Goal: Task Accomplishment & Management: Manage account settings

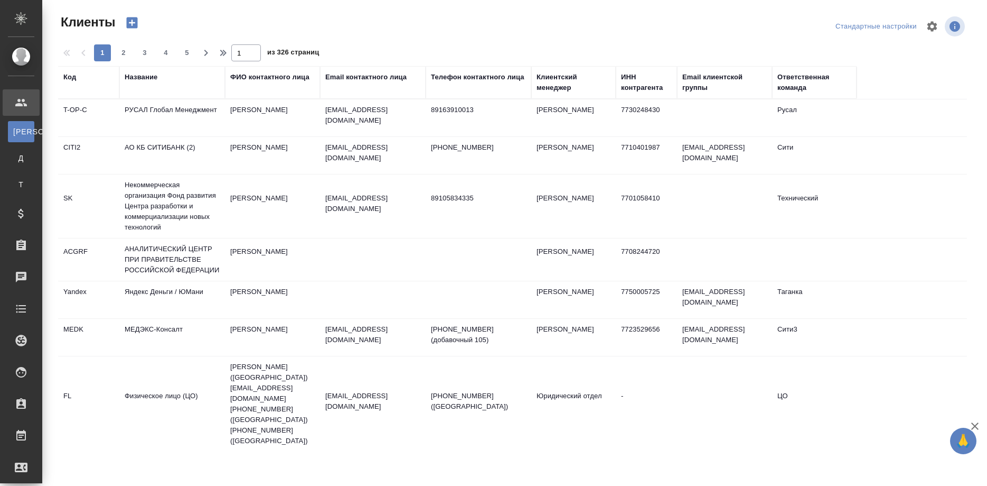
select select "RU"
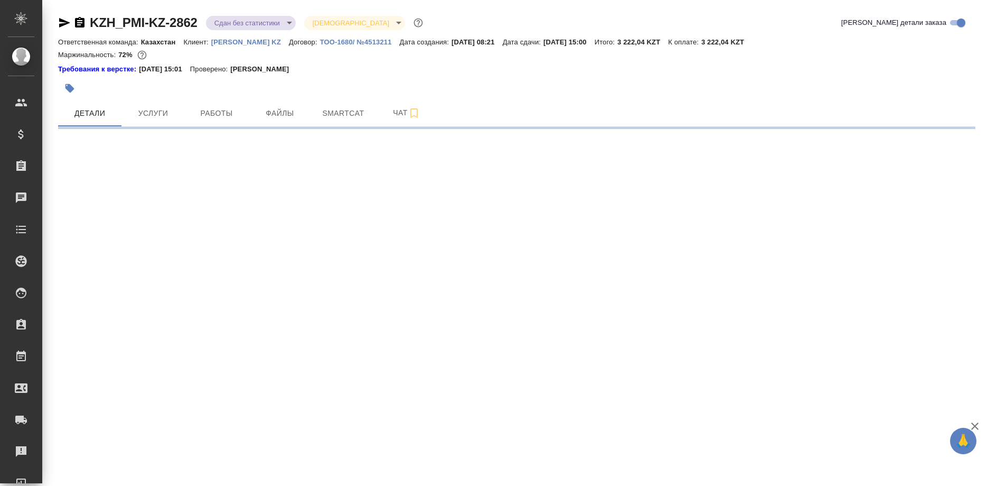
select select "RU"
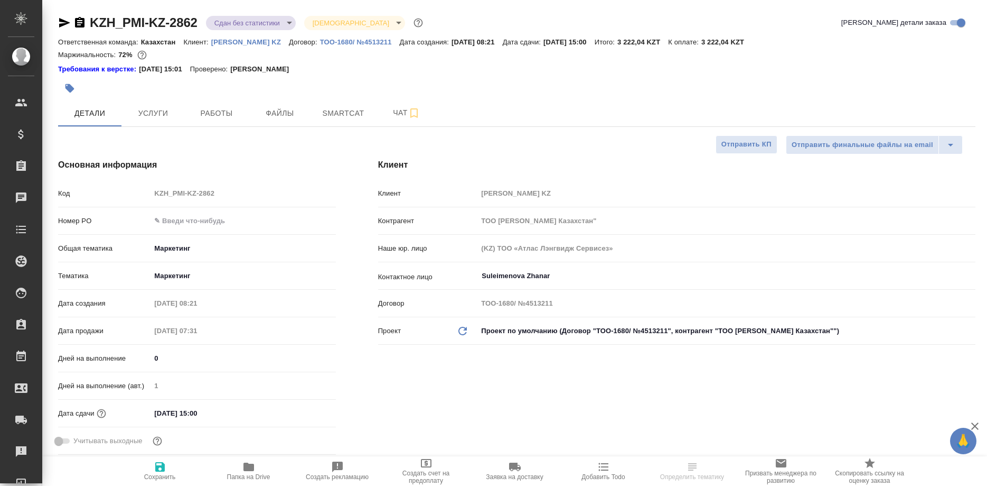
type textarea "x"
click at [214, 111] on span "Работы" at bounding box center [216, 113] width 51 height 13
type textarea "x"
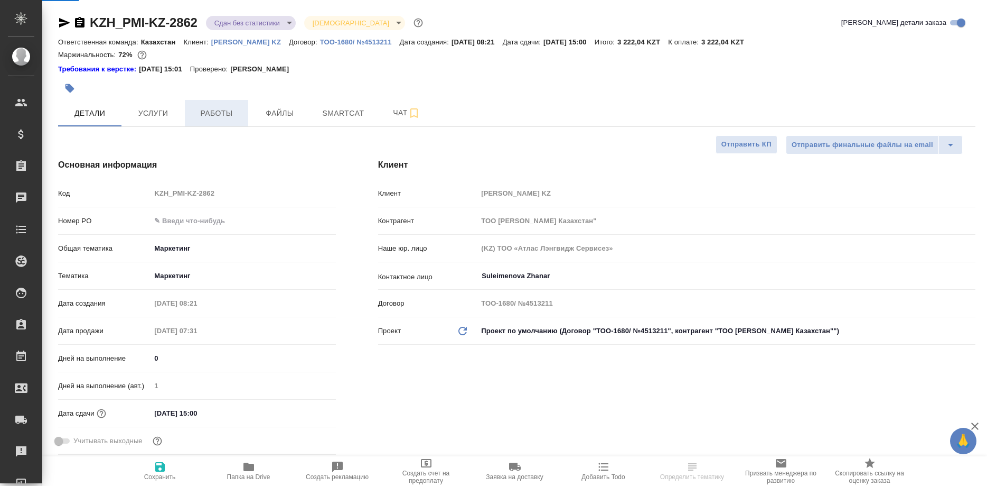
type textarea "x"
type input "Бабкина Анастасия"
type input "Журавлев Денис"
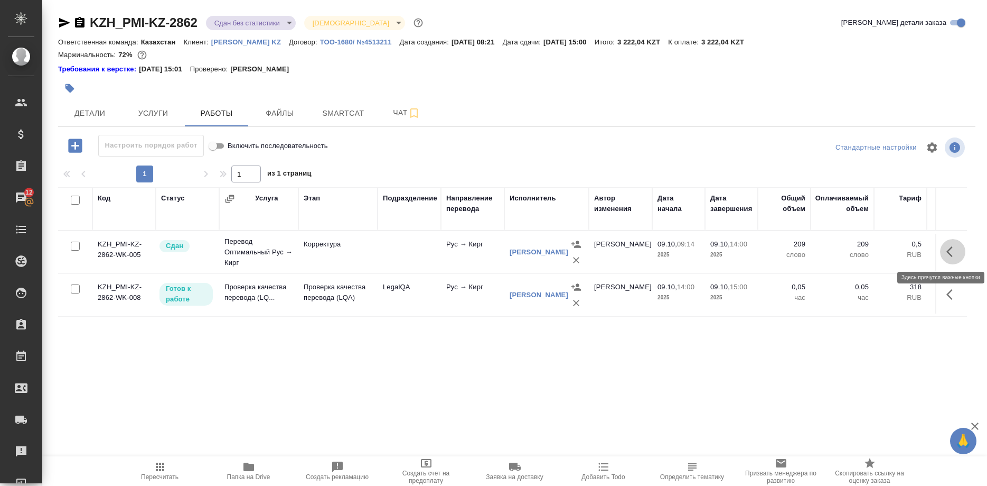
click at [945, 249] on button "button" at bounding box center [952, 251] width 25 height 25
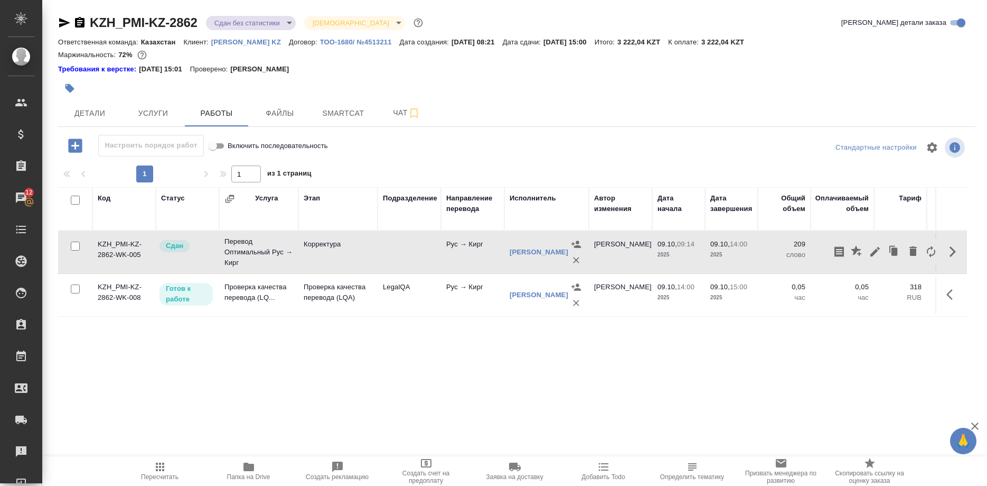
click at [724, 365] on div "Код Статус Услуга Этап Подразделение Направление перевода Исполнитель Автор изм…" at bounding box center [512, 306] width 909 height 238
click at [334, 114] on span "Smartcat" at bounding box center [343, 113] width 51 height 13
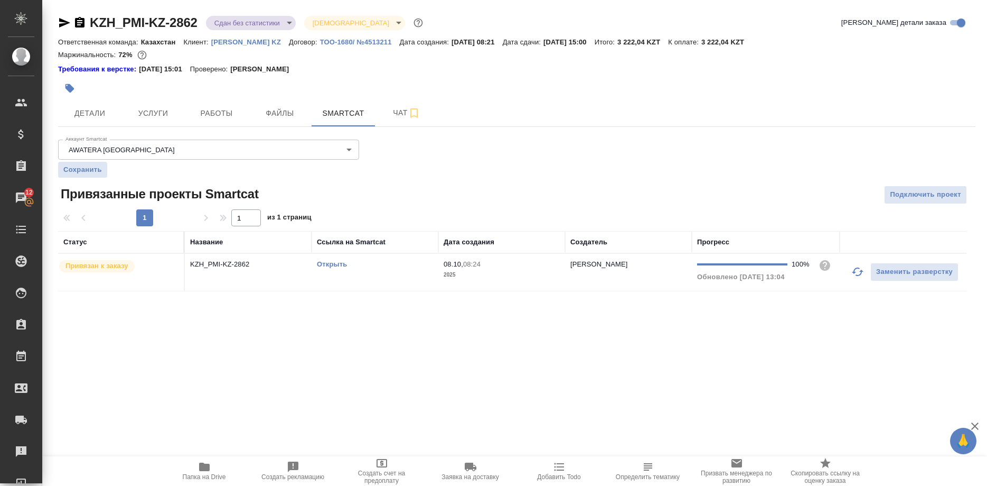
click at [335, 264] on link "Открыть" at bounding box center [332, 264] width 30 height 8
click at [328, 263] on link "Открыть" at bounding box center [332, 264] width 30 height 8
click at [330, 263] on link "Открыть" at bounding box center [332, 264] width 30 height 8
click at [329, 265] on link "Открыть" at bounding box center [332, 264] width 30 height 8
click at [228, 111] on span "Работы" at bounding box center [216, 113] width 51 height 13
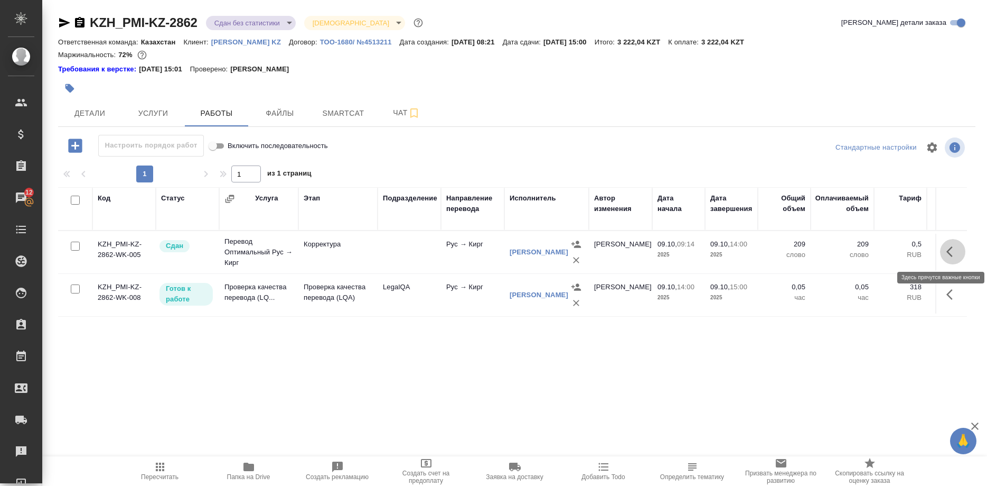
click at [949, 251] on icon "button" at bounding box center [953, 251] width 13 height 13
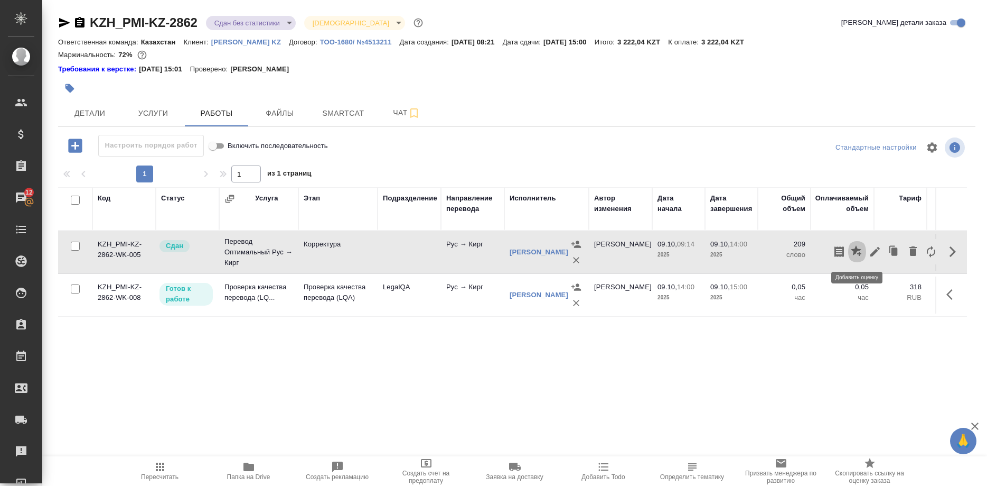
click at [853, 250] on icon "button" at bounding box center [856, 250] width 11 height 11
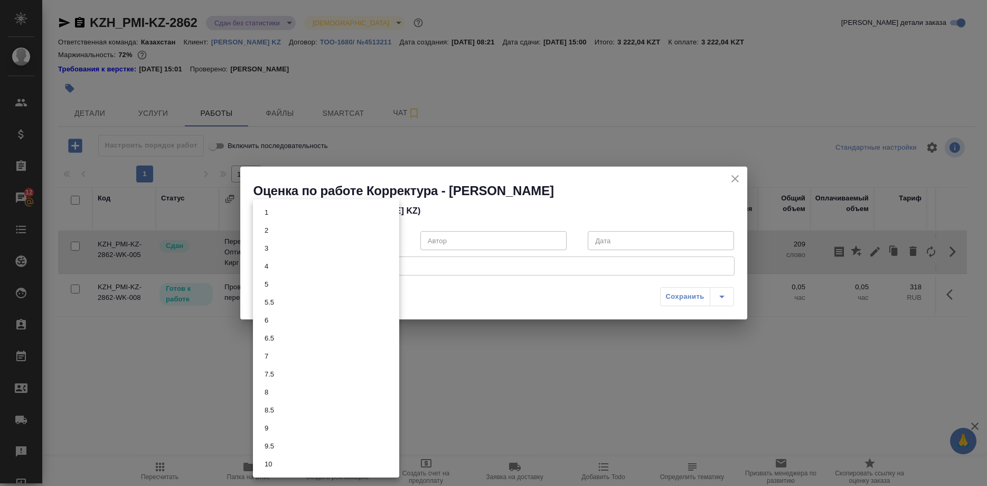
click at [354, 240] on body "🙏 .cls-1 fill:#fff; AWATERA Shirina Sabina Клиенты Спецификации Заказы 12 Чаты …" at bounding box center [493, 243] width 987 height 486
click at [264, 411] on button "8.5" at bounding box center [270, 410] width 16 height 12
type input "8.5"
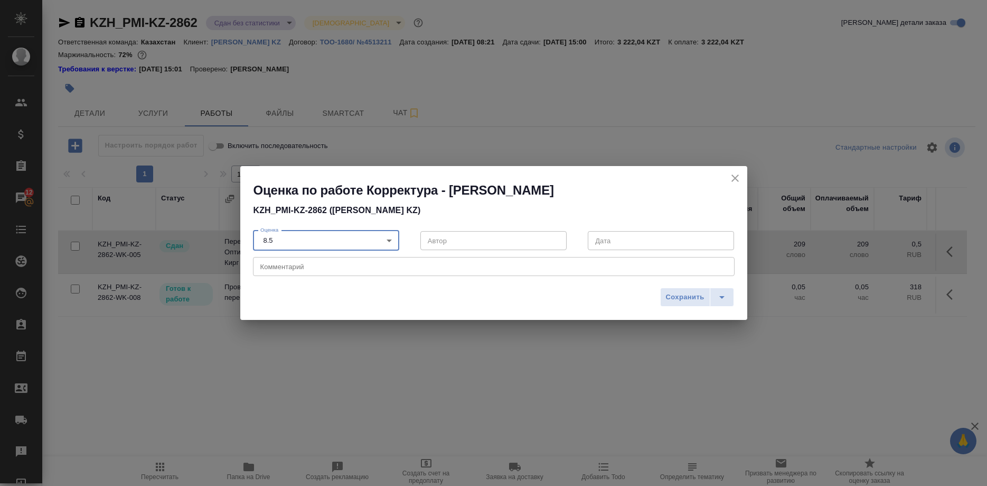
click at [683, 298] on span "Сохранить" at bounding box center [685, 297] width 39 height 12
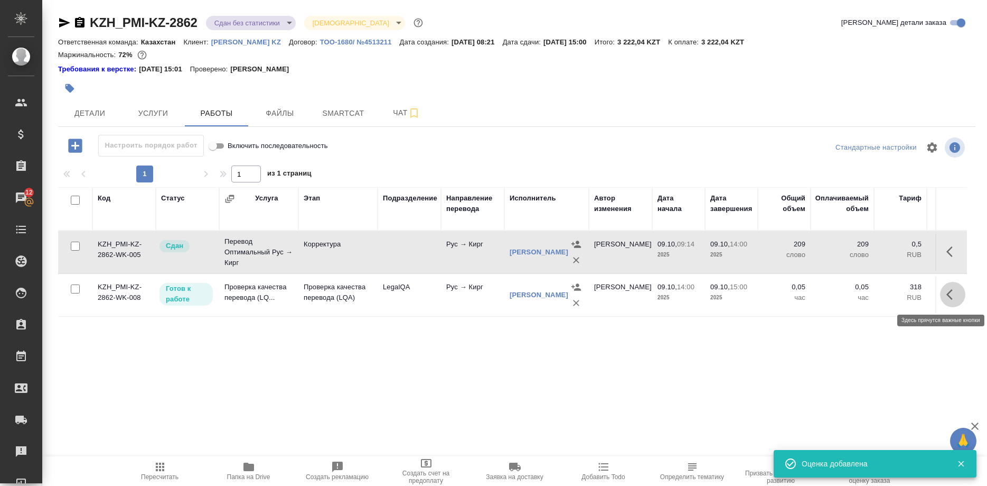
click at [947, 294] on icon "button" at bounding box center [953, 294] width 13 height 13
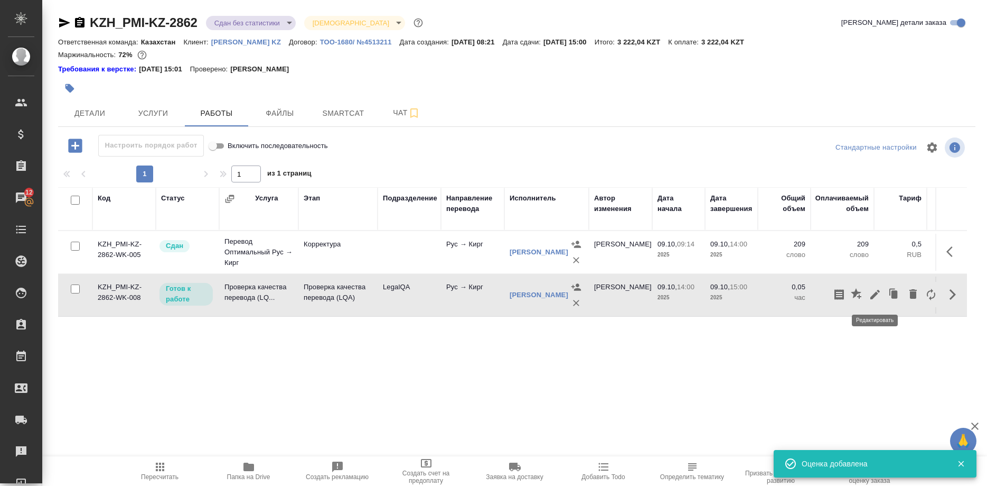
click at [870, 295] on icon "button" at bounding box center [875, 294] width 13 height 13
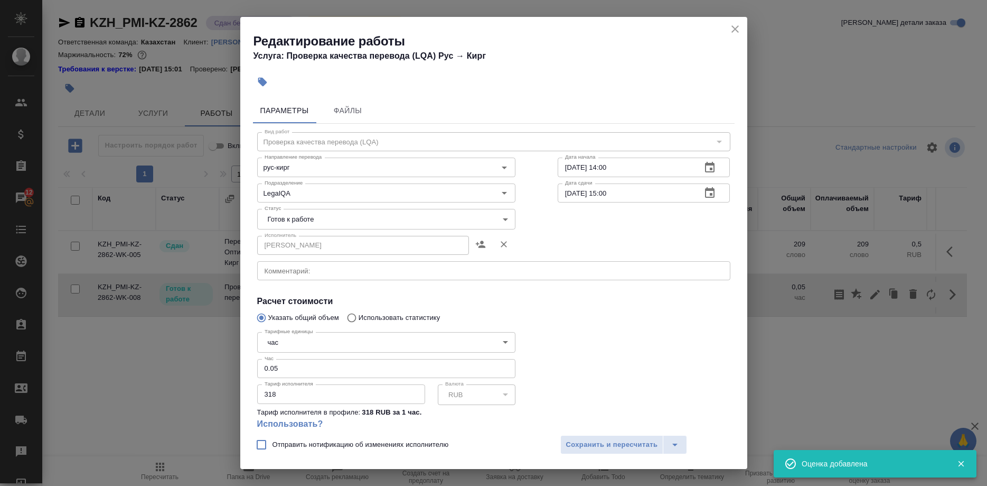
click at [358, 215] on body "🙏 .cls-1 fill:#fff; AWATERA Shirina Sabina Клиенты Спецификации Заказы 12 Чаты …" at bounding box center [493, 243] width 987 height 486
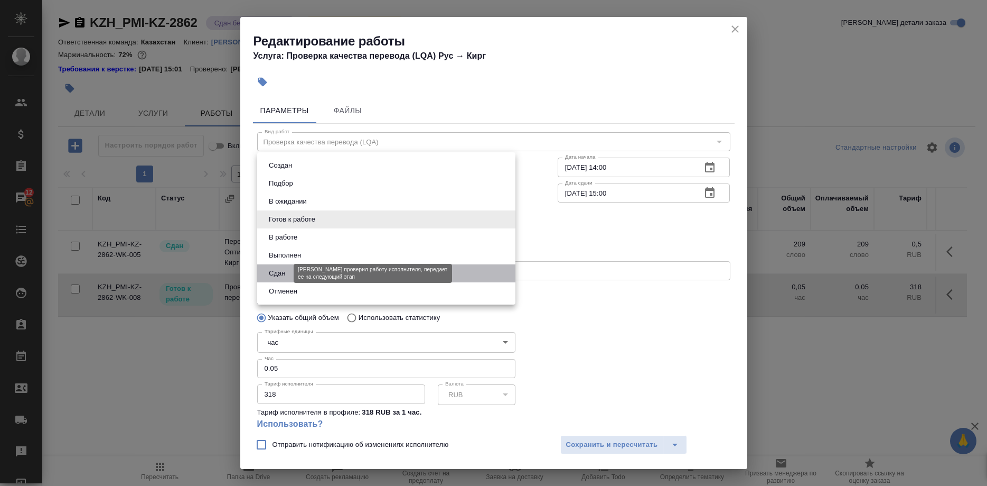
click at [276, 270] on button "Сдан" at bounding box center [277, 273] width 23 height 12
type input "closed"
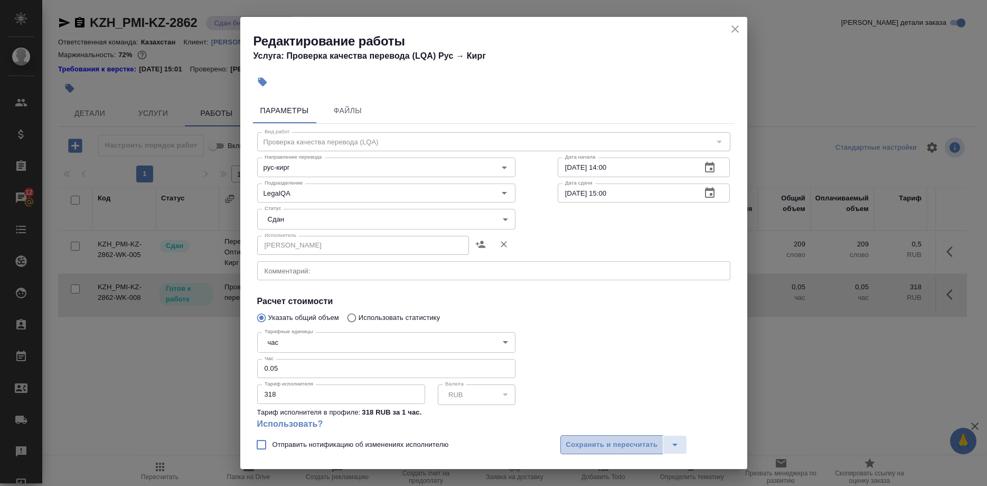
click at [580, 442] on span "Сохранить и пересчитать" at bounding box center [612, 445] width 92 height 12
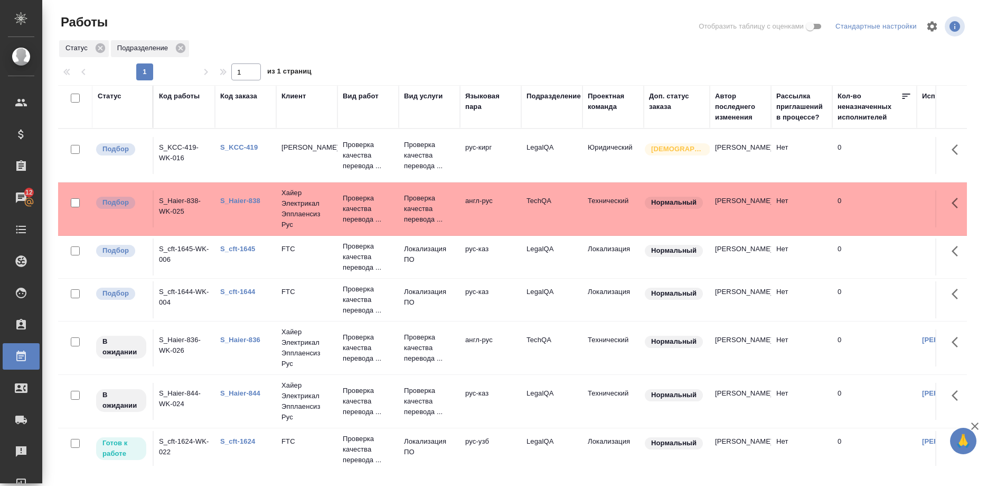
click at [869, 272] on td "0" at bounding box center [875, 256] width 85 height 37
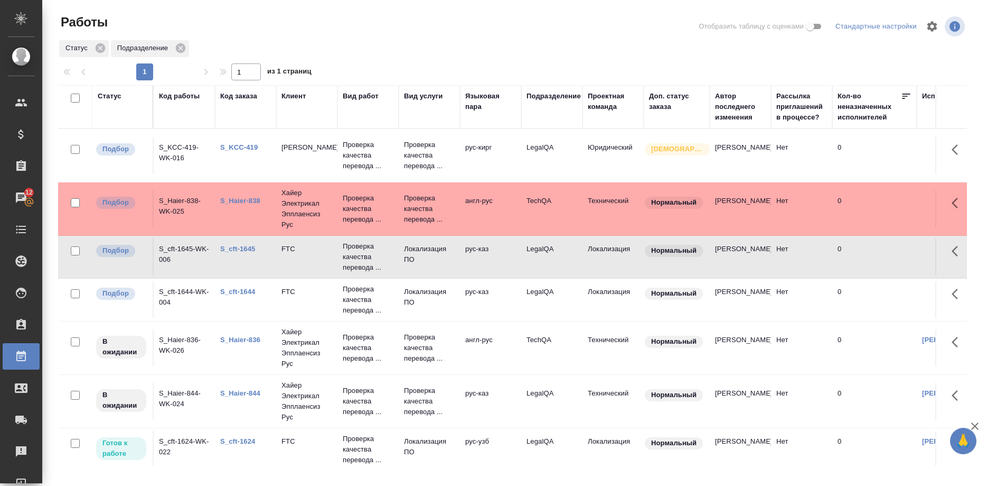
click at [241, 146] on link "S_KCC-419" at bounding box center [239, 147] width 38 height 8
click at [228, 248] on link "S_cft-1645" at bounding box center [237, 249] width 35 height 8
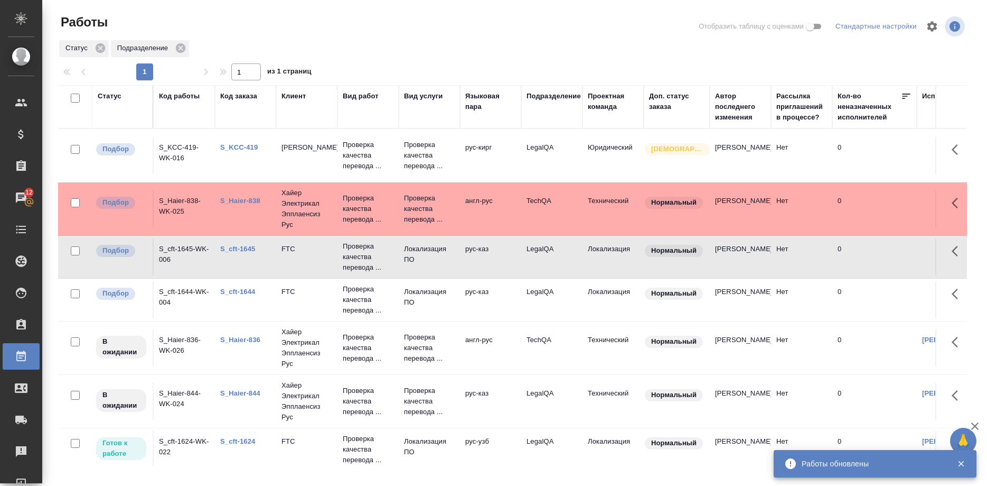
click at [234, 291] on link "S_cft-1644" at bounding box center [237, 291] width 35 height 8
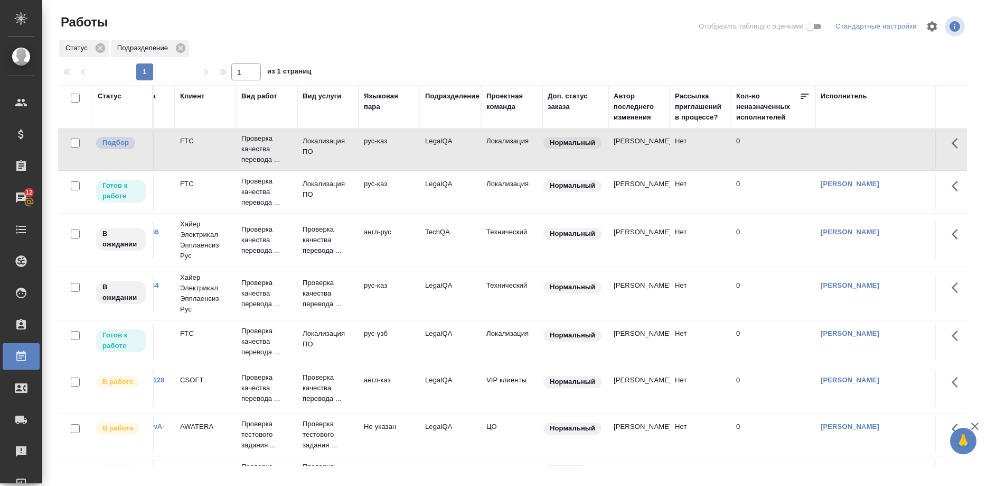
scroll to position [108, 25]
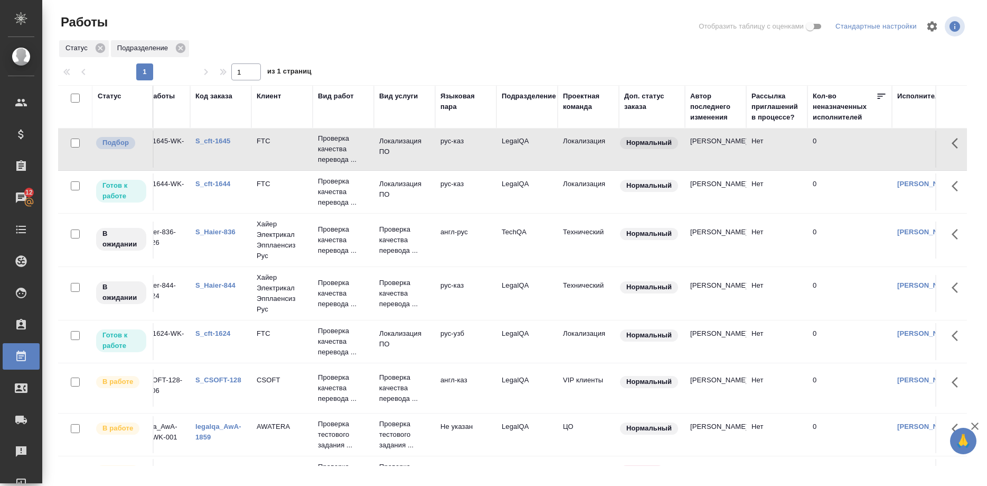
click at [214, 284] on link "S_Haier-844" at bounding box center [215, 285] width 40 height 8
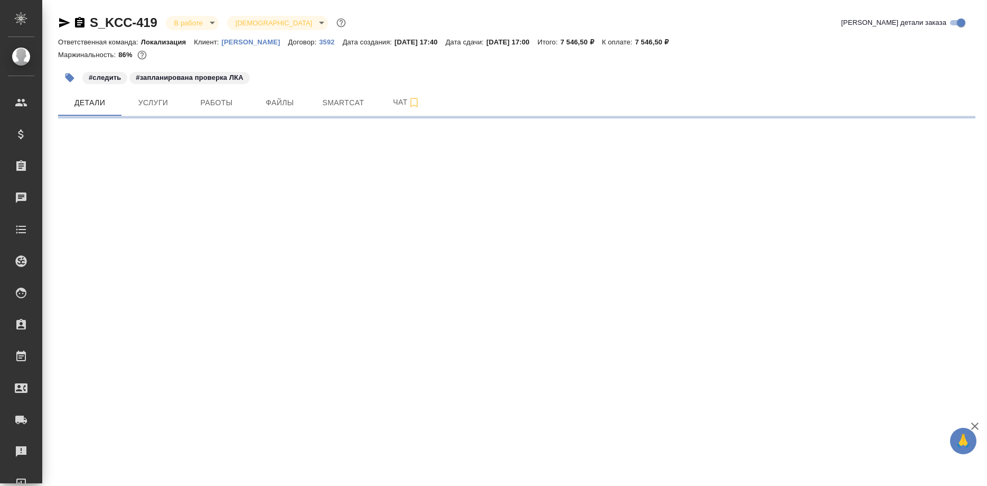
select select "RU"
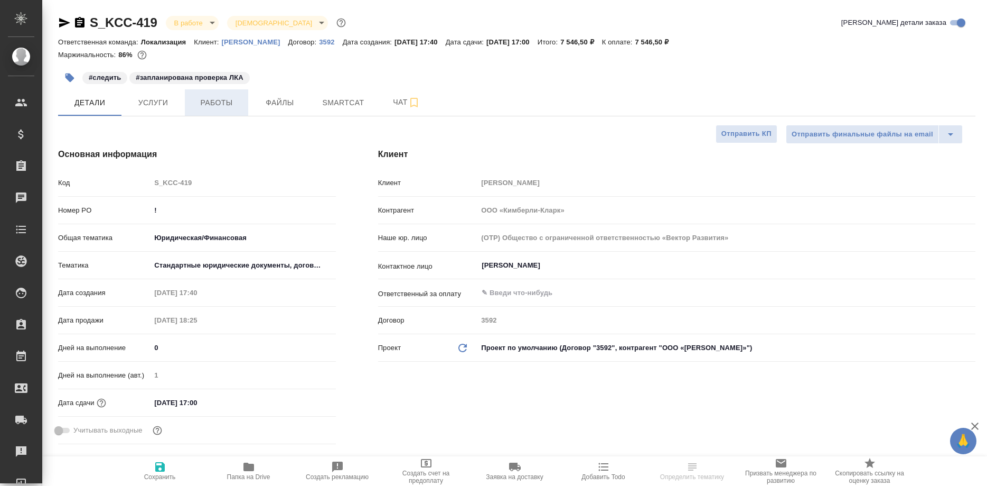
type textarea "x"
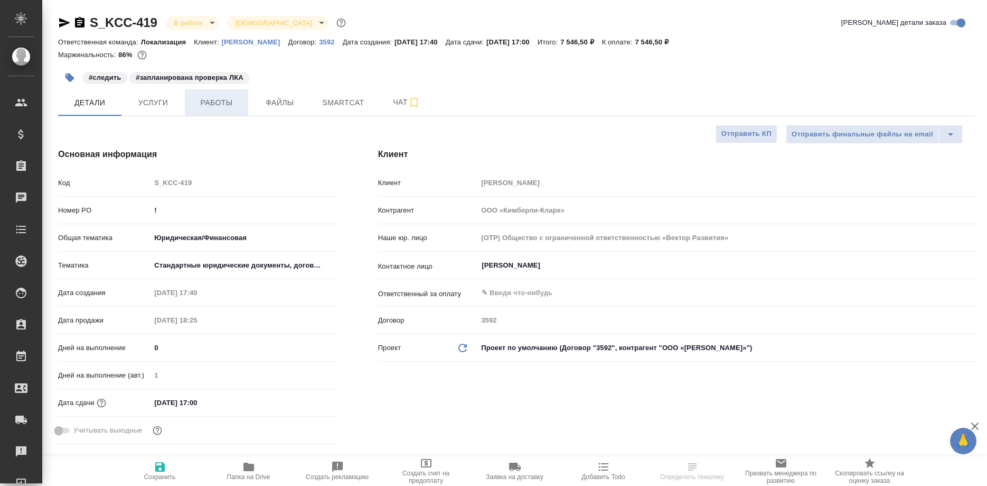
type textarea "x"
click at [219, 112] on button "Работы" at bounding box center [216, 102] width 63 height 26
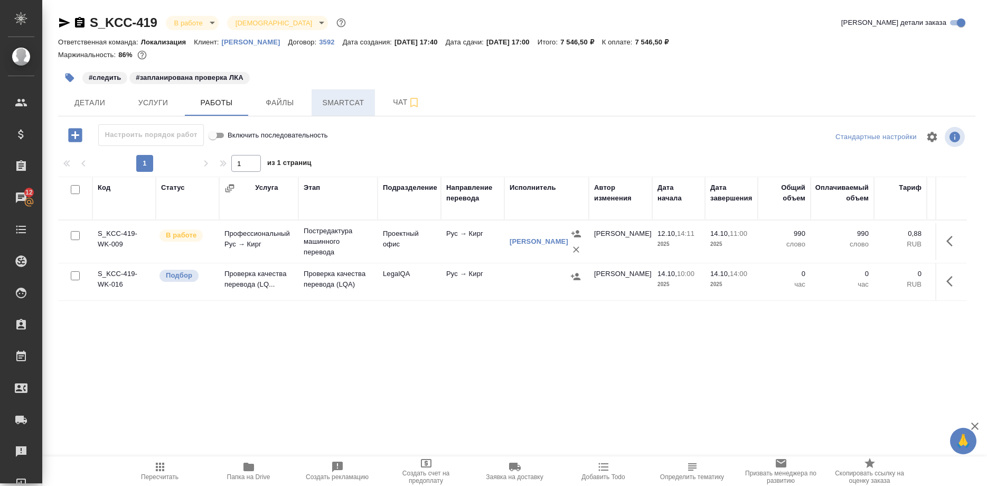
click at [331, 107] on span "Smartcat" at bounding box center [343, 102] width 51 height 13
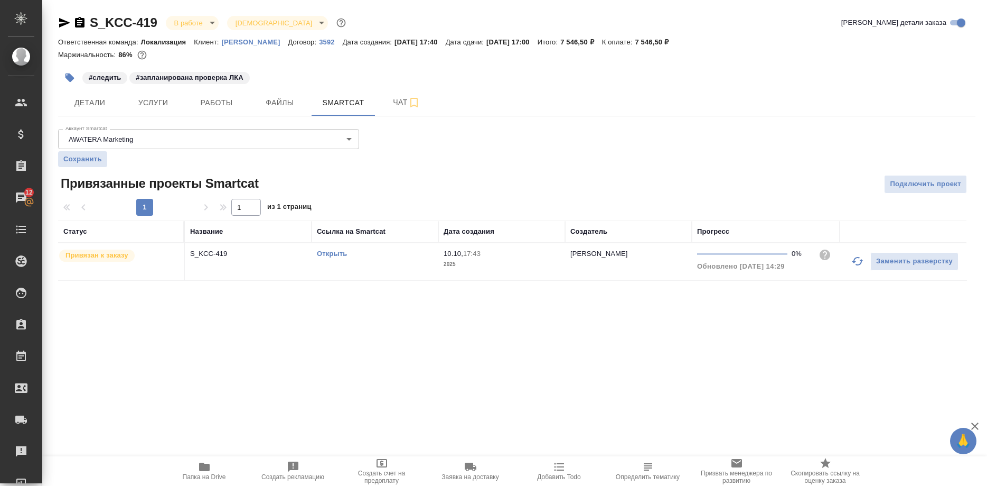
click at [334, 254] on link "Открыть" at bounding box center [332, 253] width 30 height 8
click at [327, 256] on link "Открыть" at bounding box center [332, 253] width 30 height 8
click at [220, 104] on span "Работы" at bounding box center [216, 102] width 51 height 13
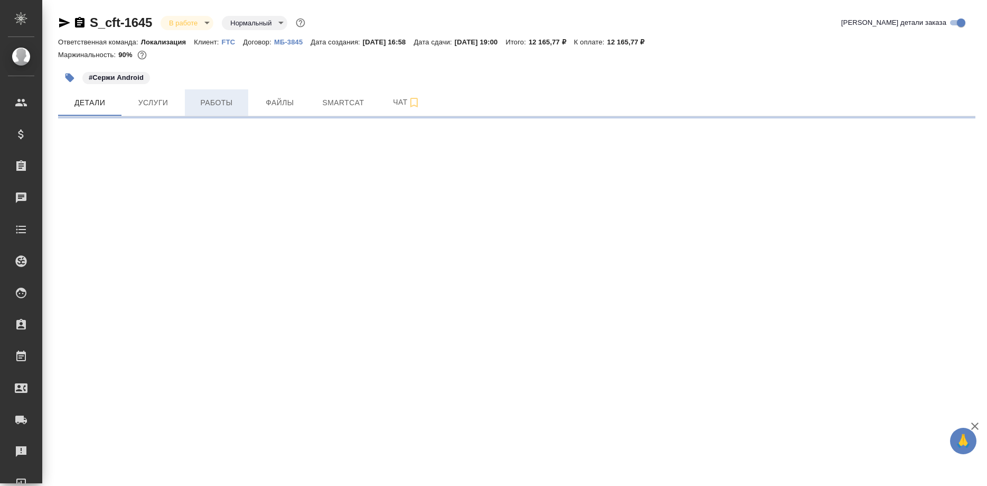
click at [212, 103] on span "Работы" at bounding box center [216, 102] width 51 height 13
select select "RU"
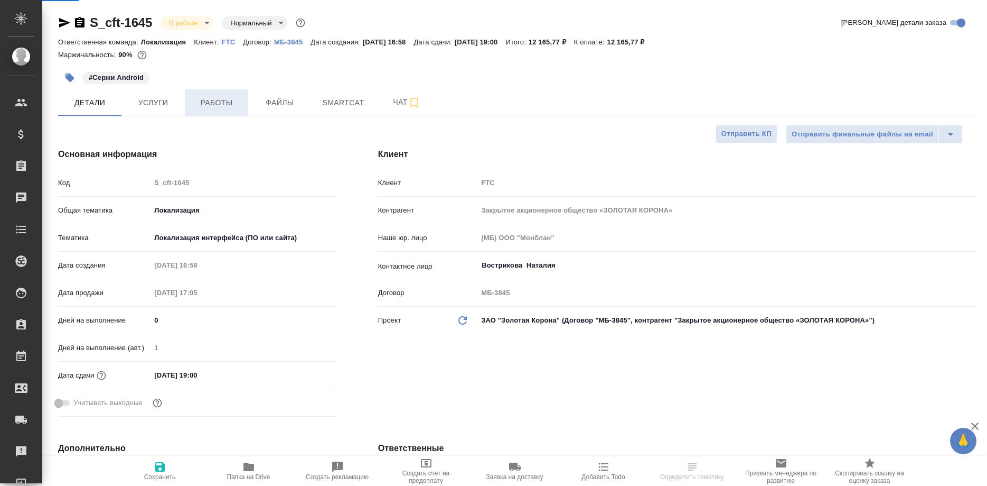
type textarea "x"
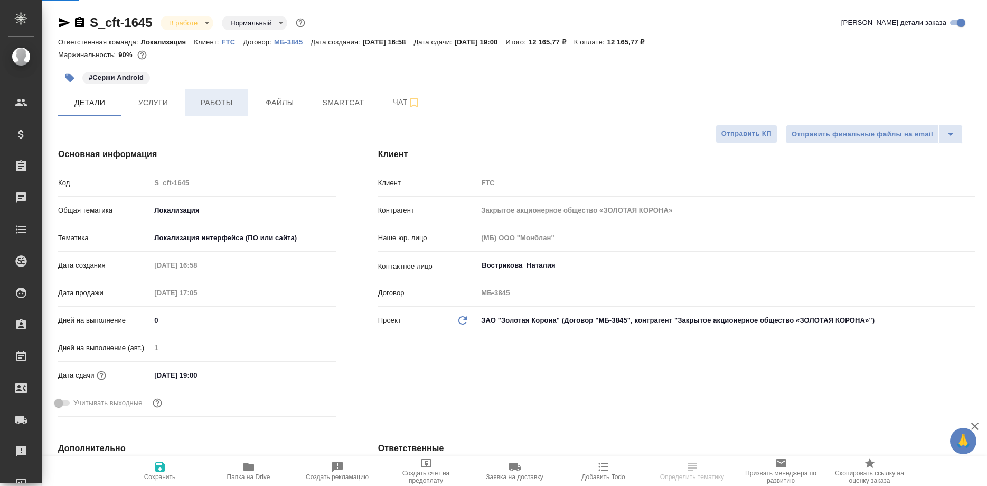
type textarea "x"
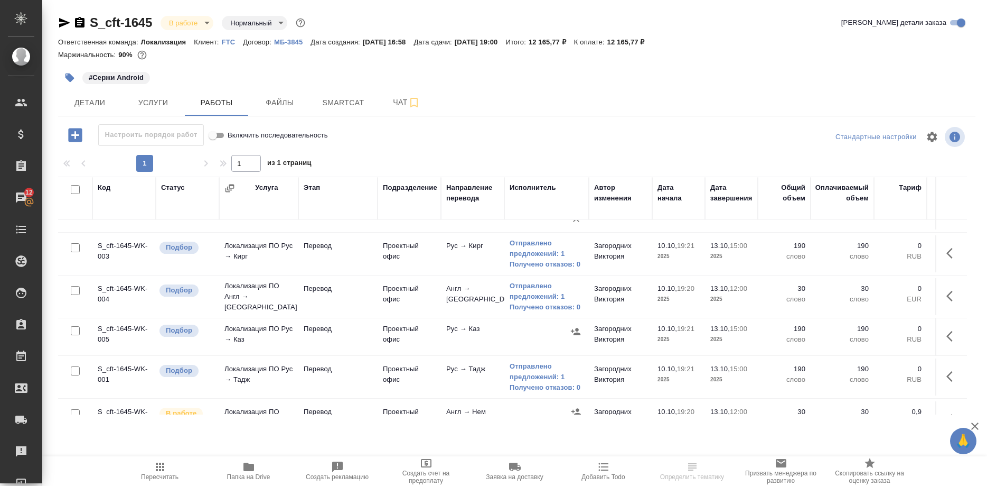
scroll to position [216, 0]
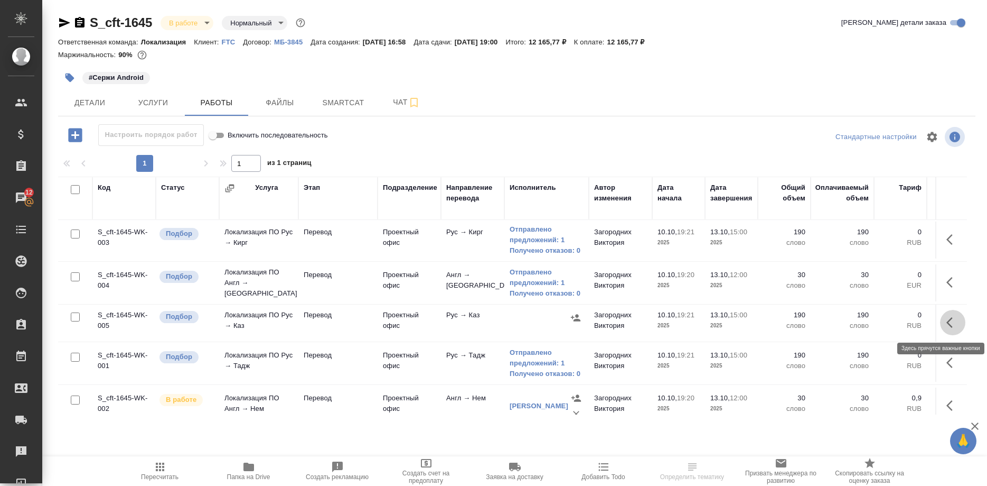
click at [951, 323] on icon "button" at bounding box center [953, 322] width 13 height 13
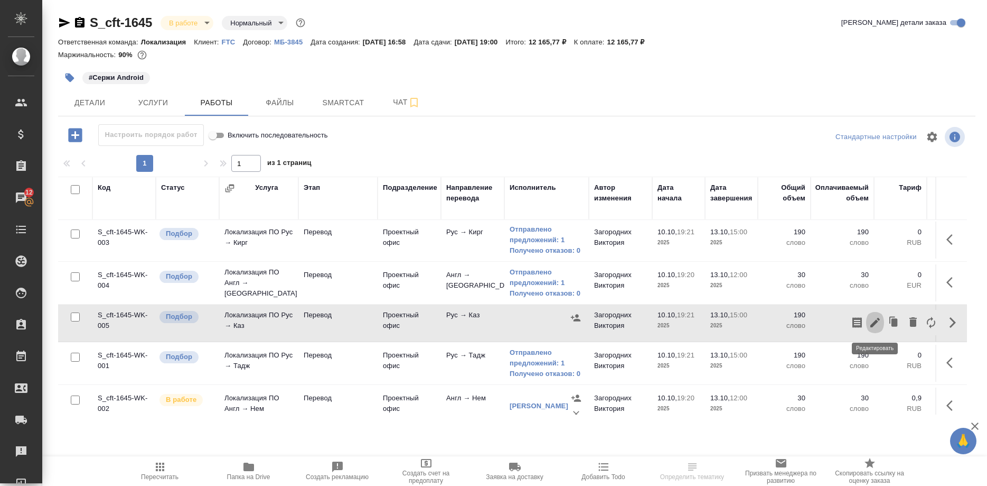
click at [874, 323] on icon "button" at bounding box center [876, 323] width 10 height 10
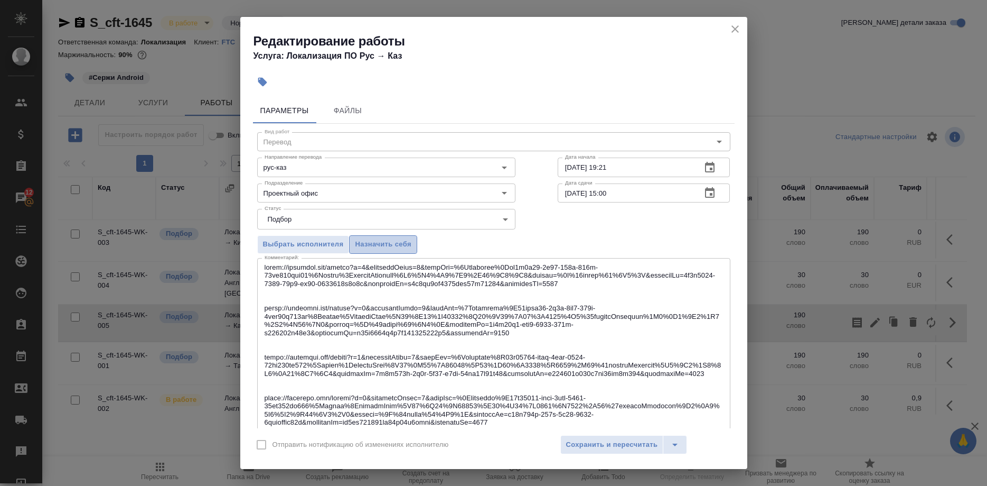
click at [390, 246] on span "Назначить себя" at bounding box center [383, 244] width 56 height 12
click at [579, 440] on span "Сохранить и пересчитать" at bounding box center [612, 445] width 92 height 12
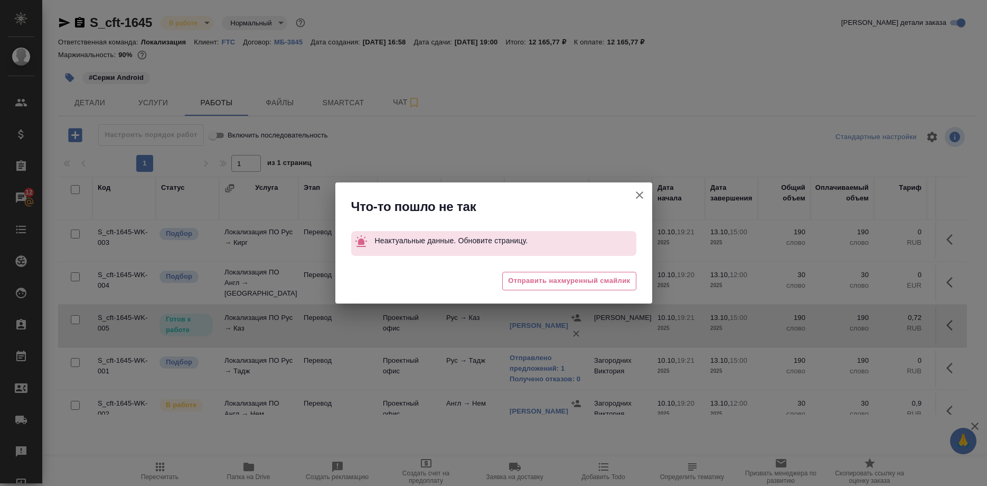
click at [631, 195] on button "Группировать работы по услугам" at bounding box center [639, 194] width 25 height 25
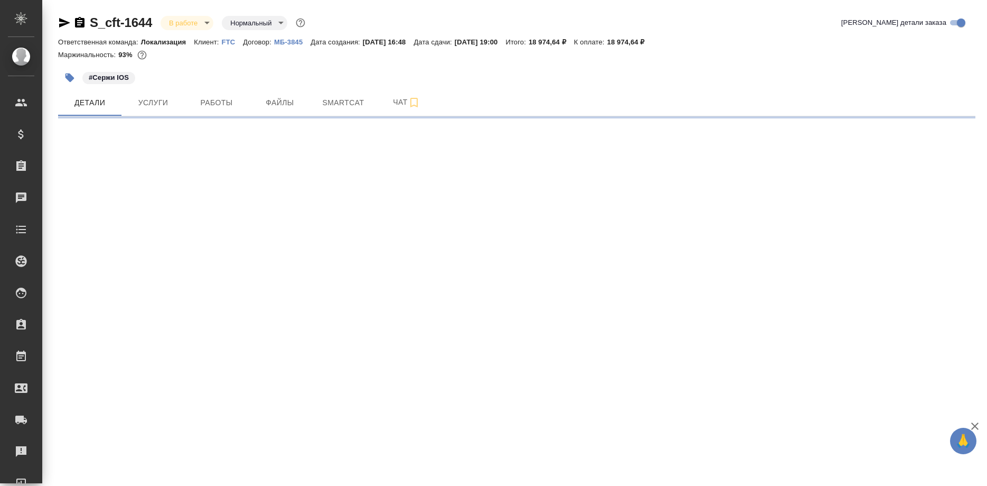
select select "RU"
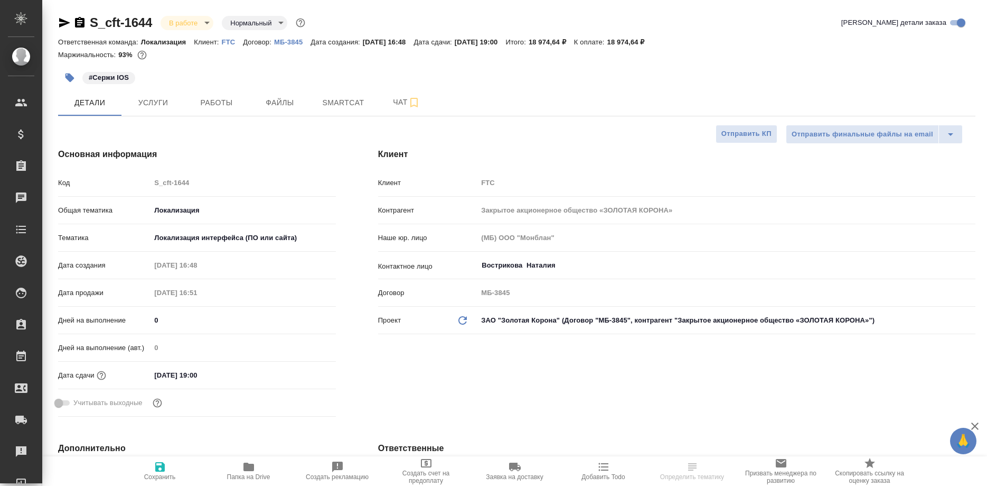
type textarea "x"
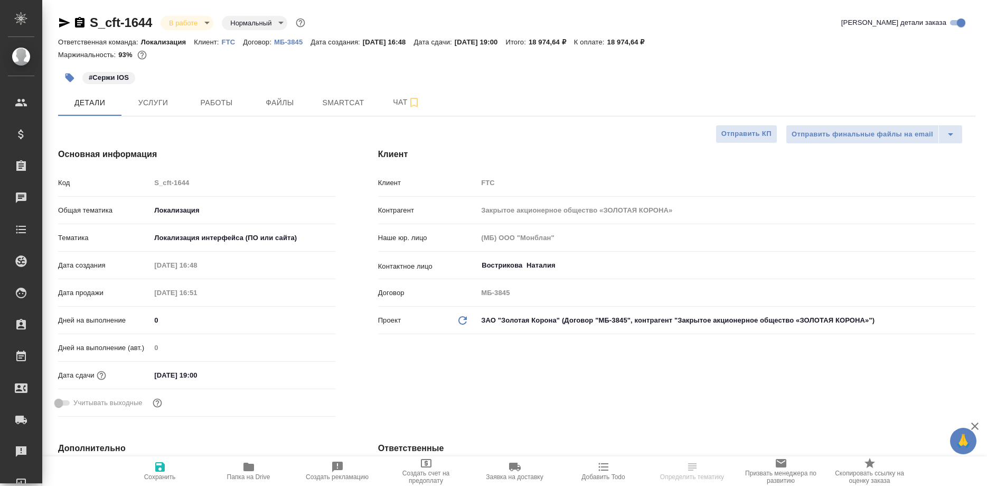
type textarea "x"
click at [208, 105] on span "Работы" at bounding box center [216, 102] width 51 height 13
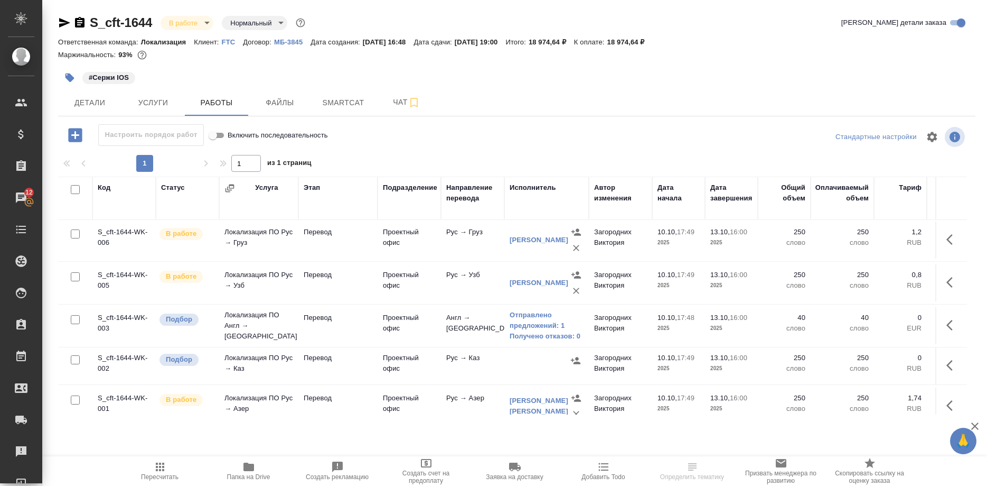
scroll to position [266, 0]
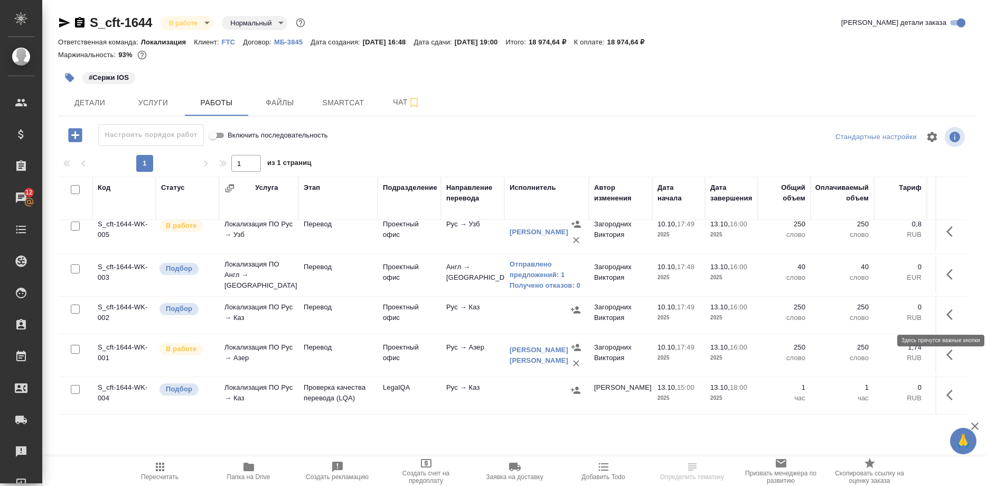
click at [945, 310] on button "button" at bounding box center [952, 314] width 25 height 25
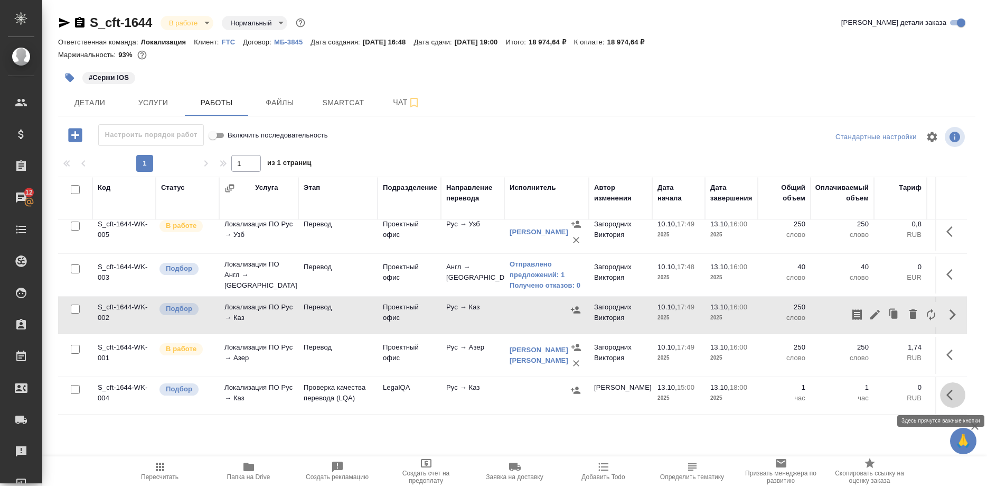
click at [944, 395] on button "button" at bounding box center [952, 394] width 25 height 25
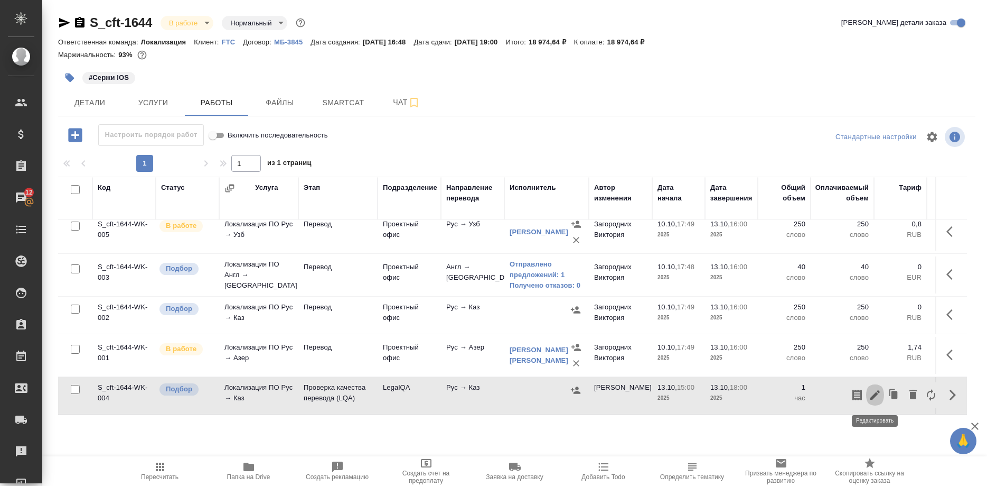
click at [872, 396] on icon "button" at bounding box center [875, 394] width 13 height 13
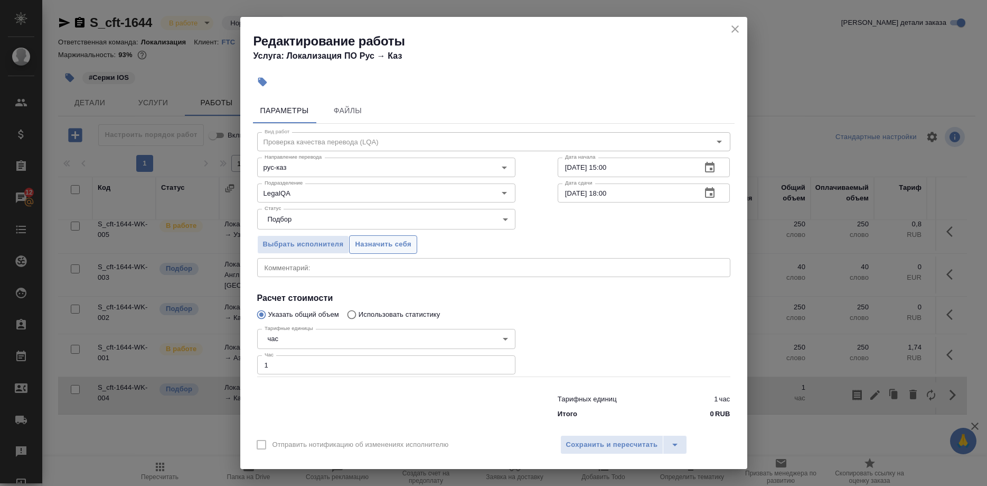
click at [387, 250] on span "Назначить себя" at bounding box center [383, 244] width 56 height 12
click at [575, 440] on span "Сохранить и пересчитать" at bounding box center [612, 445] width 92 height 12
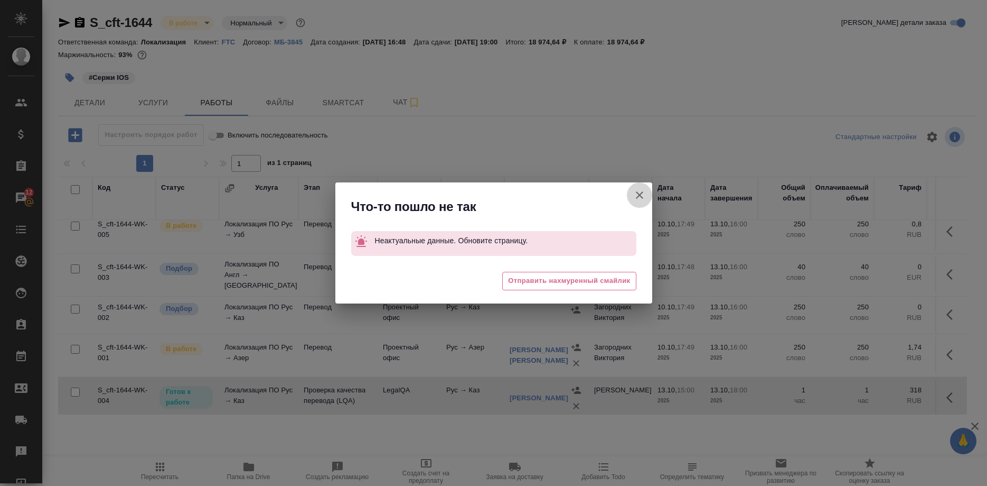
click at [640, 190] on icon "button" at bounding box center [639, 195] width 13 height 13
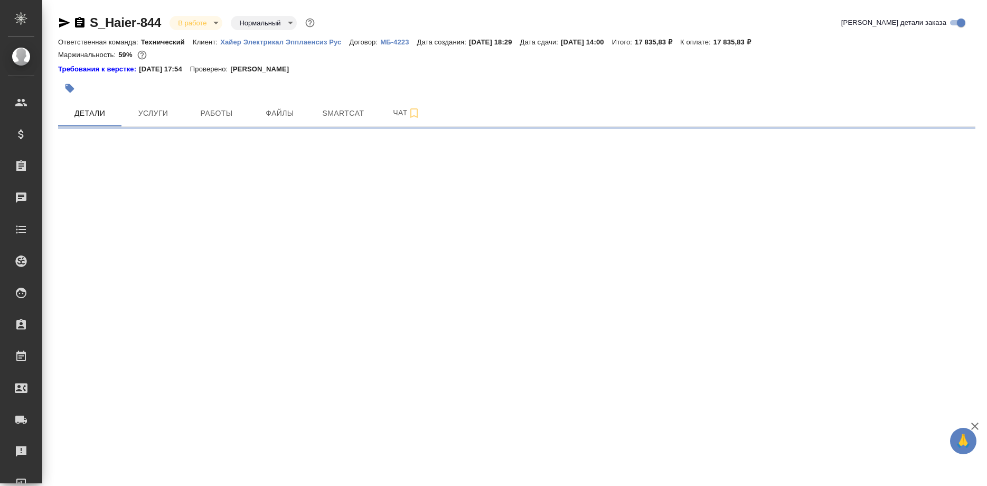
select select "RU"
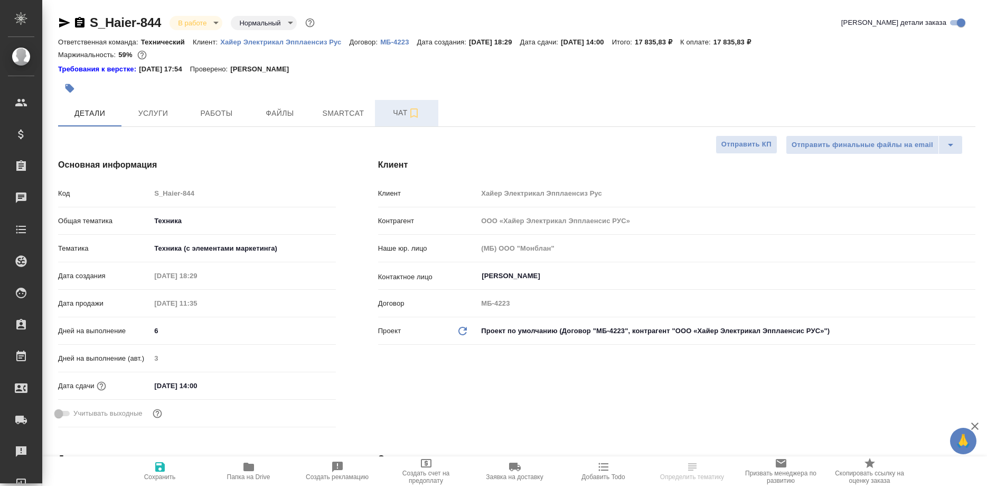
type textarea "x"
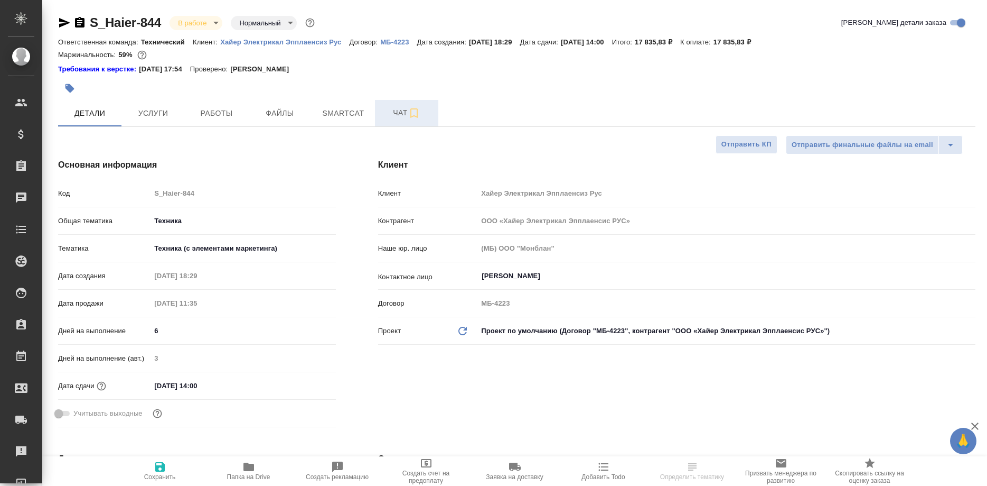
type textarea "x"
click at [396, 111] on span "Чат" at bounding box center [406, 112] width 51 height 13
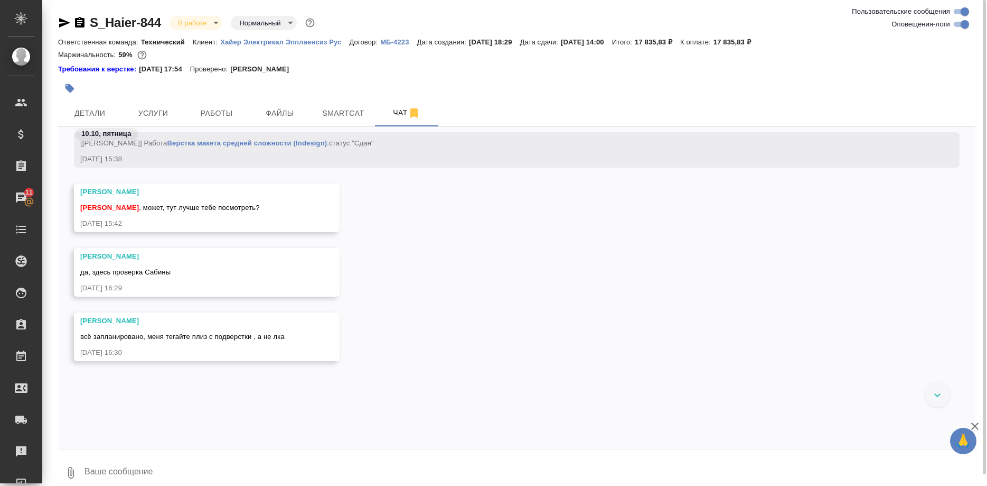
scroll to position [28188, 0]
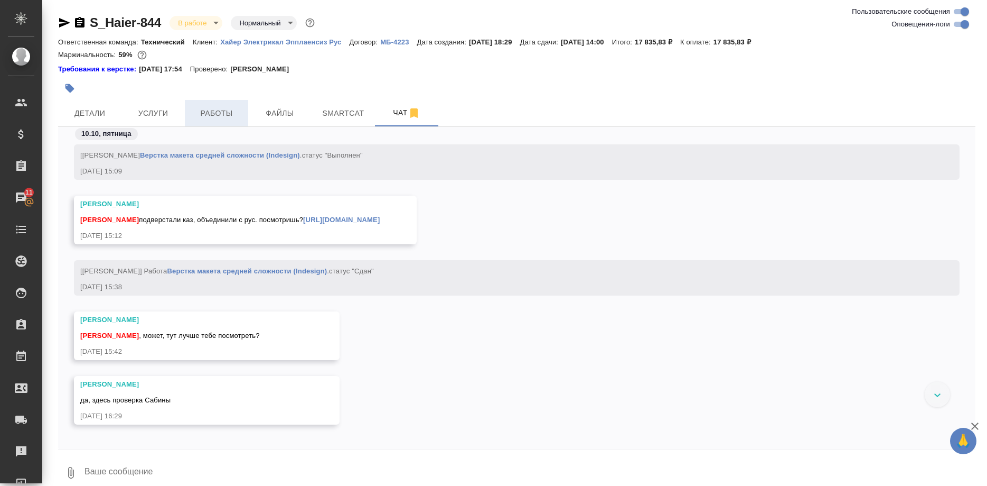
click at [221, 119] on span "Работы" at bounding box center [216, 113] width 51 height 13
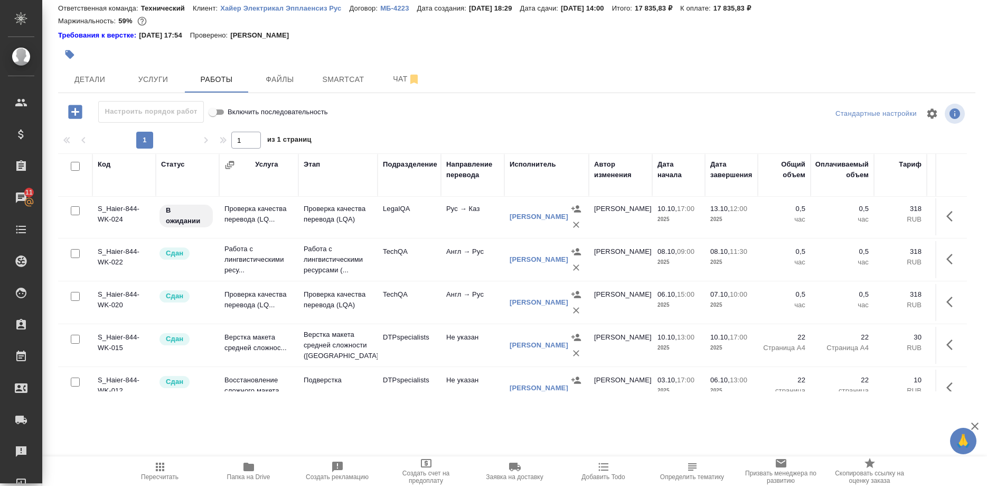
scroll to position [234, 0]
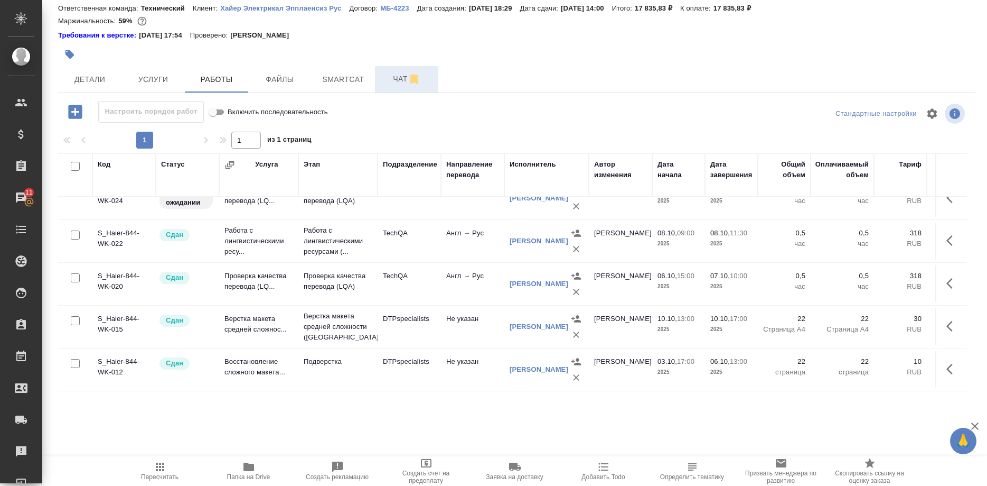
click at [383, 78] on span "Чат" at bounding box center [406, 78] width 51 height 13
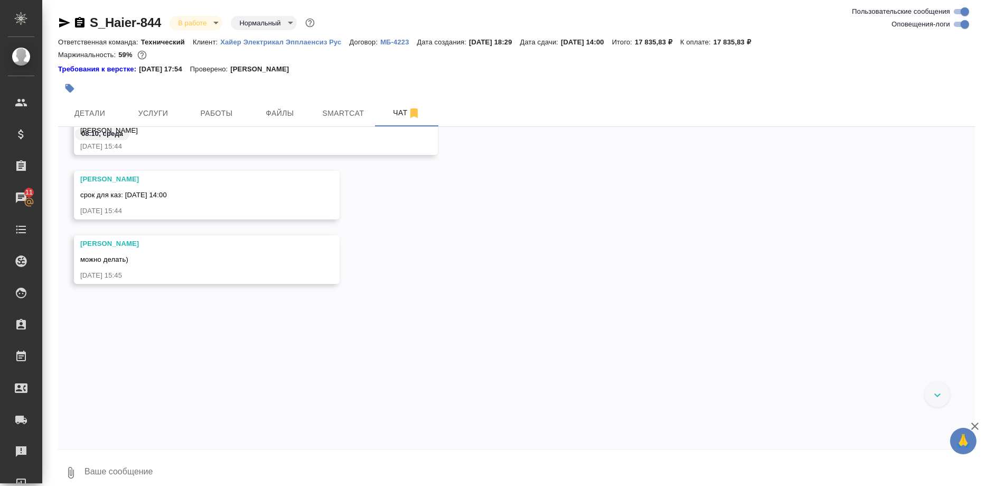
scroll to position [22452, 0]
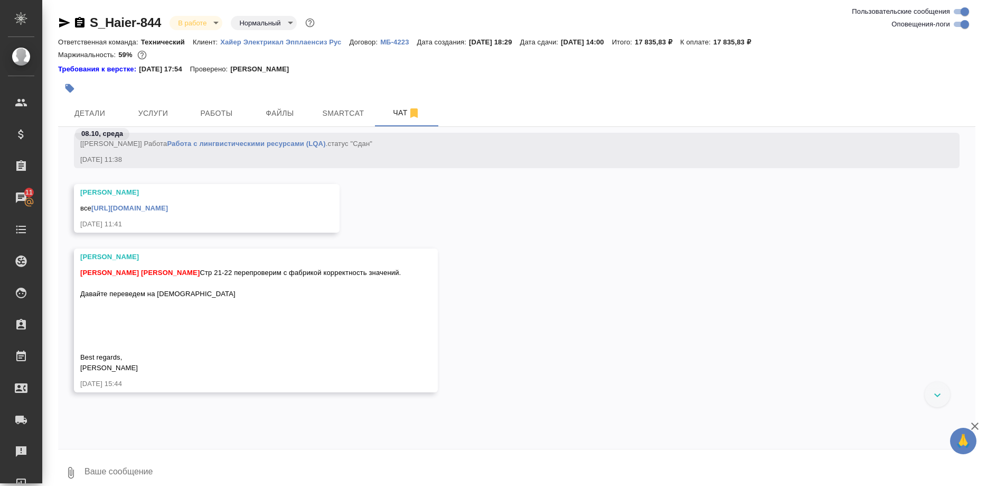
click at [168, 212] on link "https://drive.awatera.com/apps/files/files/10631136?dir=/Shares/%D0%A5%D0%B0%D0…" at bounding box center [129, 208] width 77 height 8
click at [193, 460] on textarea at bounding box center [529, 472] width 892 height 36
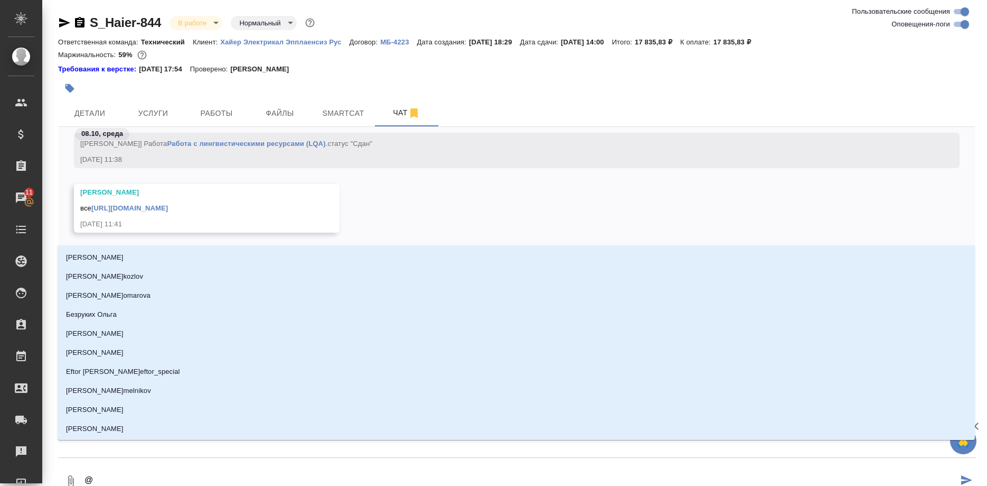
type textarea "@р"
type input "р"
type textarea "@ру"
type input "ру"
type textarea "@рум"
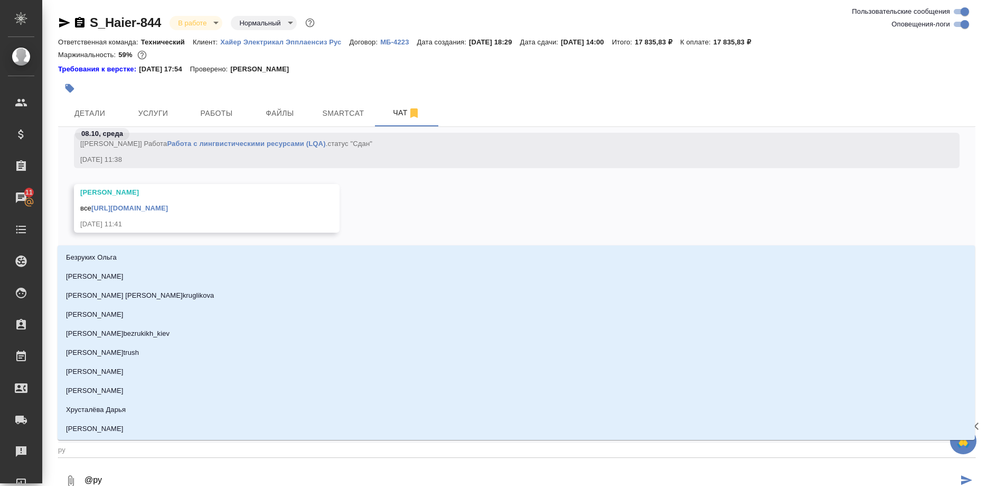
type input "рум"
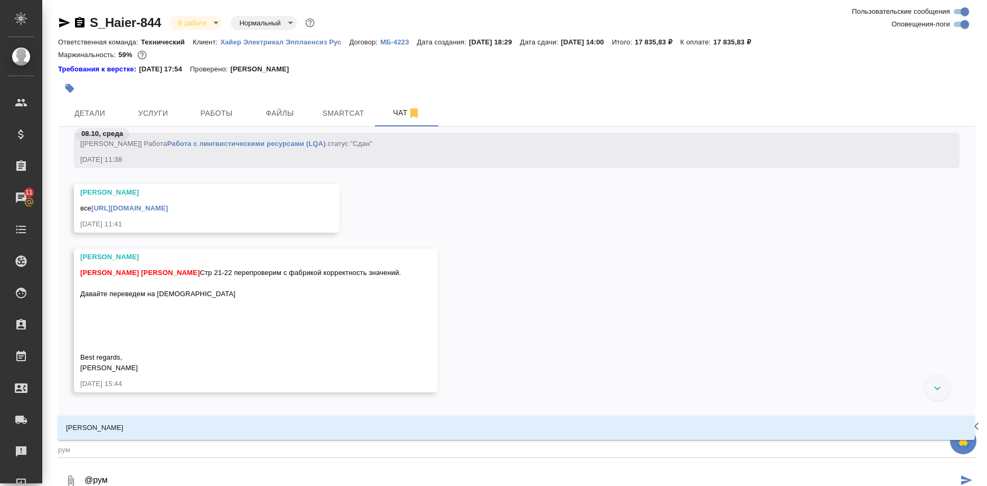
type textarea "@румя"
type input "румя"
type textarea "@румян"
type input "румян"
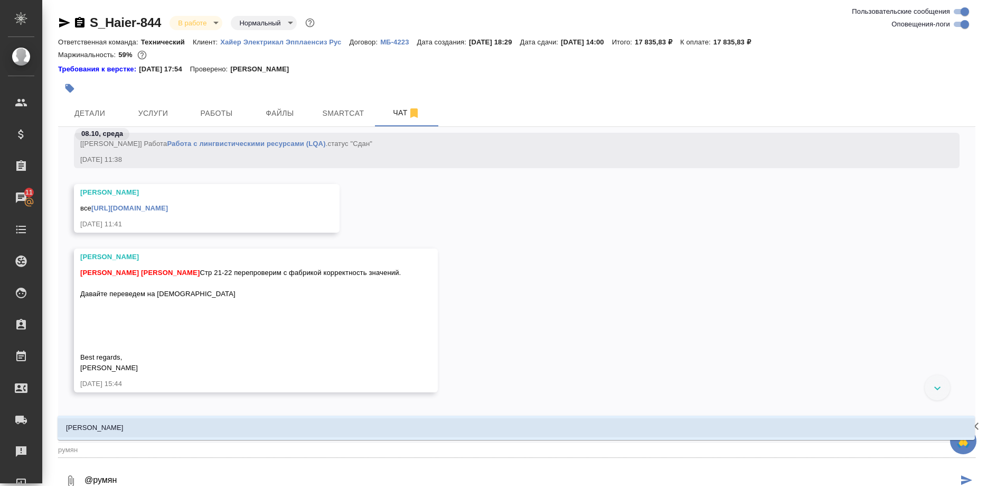
click at [118, 424] on p "Румянцева Дарья" at bounding box center [95, 427] width 58 height 11
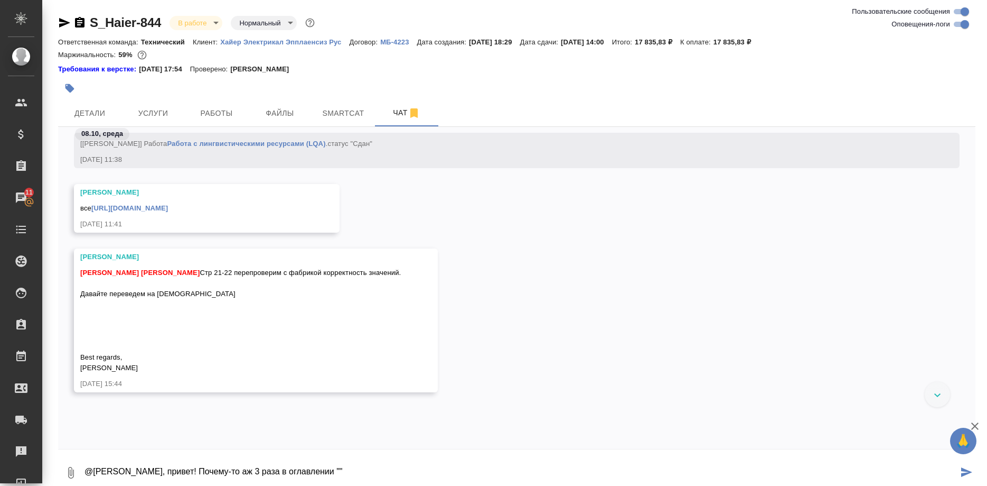
paste textarea "Важные указания по технике безопасности"
type textarea "@Румянцева Дарья, привет! Почему-то аж 3 раза в оглавлении "Важные указания по …"
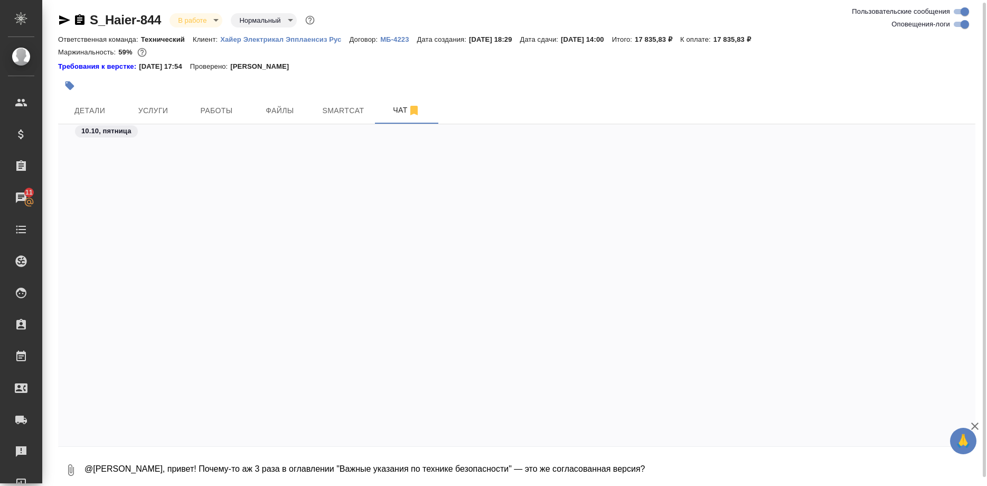
scroll to position [25648, 0]
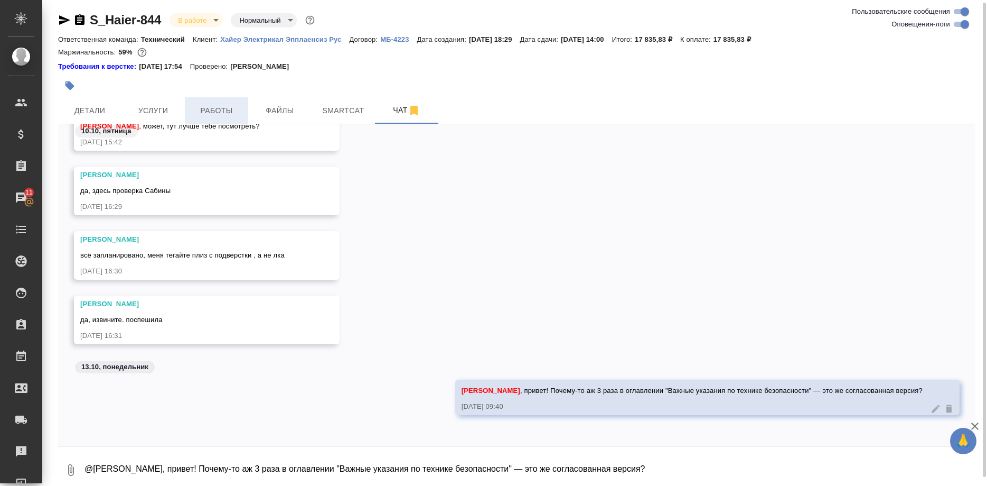
click at [214, 110] on span "Работы" at bounding box center [216, 110] width 51 height 13
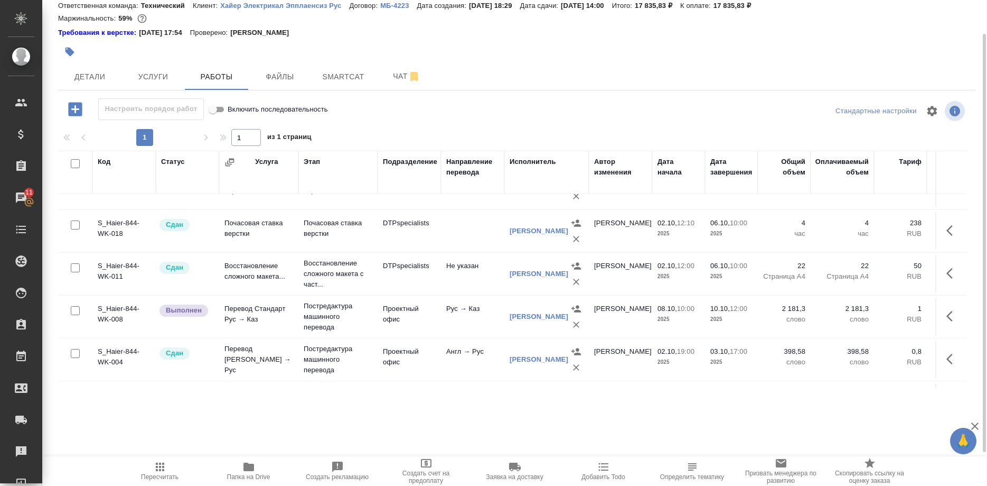
scroll to position [54, 0]
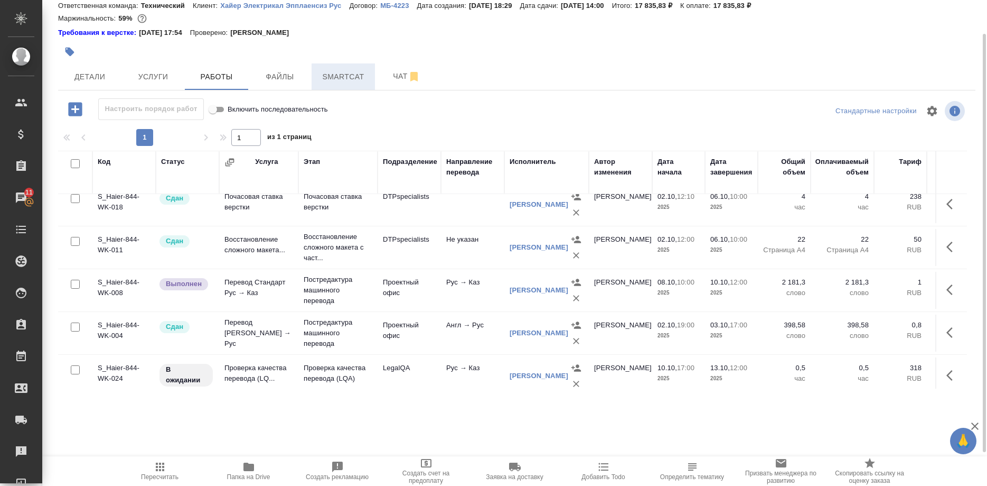
click at [346, 74] on span "Smartcat" at bounding box center [343, 76] width 51 height 13
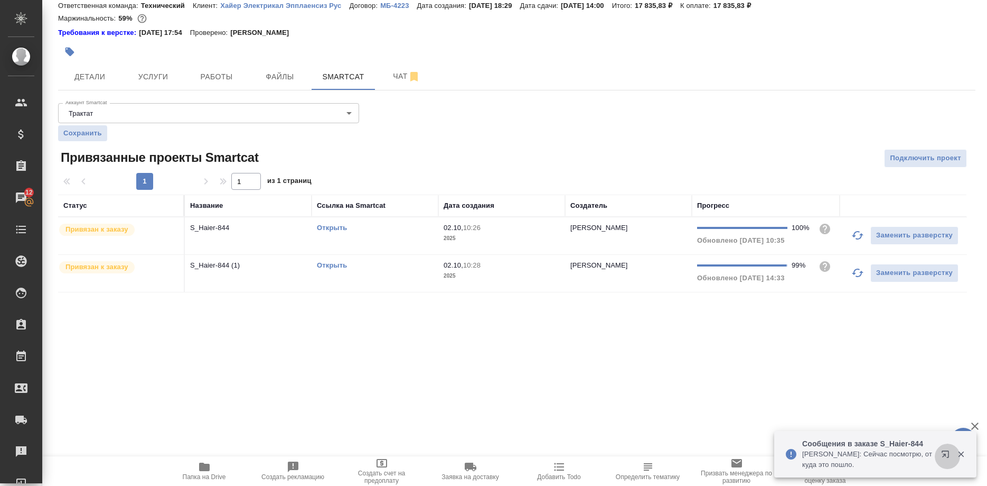
click at [939, 452] on button "button" at bounding box center [947, 455] width 25 height 25
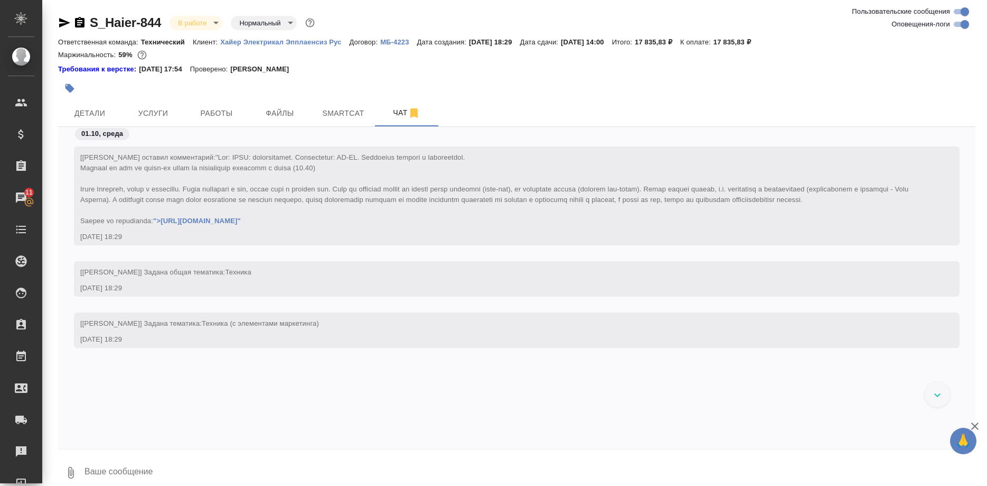
scroll to position [28729, 0]
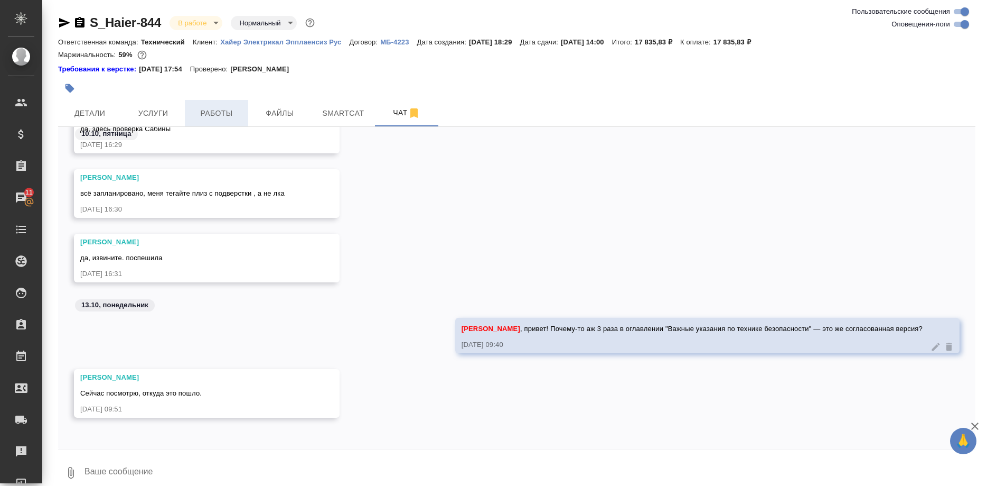
click at [218, 116] on span "Работы" at bounding box center [216, 113] width 51 height 13
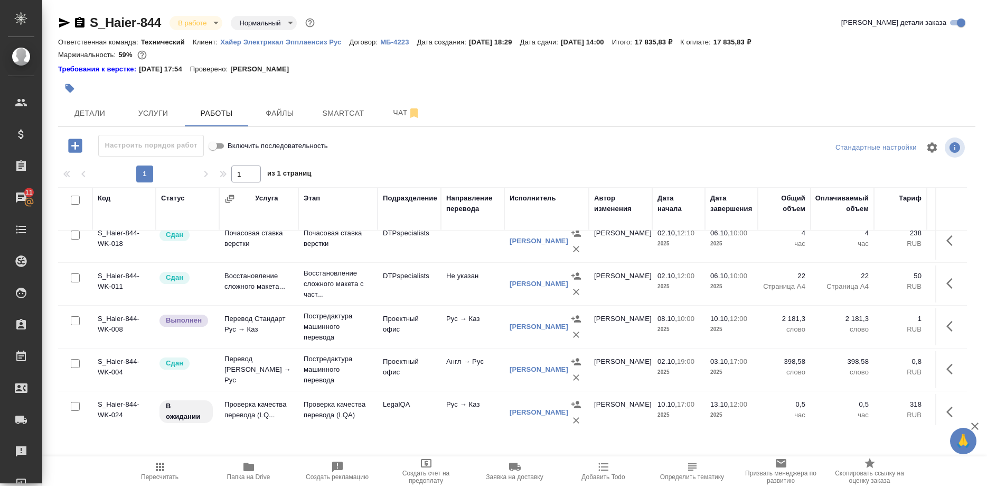
scroll to position [108, 0]
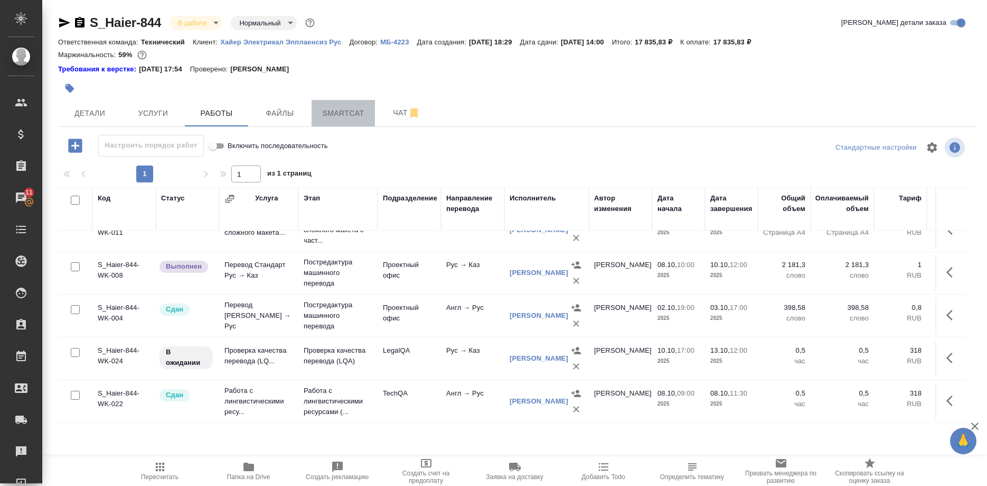
click at [327, 116] on span "Smartcat" at bounding box center [343, 113] width 51 height 13
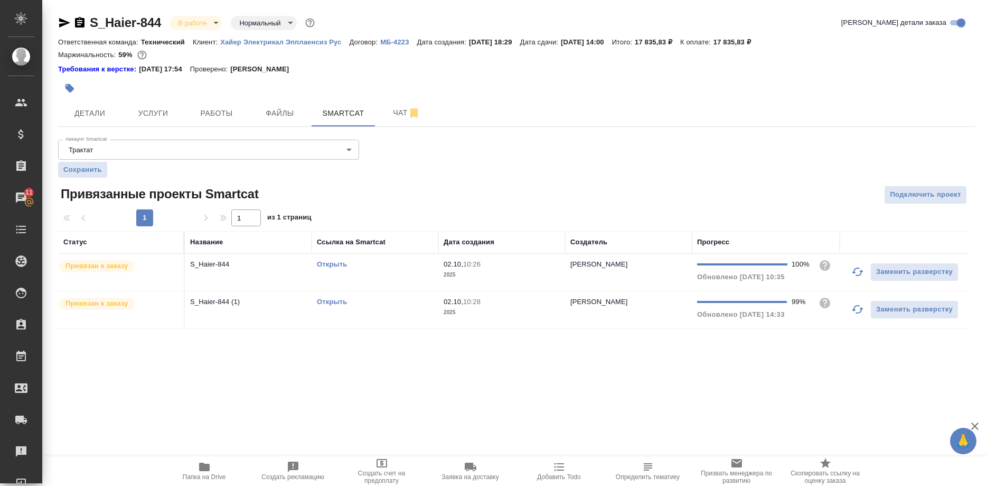
click at [338, 301] on link "Открыть" at bounding box center [332, 301] width 30 height 8
click at [340, 301] on link "Открыть" at bounding box center [332, 301] width 30 height 8
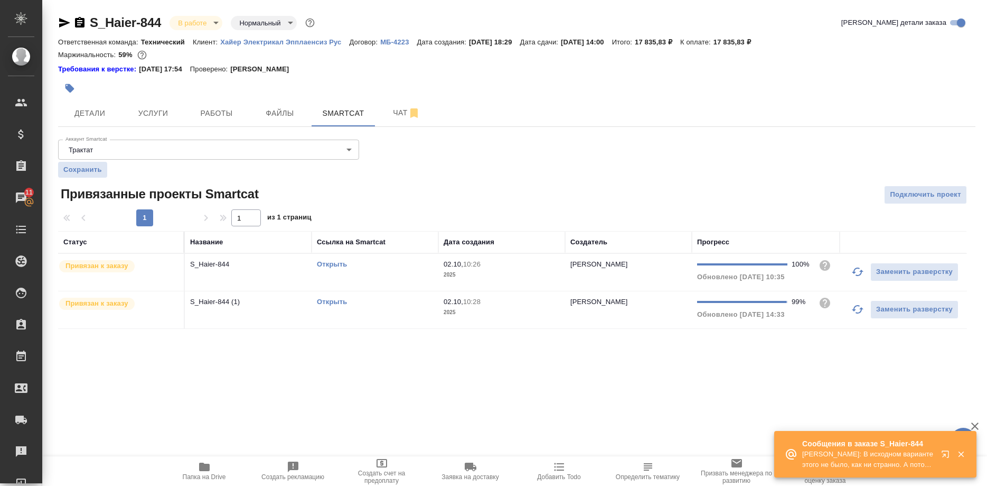
click at [205, 471] on icon "button" at bounding box center [204, 466] width 13 height 13
click at [387, 110] on span "Чат" at bounding box center [406, 112] width 51 height 13
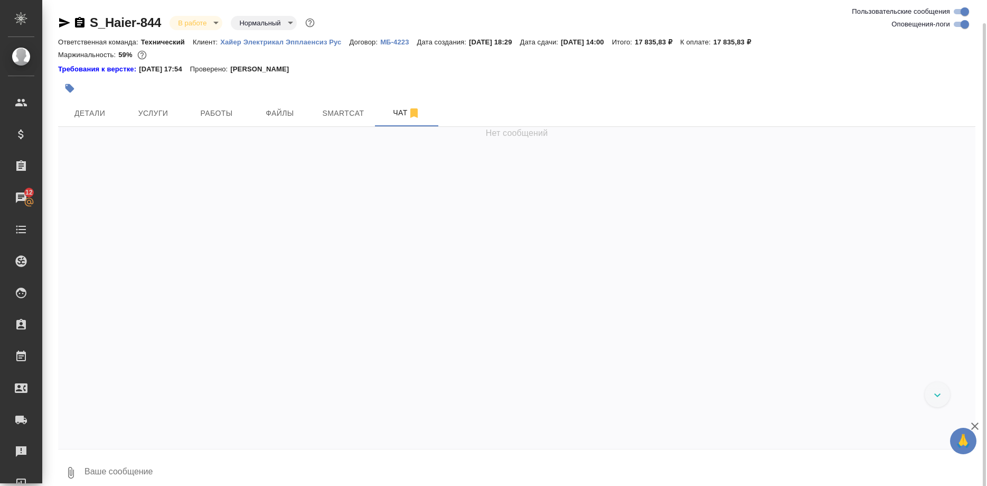
scroll to position [12, 0]
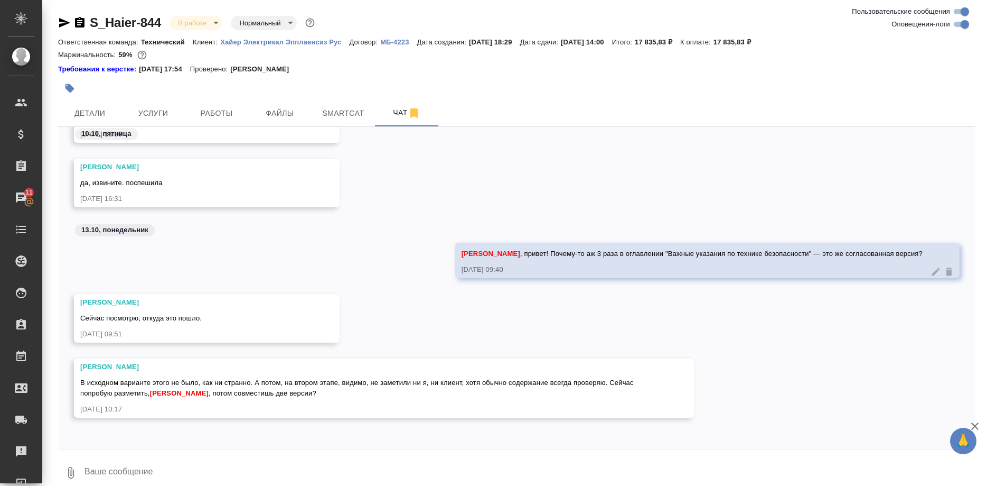
click at [408, 455] on textarea at bounding box center [529, 472] width 892 height 36
type textarea "Жду"
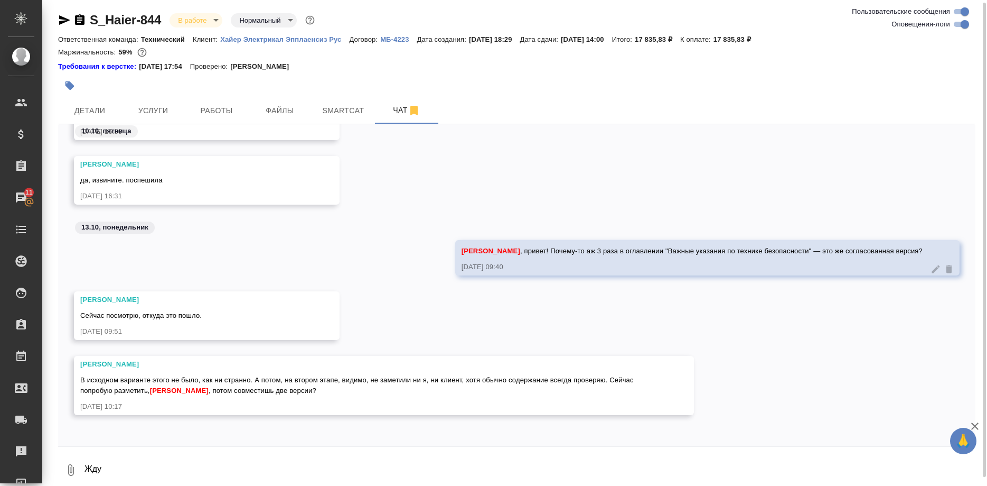
scroll to position [28916, 0]
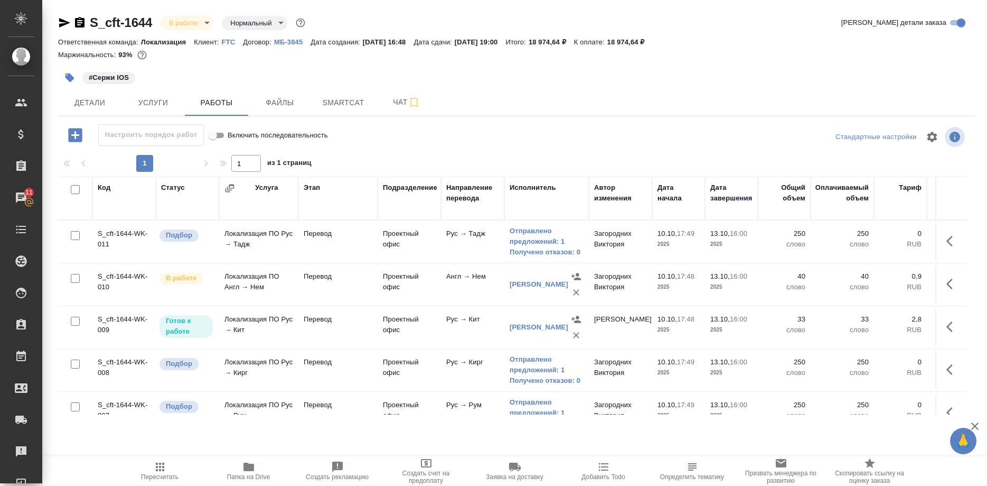
scroll to position [266, 0]
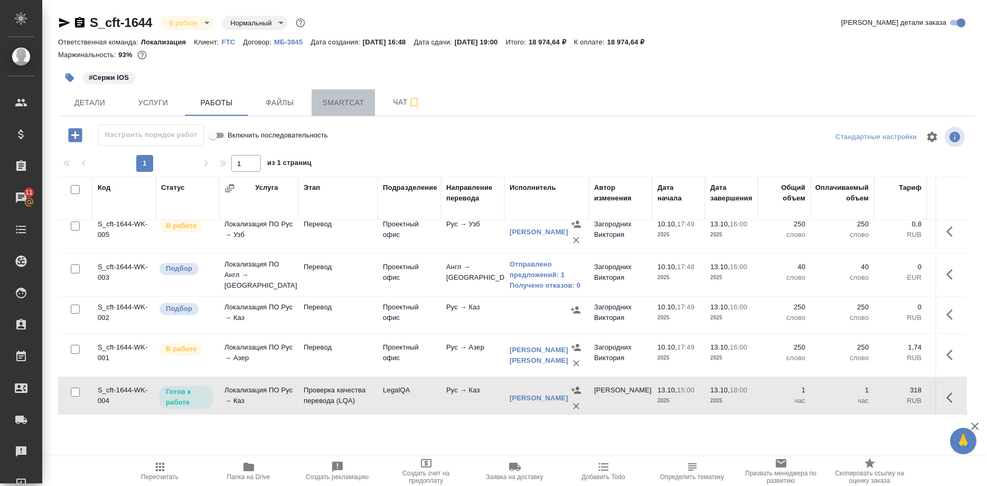
click at [343, 103] on span "Smartcat" at bounding box center [343, 102] width 51 height 13
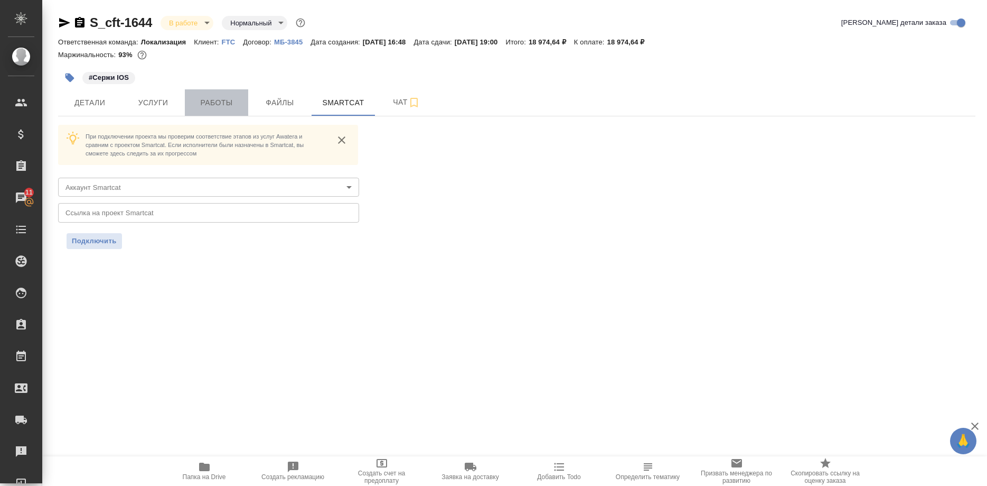
click at [199, 106] on span "Работы" at bounding box center [216, 102] width 51 height 13
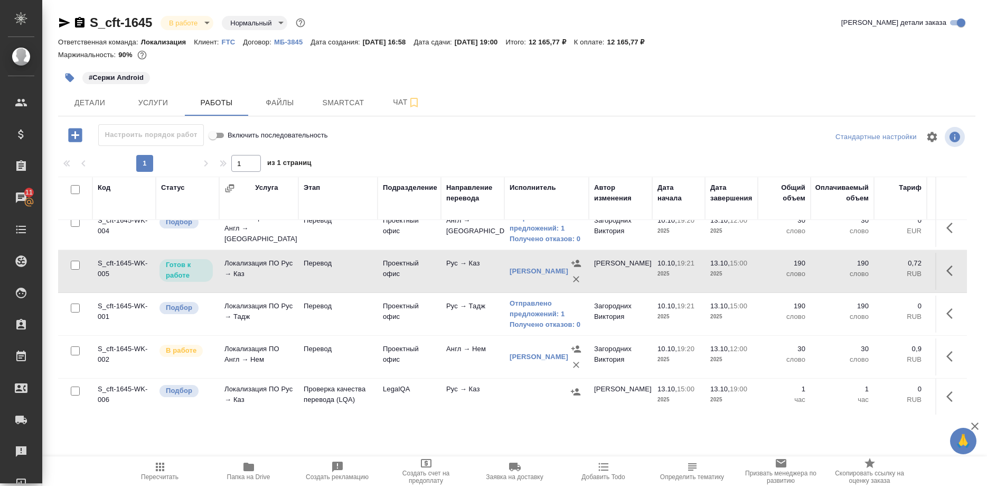
scroll to position [272, 0]
click at [952, 394] on icon "button" at bounding box center [953, 394] width 13 height 13
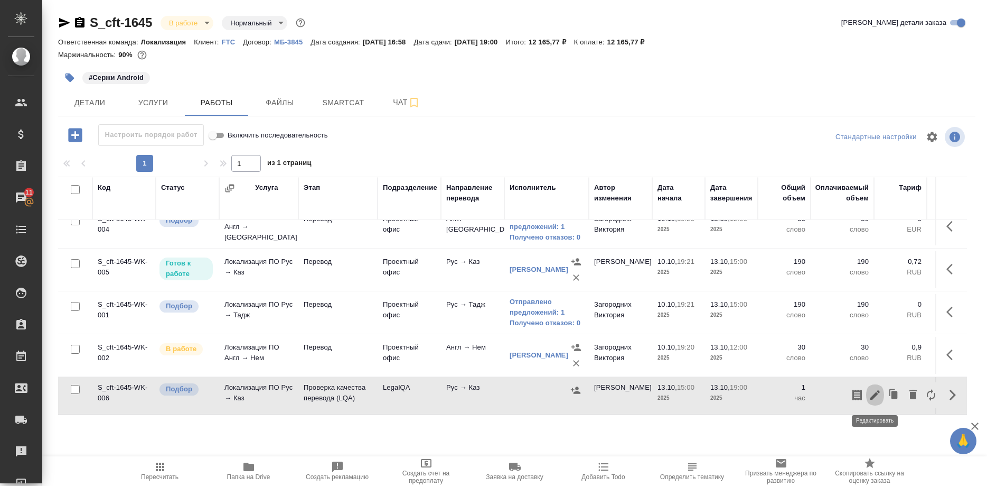
click at [875, 393] on icon "button" at bounding box center [875, 394] width 13 height 13
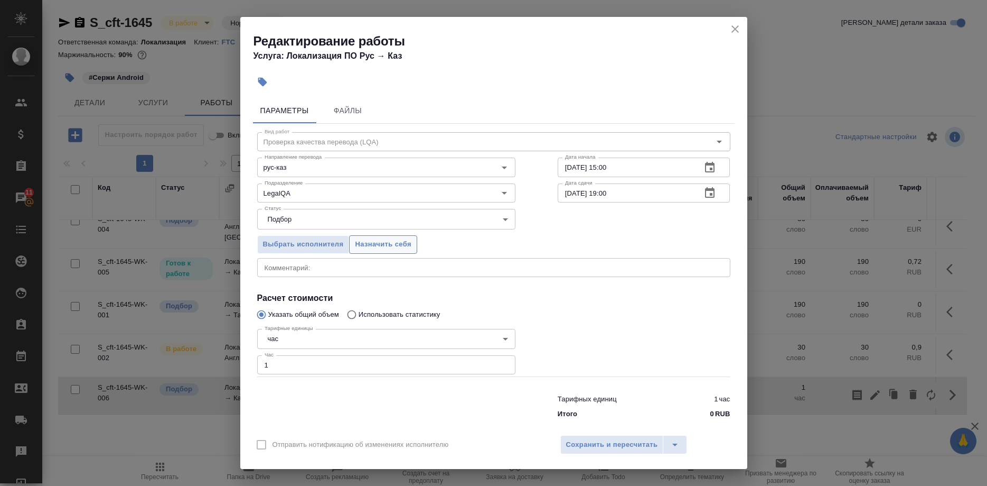
click at [386, 250] on span "Назначить себя" at bounding box center [383, 244] width 56 height 12
click at [581, 439] on span "Сохранить и пересчитать" at bounding box center [612, 445] width 92 height 12
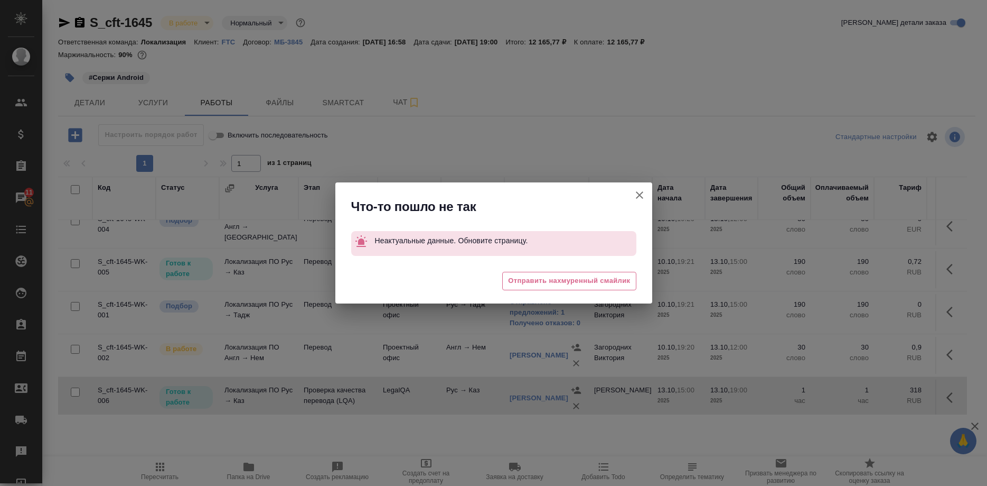
click at [631, 191] on button "Группировать работы по услугам" at bounding box center [639, 194] width 25 height 25
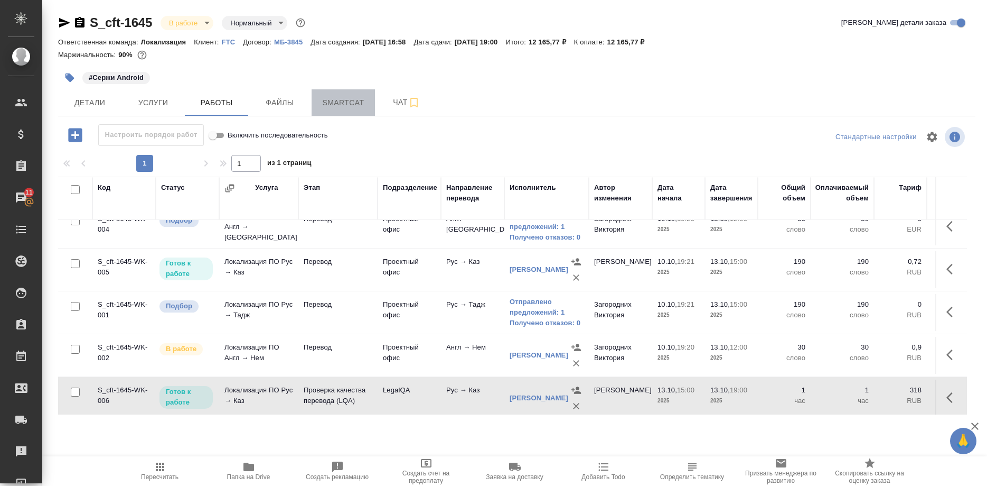
click at [331, 101] on span "Smartcat" at bounding box center [343, 102] width 51 height 13
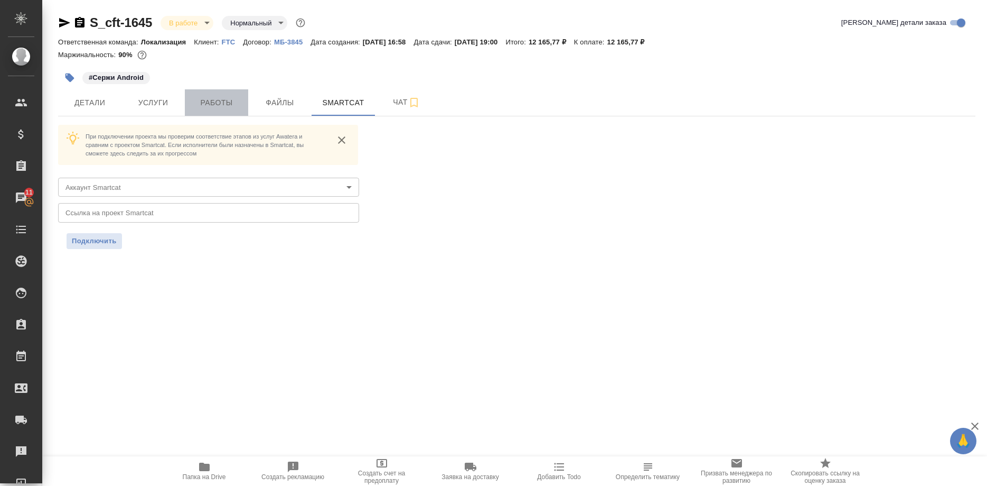
click at [215, 108] on span "Работы" at bounding box center [216, 102] width 51 height 13
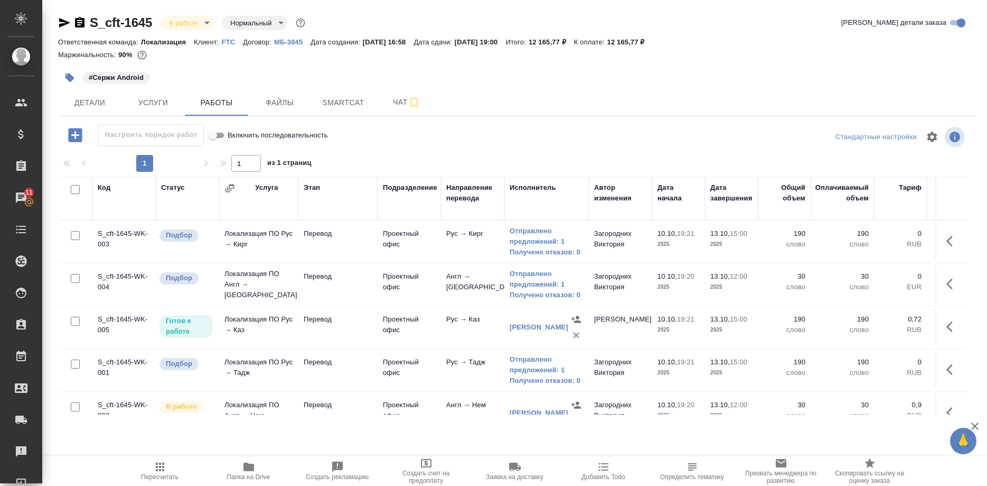
scroll to position [216, 0]
click at [948, 324] on icon "button" at bounding box center [950, 325] width 6 height 11
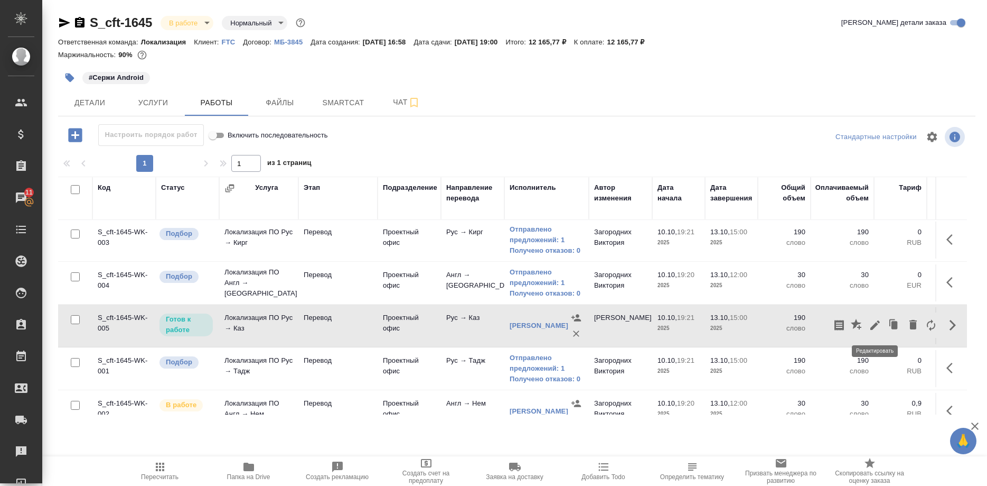
click at [870, 325] on icon "button" at bounding box center [875, 325] width 13 height 13
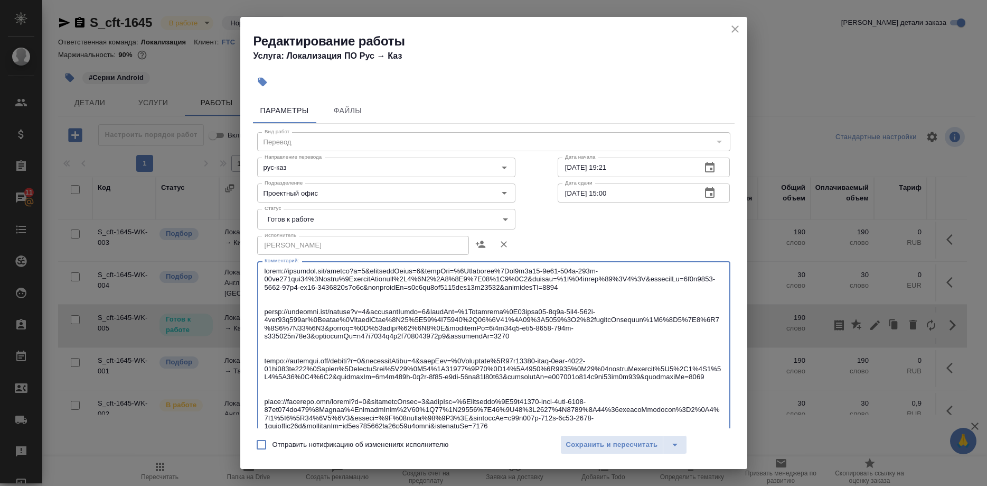
click at [441, 285] on textarea at bounding box center [494, 369] width 459 height 204
drag, startPoint x: 521, startPoint y: 291, endPoint x: 412, endPoint y: 284, distance: 109.6
click at [412, 284] on textarea at bounding box center [494, 369] width 459 height 204
drag, startPoint x: 535, startPoint y: 297, endPoint x: 255, endPoint y: 268, distance: 281.6
click at [265, 268] on textarea at bounding box center [494, 369] width 459 height 204
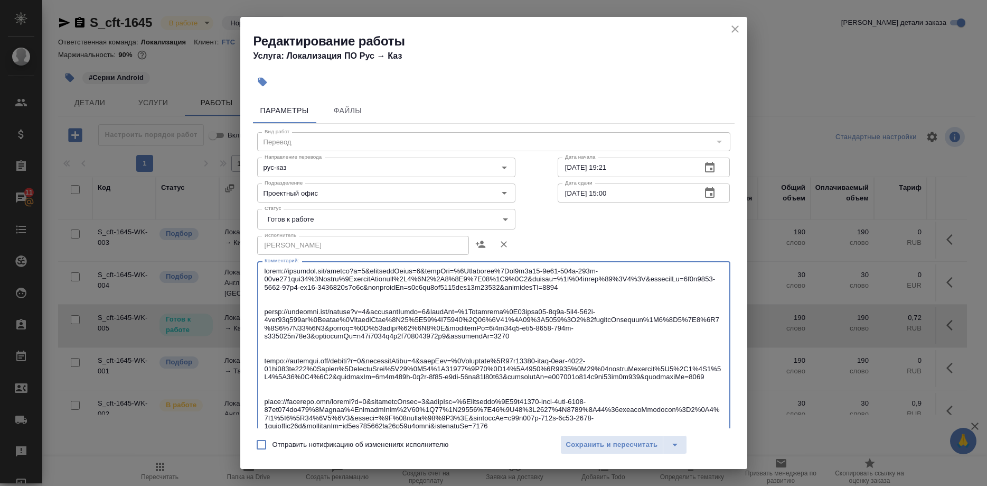
drag, startPoint x: 586, startPoint y: 344, endPoint x: 250, endPoint y: 318, distance: 336.5
click at [265, 318] on textarea at bounding box center [494, 369] width 459 height 204
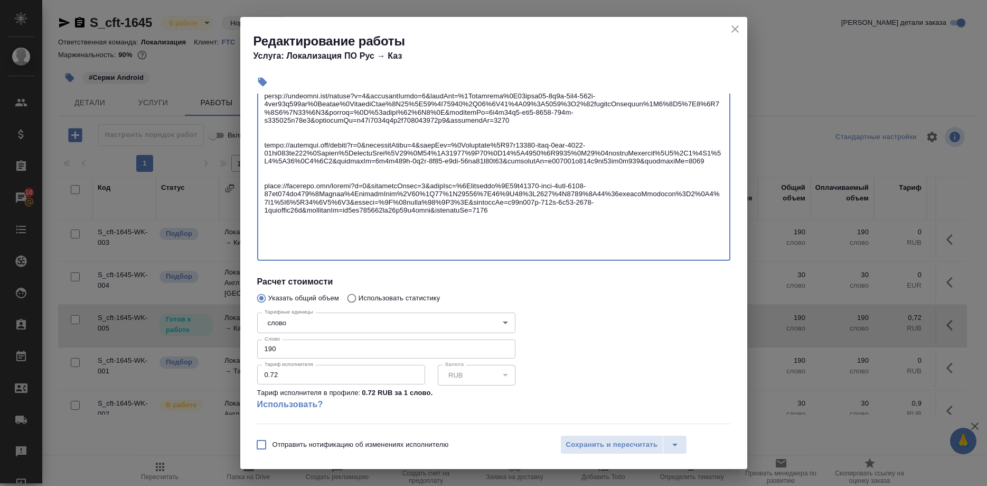
drag, startPoint x: 528, startPoint y: 175, endPoint x: 264, endPoint y: 151, distance: 265.3
click at [265, 151] on textarea at bounding box center [494, 153] width 459 height 204
drag, startPoint x: 431, startPoint y: 230, endPoint x: 267, endPoint y: 194, distance: 168.3
click at [266, 197] on textarea at bounding box center [494, 153] width 459 height 204
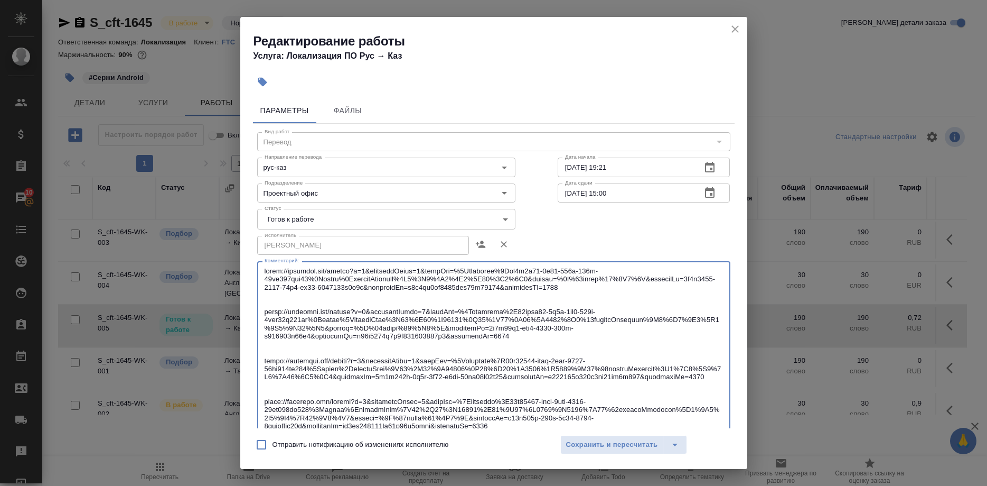
click at [321, 217] on body "🙏 .cls-1 fill:#fff; AWATERA Shirina Sabina Клиенты Спецификации Заказы 10 Чаты …" at bounding box center [493, 243] width 987 height 486
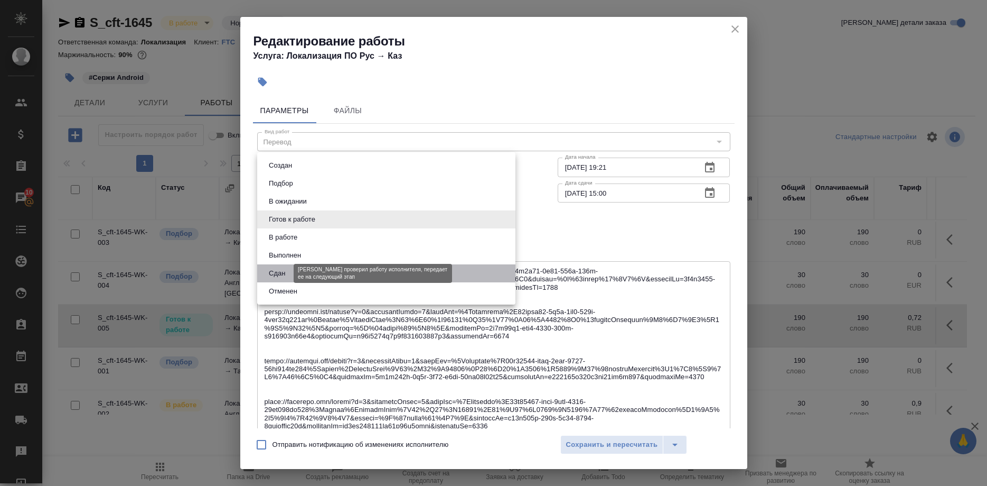
click at [281, 275] on button "Сдан" at bounding box center [277, 273] width 23 height 12
type input "closed"
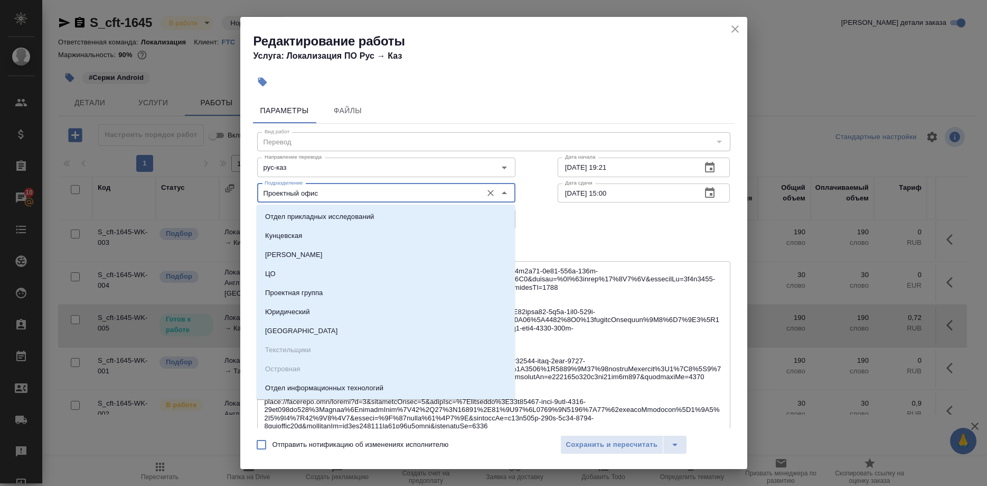
click at [330, 189] on input "Проектный офис" at bounding box center [368, 193] width 217 height 13
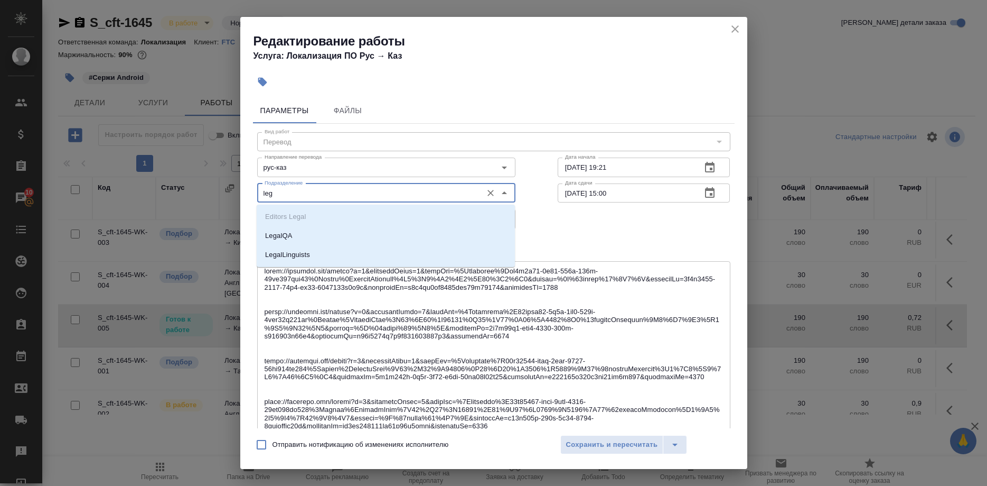
click at [279, 225] on ul "Editors Legal LegalQA LegalLinguists" at bounding box center [386, 244] width 258 height 57
click at [278, 235] on p "LegalQA" at bounding box center [278, 235] width 27 height 11
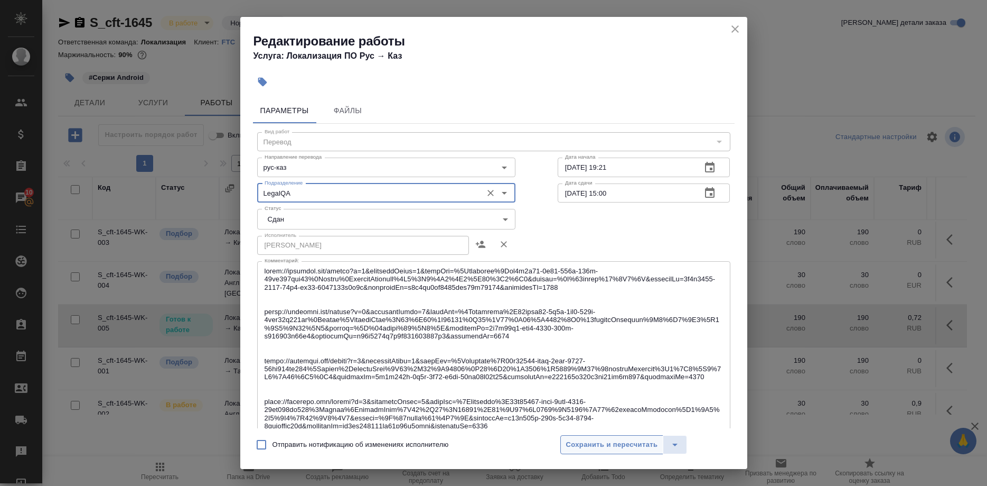
type input "LegalQA"
click at [574, 444] on span "Сохранить и пересчитать" at bounding box center [612, 445] width 92 height 12
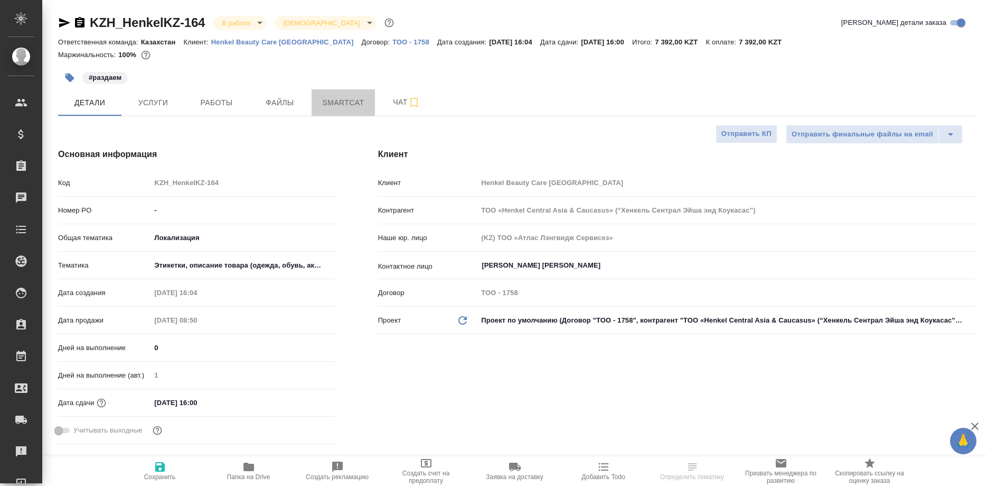
select select "RU"
click at [337, 101] on span "Smartcat" at bounding box center [343, 102] width 51 height 13
click at [349, 112] on button "Smartcat" at bounding box center [343, 102] width 63 height 26
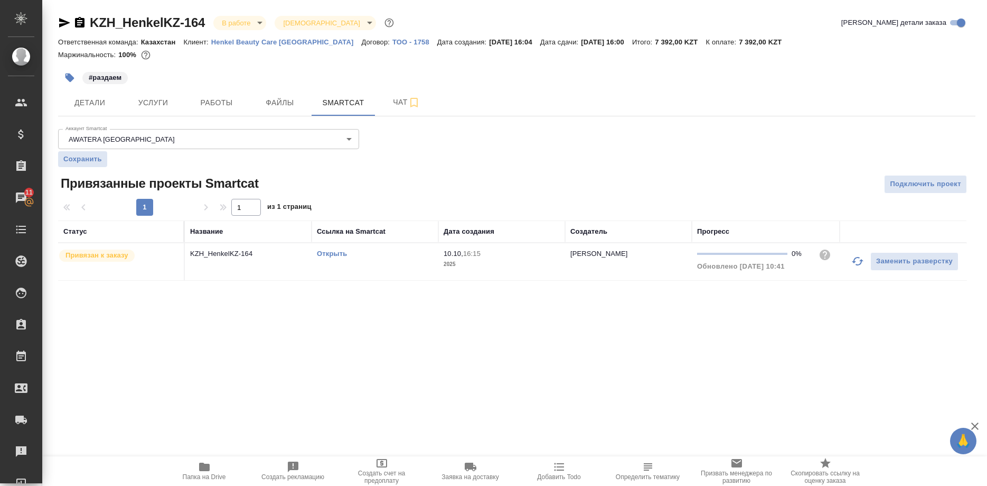
click at [324, 253] on link "Открыть" at bounding box center [332, 253] width 30 height 8
click at [336, 254] on link "Открыть" at bounding box center [332, 253] width 30 height 8
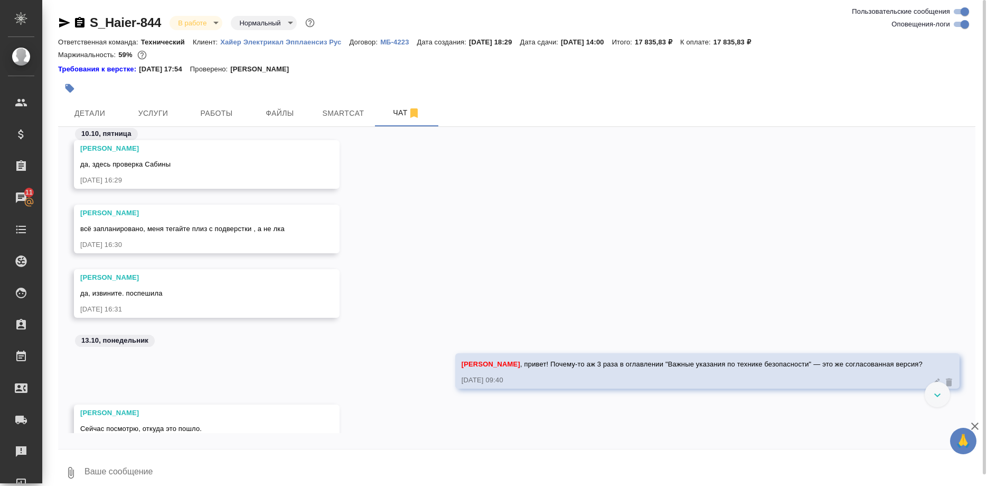
scroll to position [28794, 0]
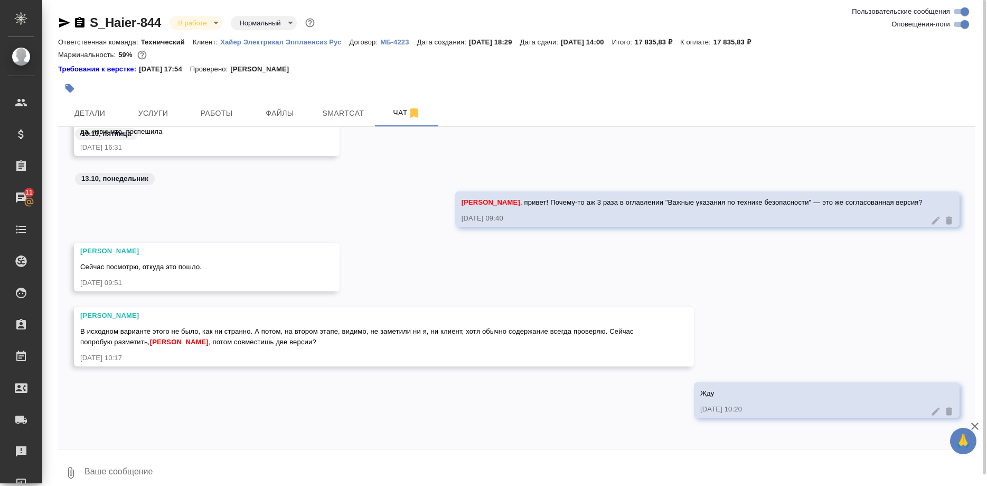
type textarea """
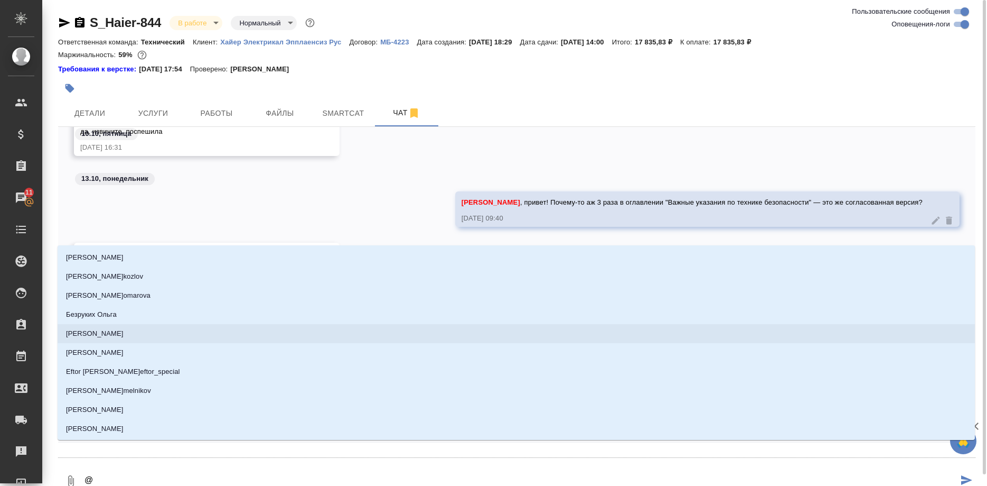
type textarea "@з"
type input "з"
type textarea "@за"
type input "за"
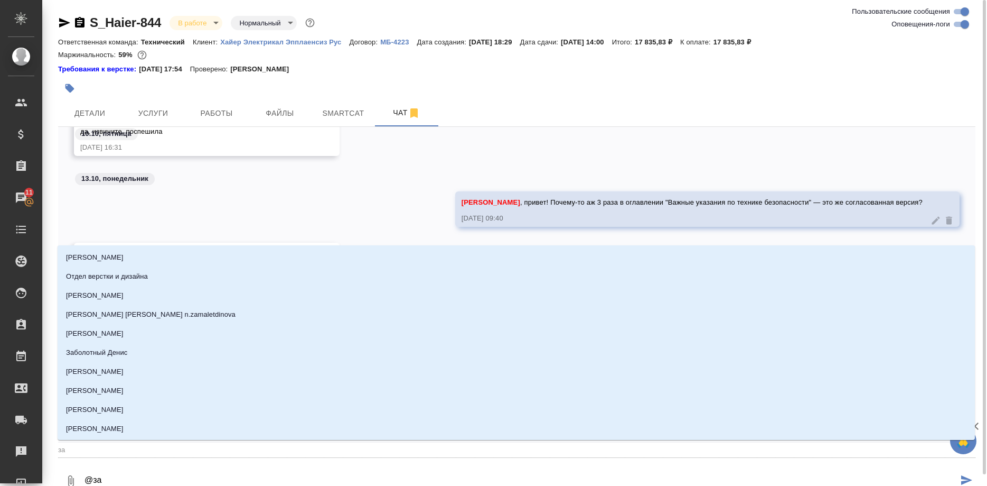
type textarea "@заб"
type input "заб"
type textarea "@забо"
type input "забо"
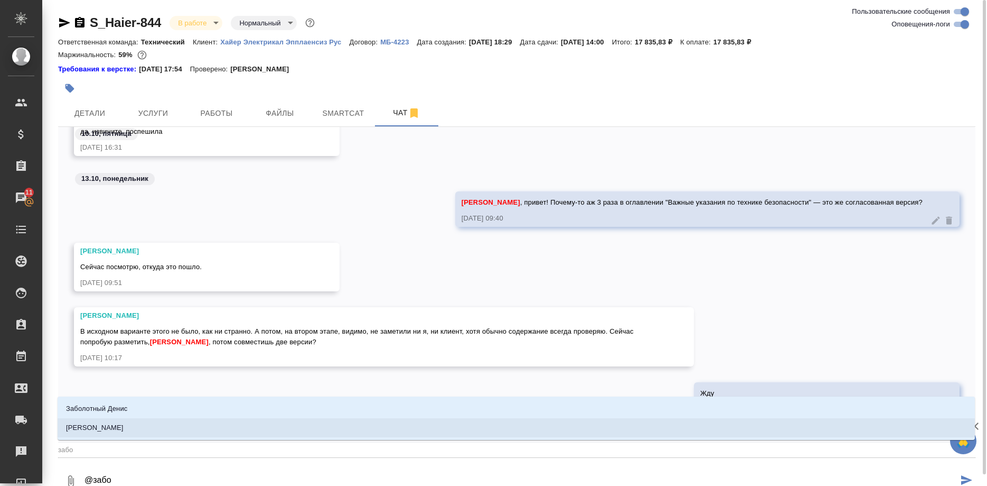
click at [106, 423] on p "[PERSON_NAME]" at bounding box center [95, 427] width 58 height 11
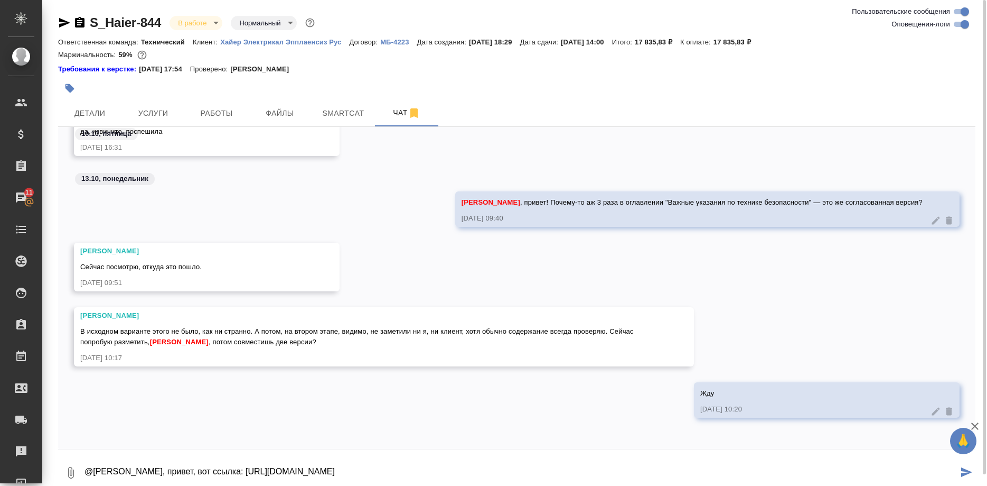
type textarea "@[PERSON_NAME], привет, вот ссылка: [URL][DOMAIN_NAME]"
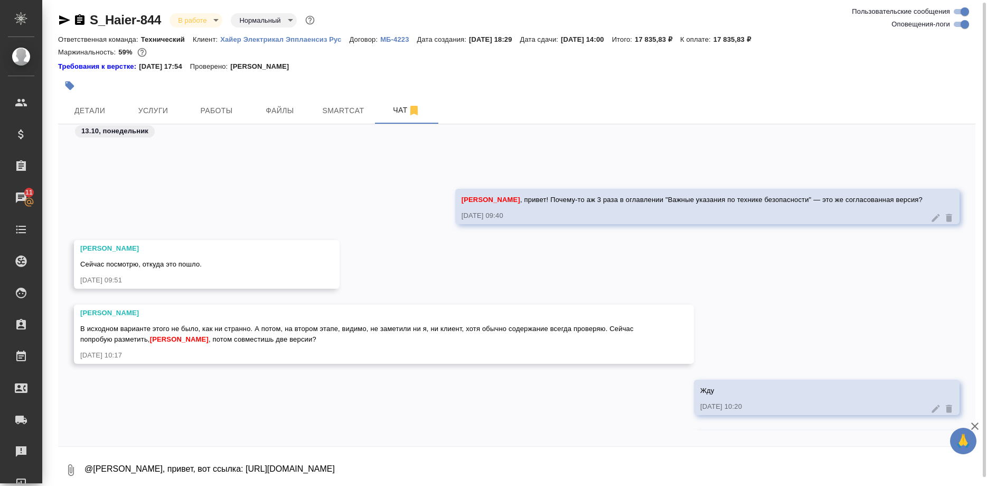
scroll to position [28845, 0]
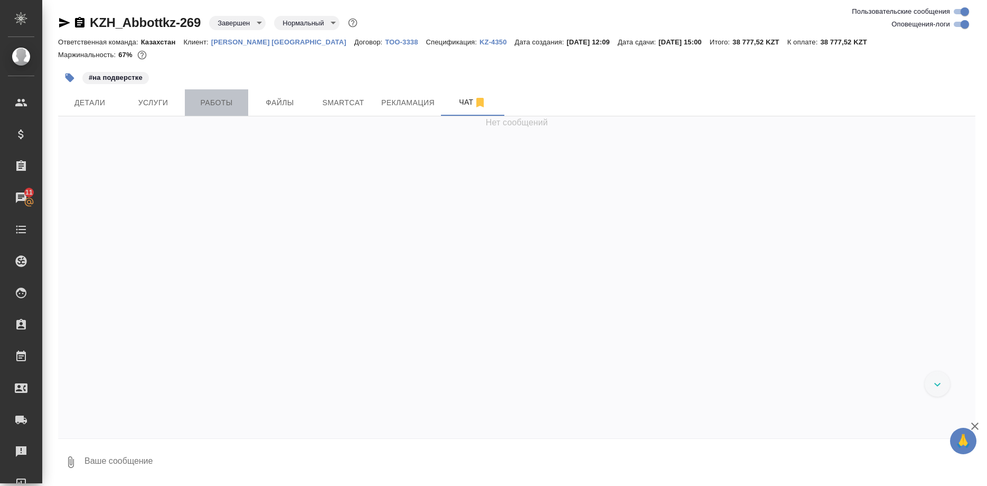
click at [232, 104] on span "Работы" at bounding box center [216, 102] width 51 height 13
click at [219, 106] on span "Работы" at bounding box center [216, 102] width 51 height 13
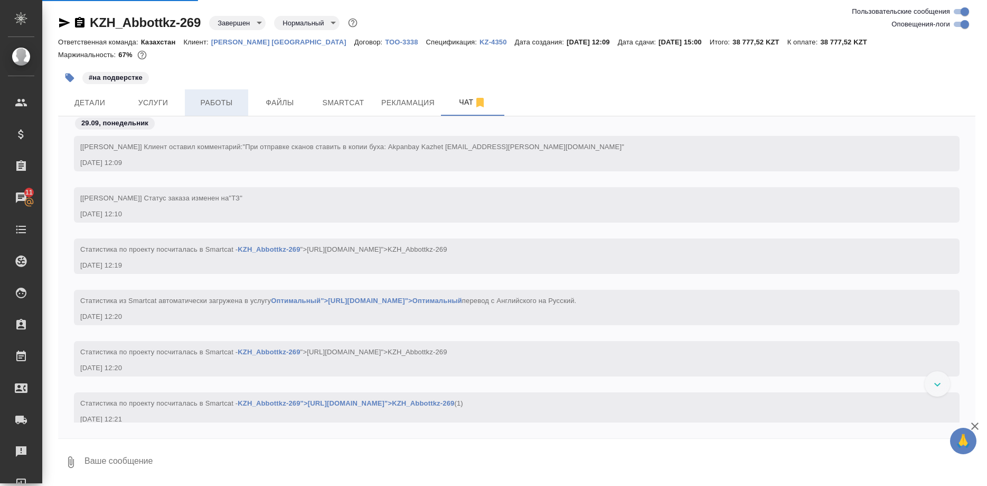
scroll to position [5924, 0]
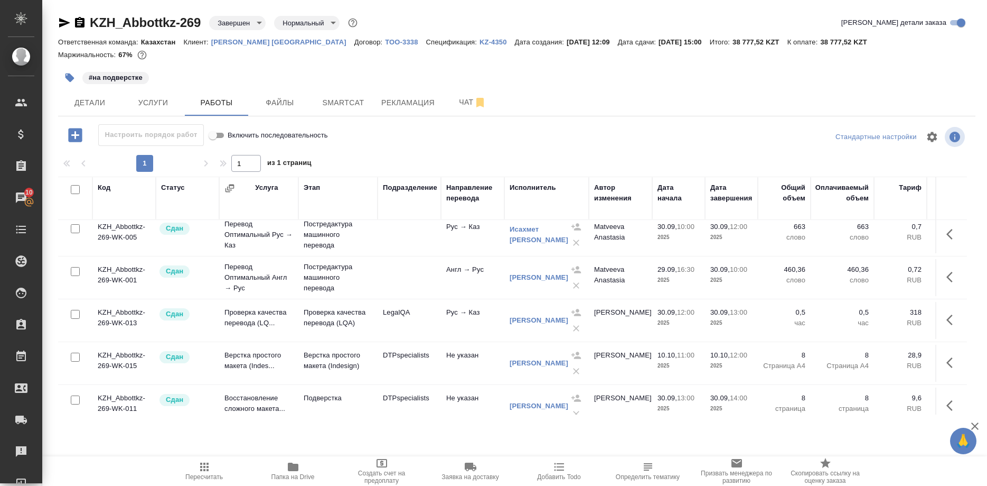
scroll to position [63, 0]
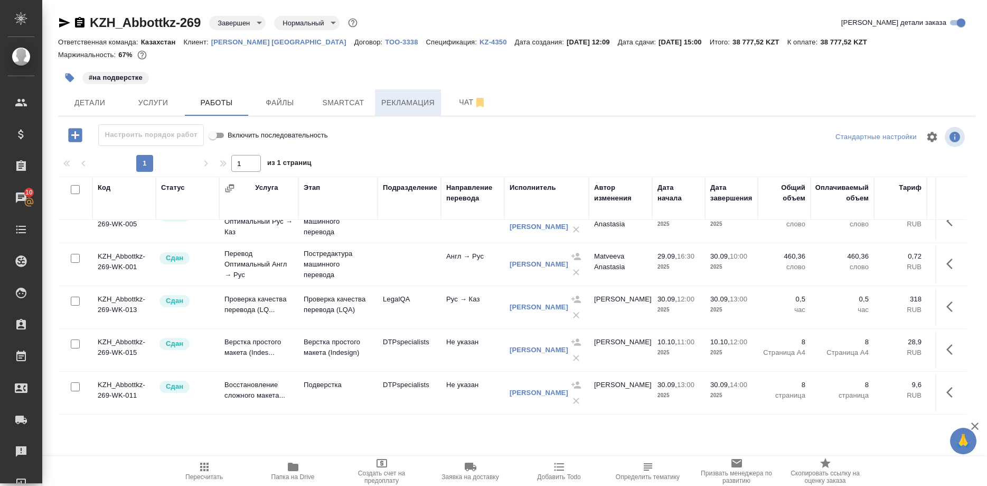
click at [396, 102] on span "Рекламация" at bounding box center [407, 102] width 53 height 13
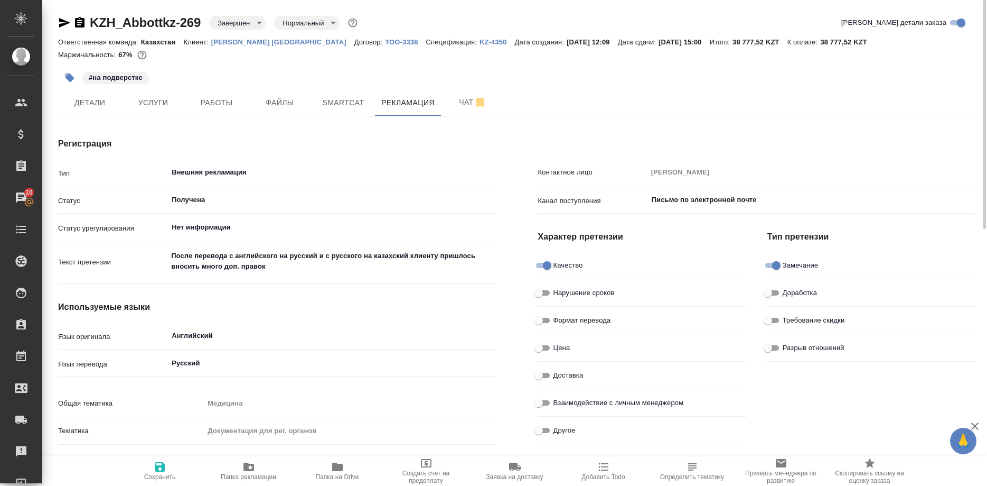
type textarea "x"
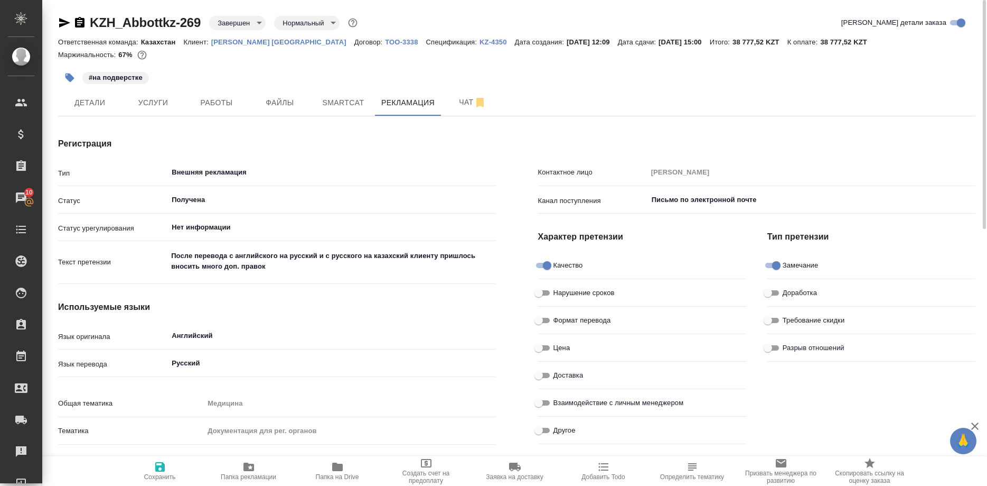
type textarea "x"
click at [203, 104] on span "Работы" at bounding box center [216, 102] width 51 height 13
type textarea "x"
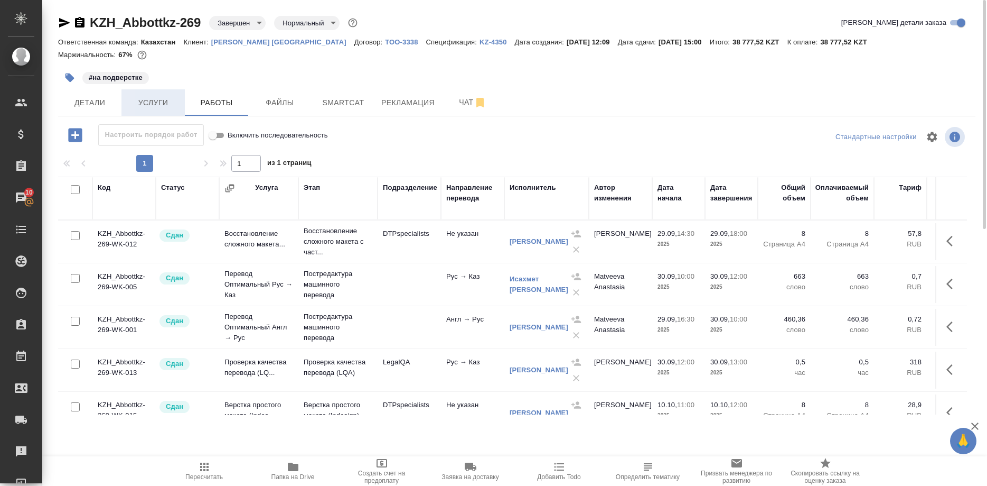
click at [153, 101] on span "Услуги" at bounding box center [153, 102] width 51 height 13
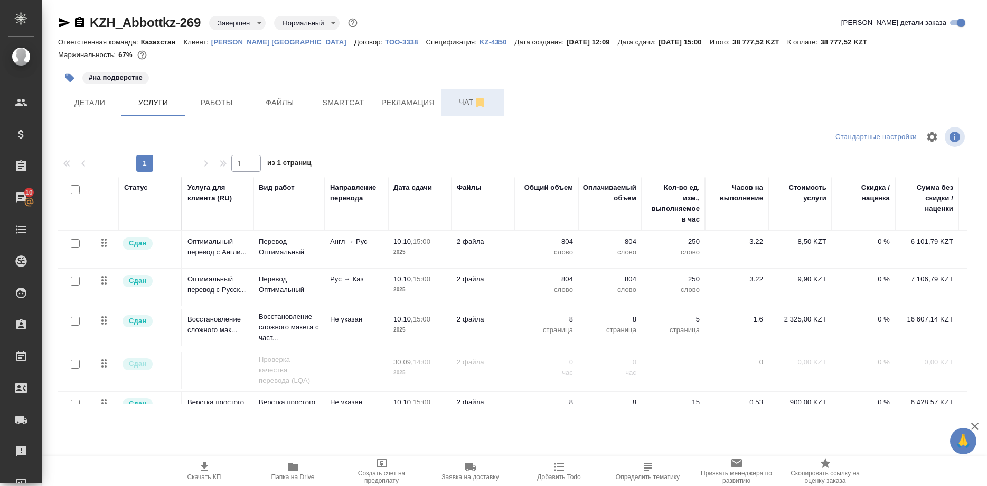
click at [458, 103] on span "Чат" at bounding box center [473, 102] width 51 height 13
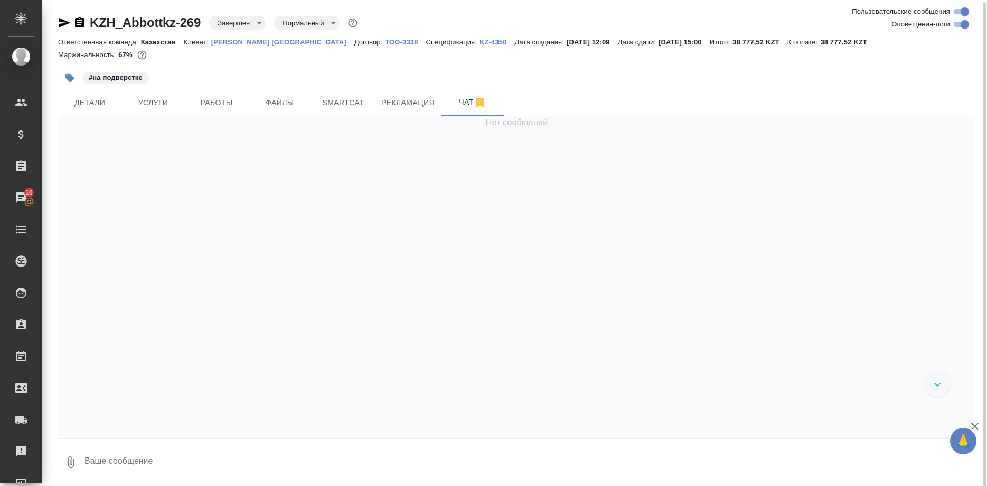
scroll to position [1, 0]
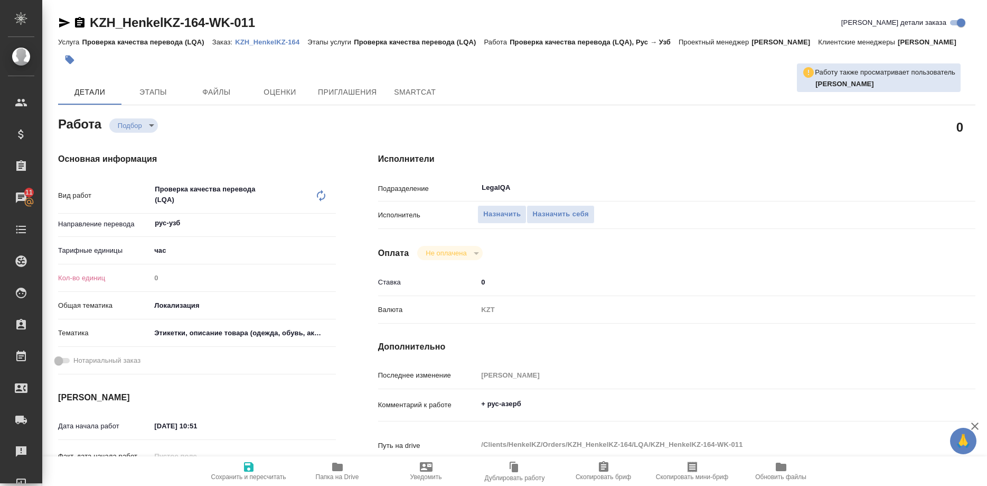
type textarea "x"
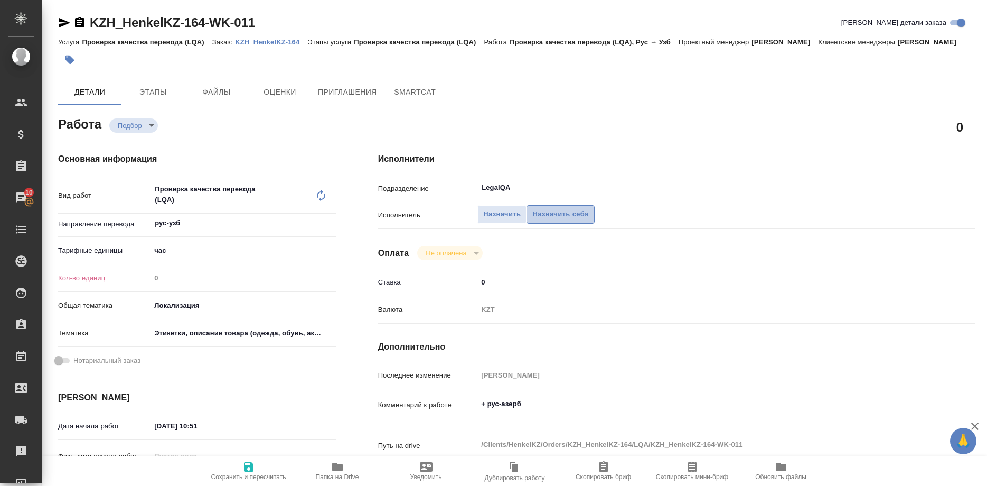
click at [552, 208] on span "Назначить себя" at bounding box center [561, 214] width 56 height 12
type textarea "x"
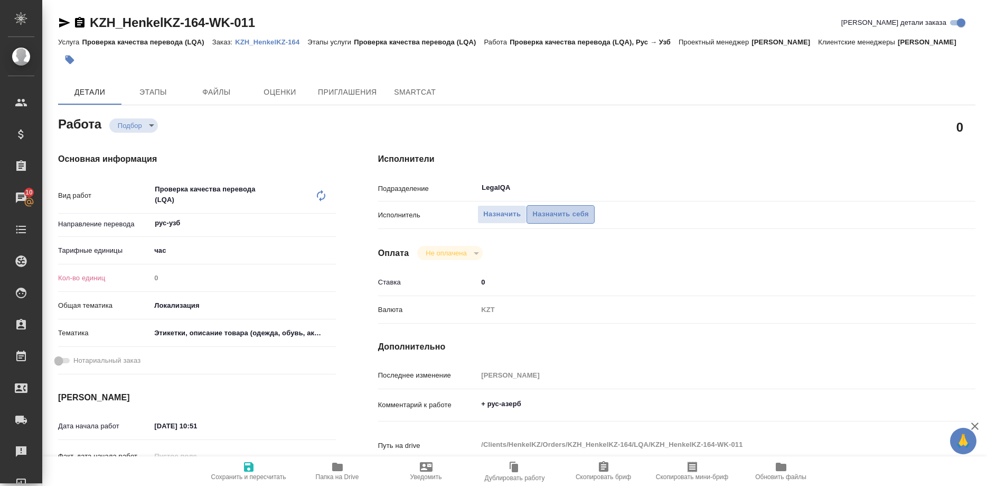
type textarea "x"
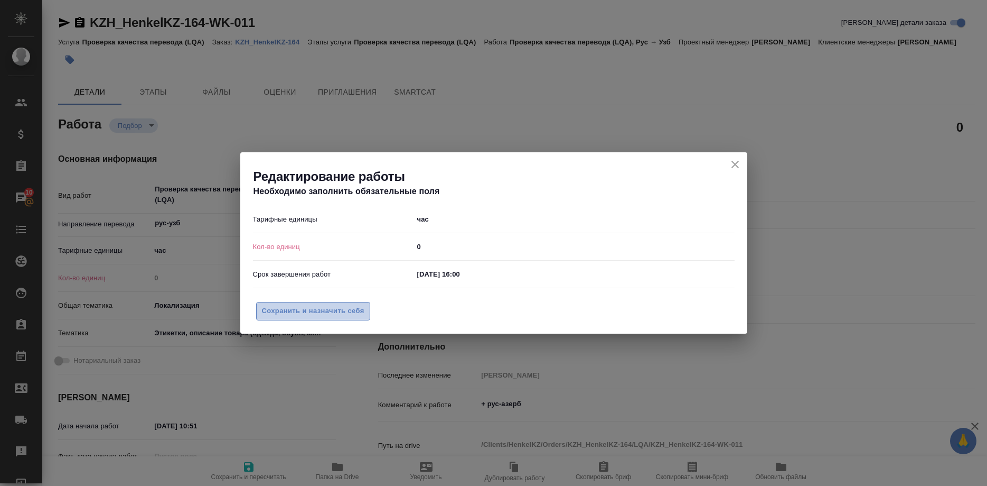
click at [334, 309] on span "Сохранить и назначить себя" at bounding box center [313, 311] width 103 height 12
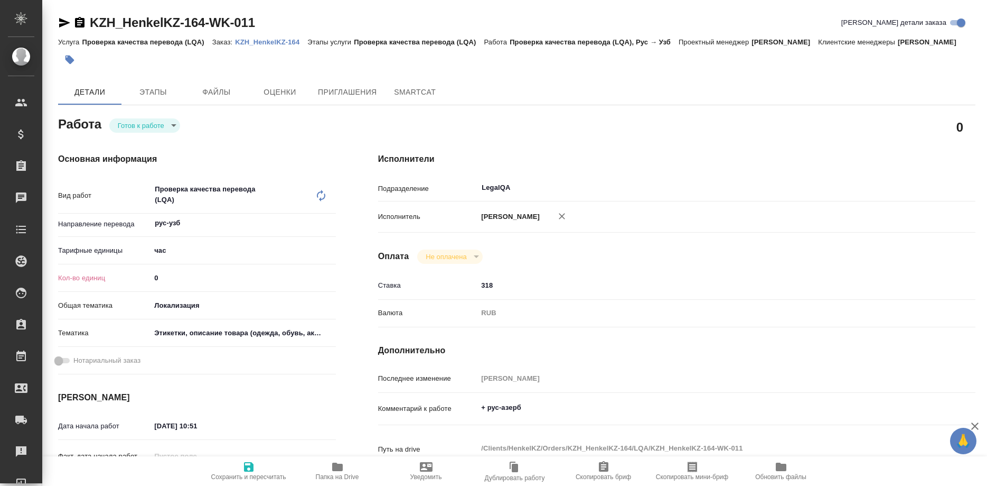
type textarea "x"
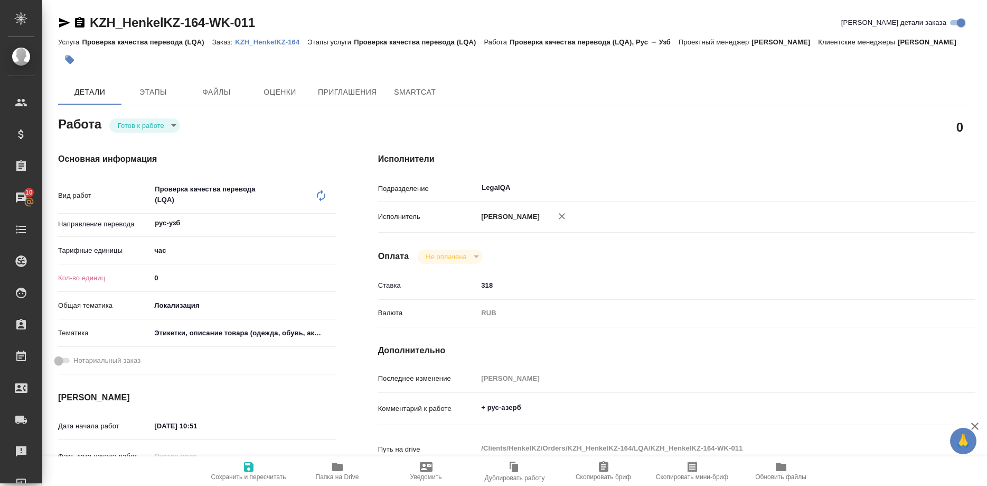
type textarea "x"
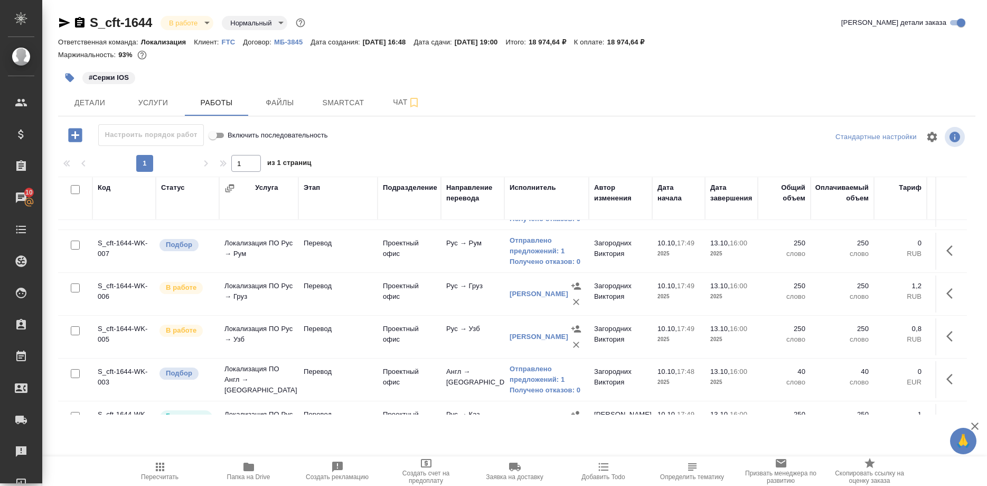
scroll to position [277, 0]
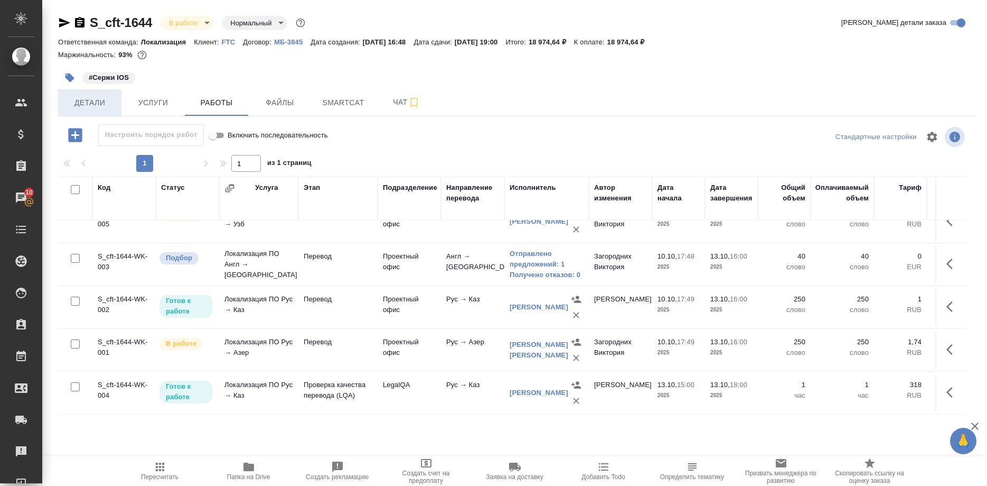
click at [92, 106] on span "Детали" at bounding box center [89, 102] width 51 height 13
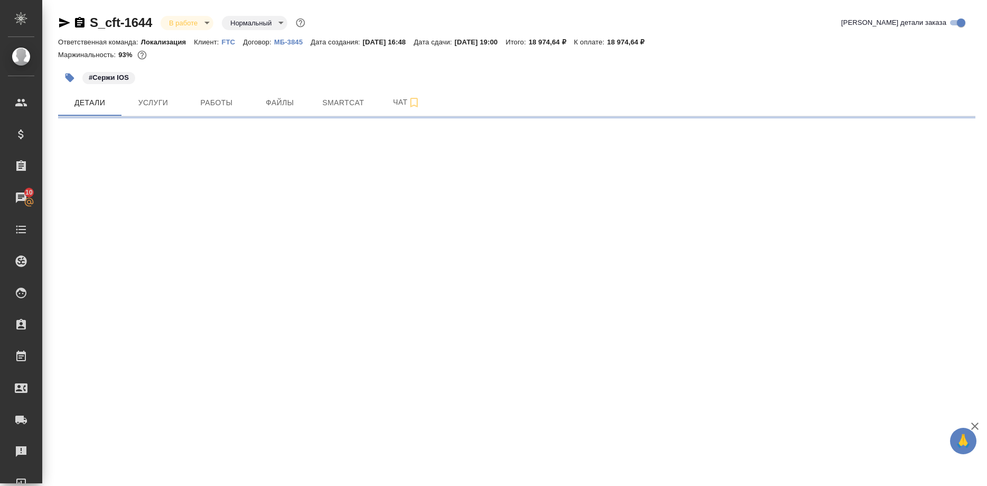
select select "RU"
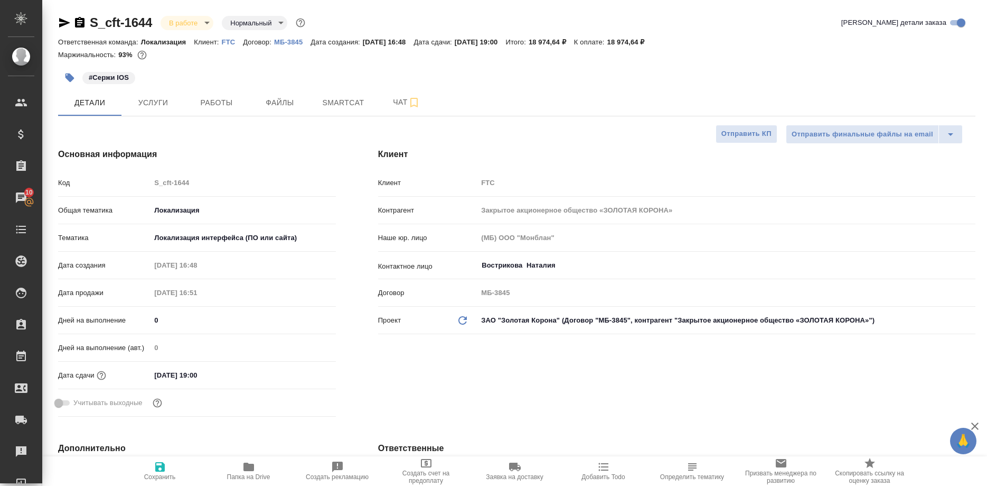
type textarea "x"
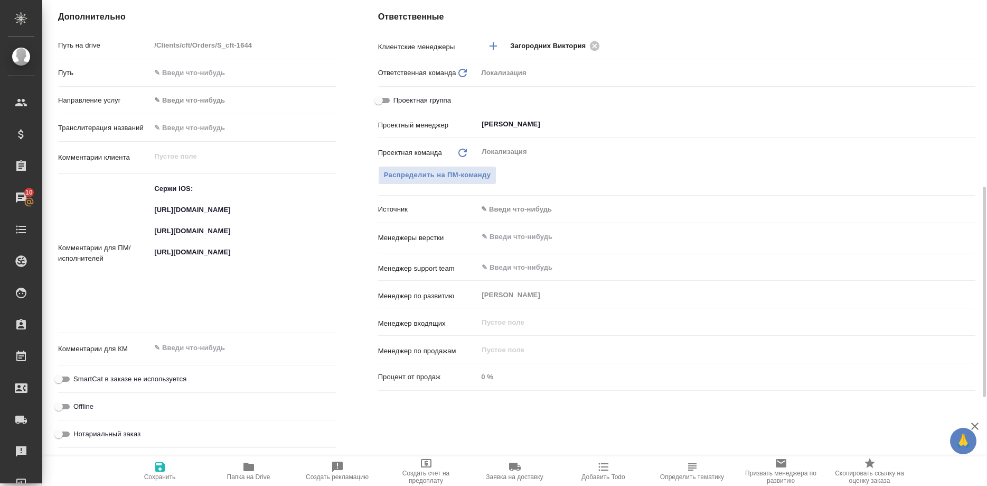
scroll to position [485, 0]
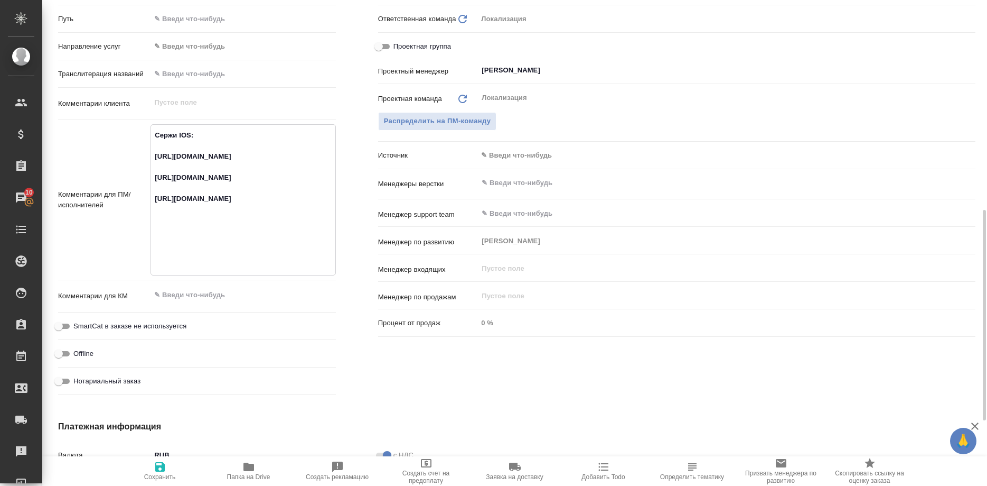
drag, startPoint x: 256, startPoint y: 176, endPoint x: 124, endPoint y: 154, distance: 133.9
click at [151, 154] on textarea "Сержи IOS: https://smartcat.com/projects/c2167bad-6919-42f6-9136-a07398b7a8d9/f…" at bounding box center [243, 198] width 184 height 145
type textarea "x"
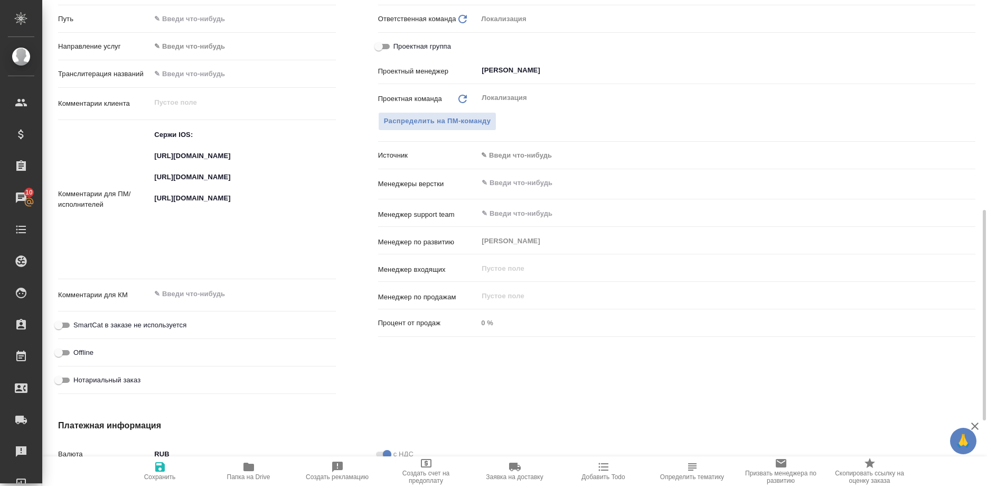
type textarea "x"
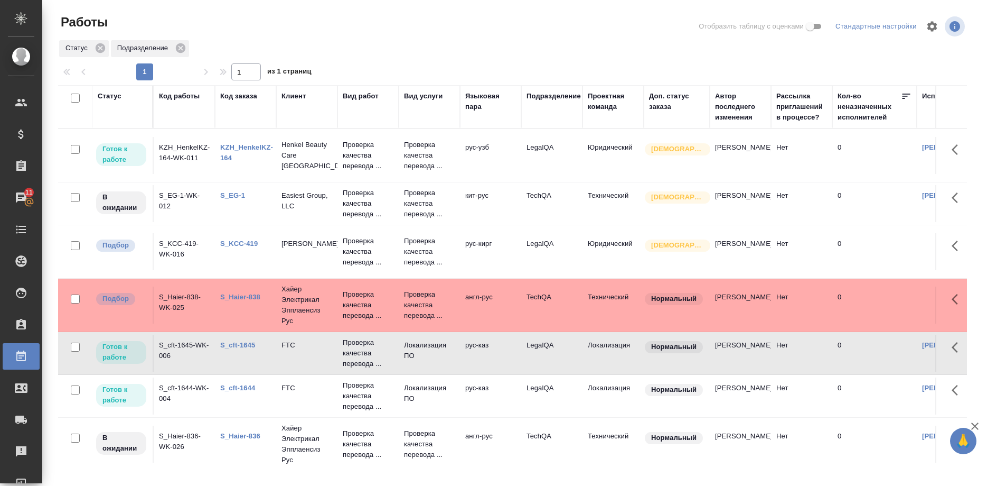
click at [232, 249] on div "S_KCC-419" at bounding box center [245, 243] width 51 height 11
click at [236, 247] on link "S_KCC-419" at bounding box center [239, 243] width 38 height 8
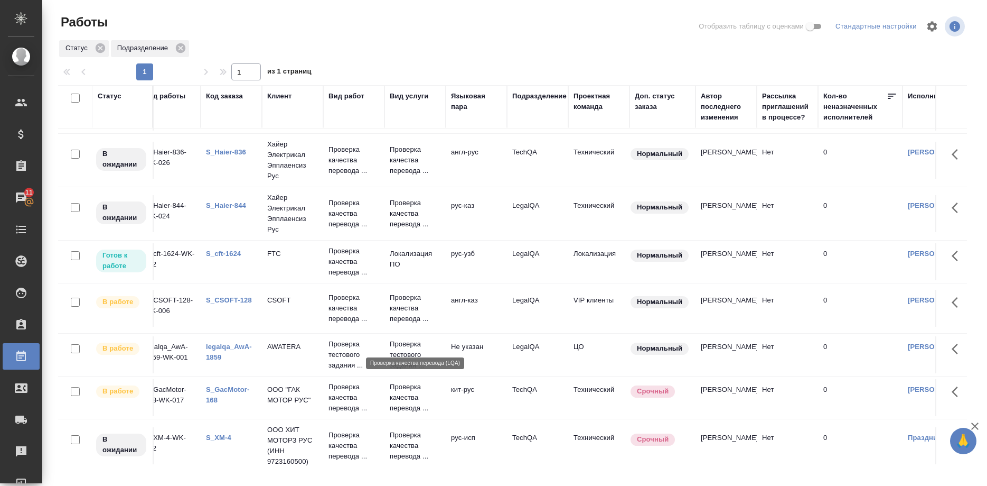
scroll to position [301, 14]
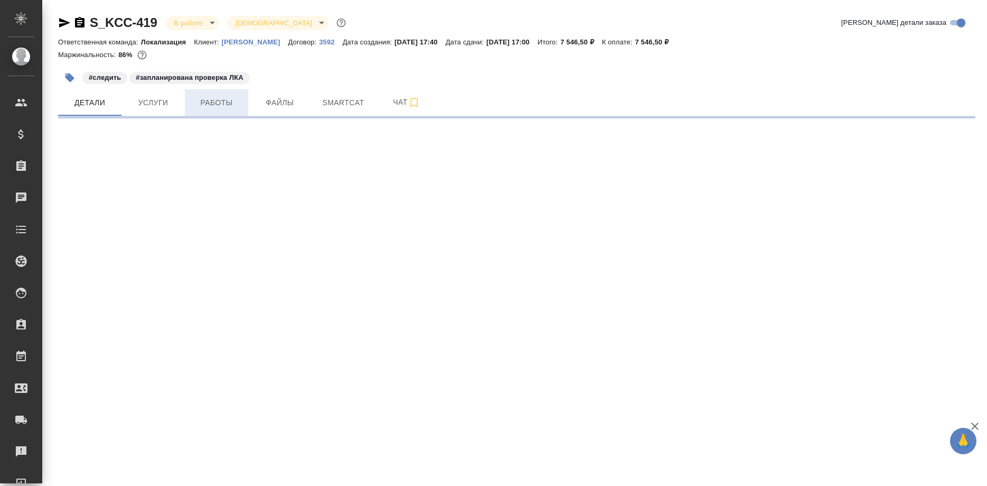
click at [221, 98] on span "Работы" at bounding box center [216, 102] width 51 height 13
select select "RU"
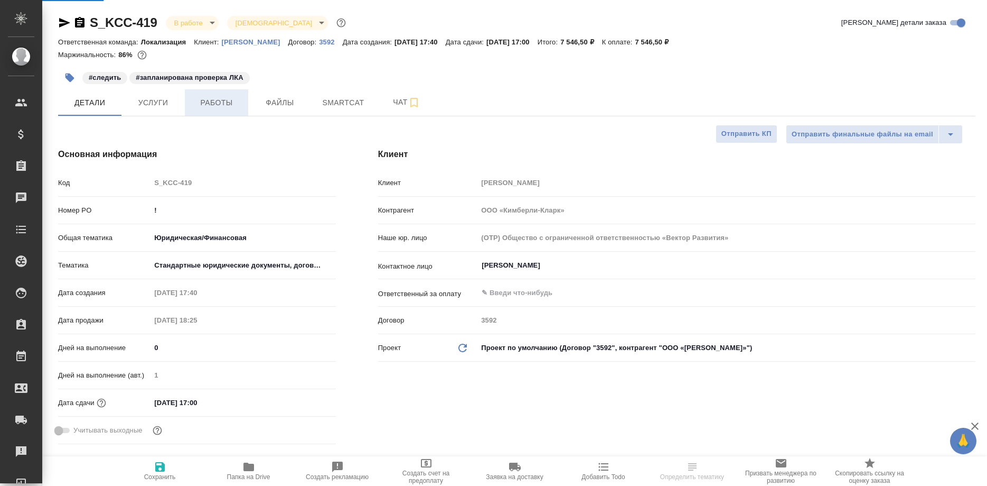
click at [218, 104] on span "Работы" at bounding box center [216, 102] width 51 height 13
type textarea "x"
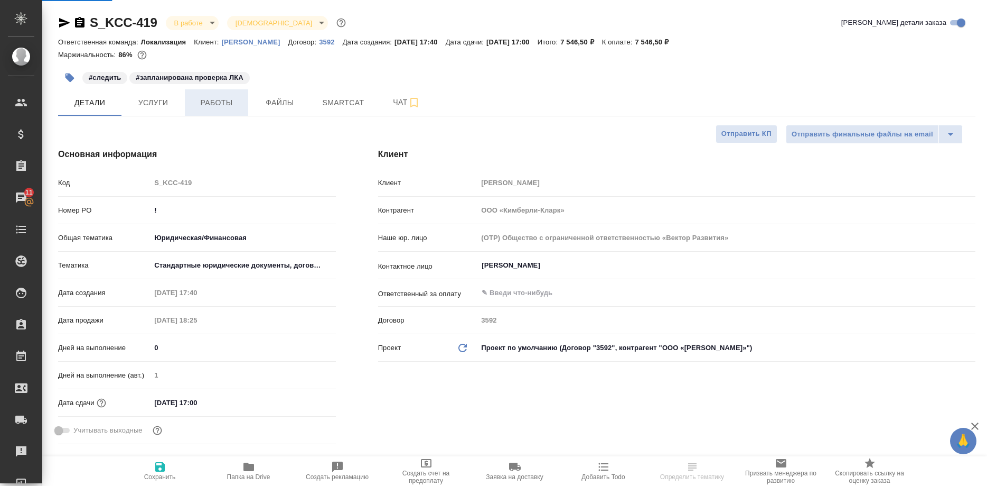
type textarea "x"
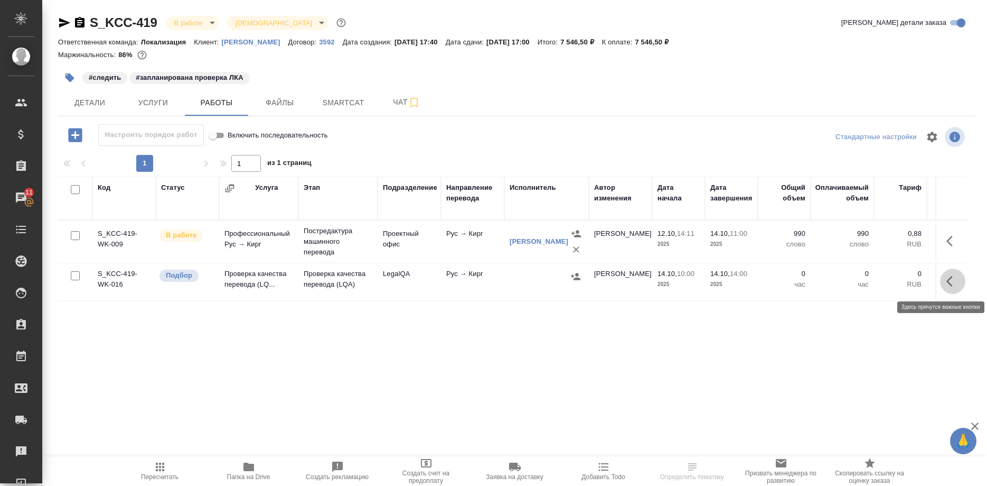
click at [948, 281] on icon "button" at bounding box center [950, 281] width 6 height 11
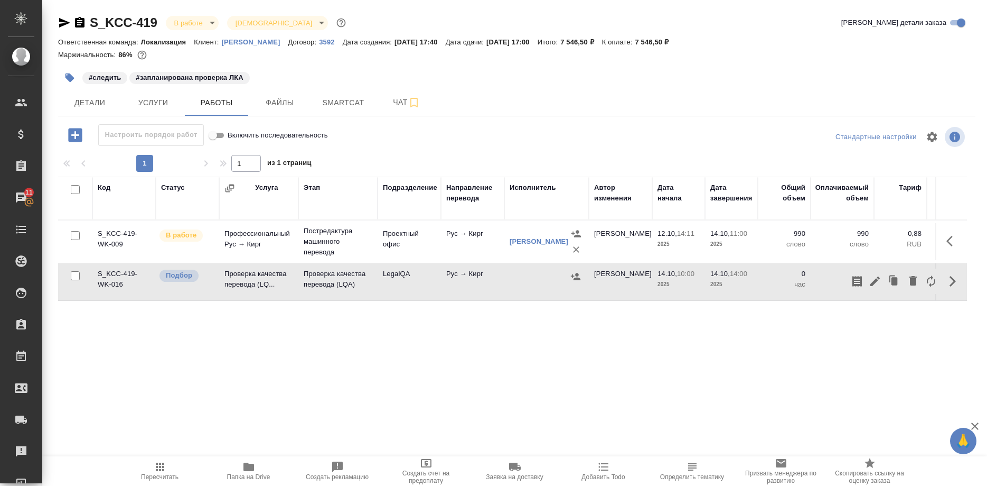
click at [868, 286] on button "button" at bounding box center [875, 280] width 18 height 25
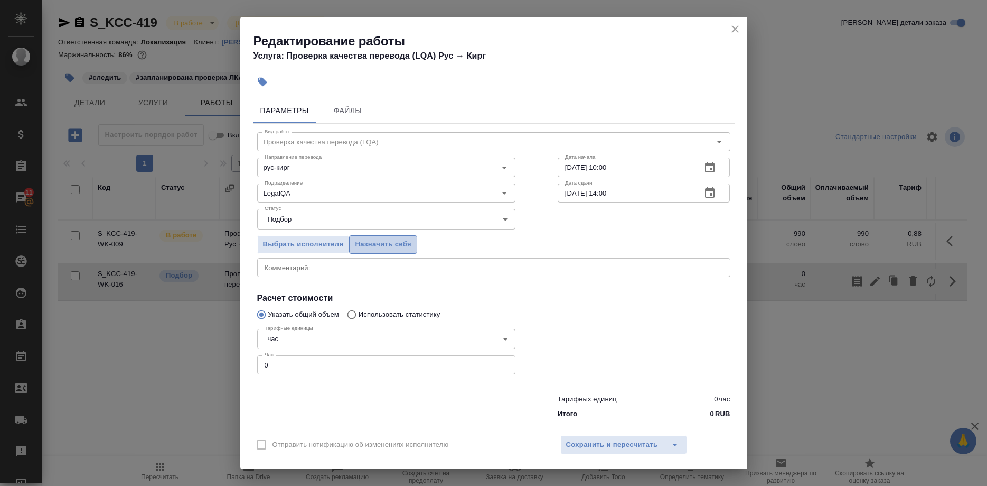
click at [389, 250] on span "Назначить себя" at bounding box center [383, 244] width 56 height 12
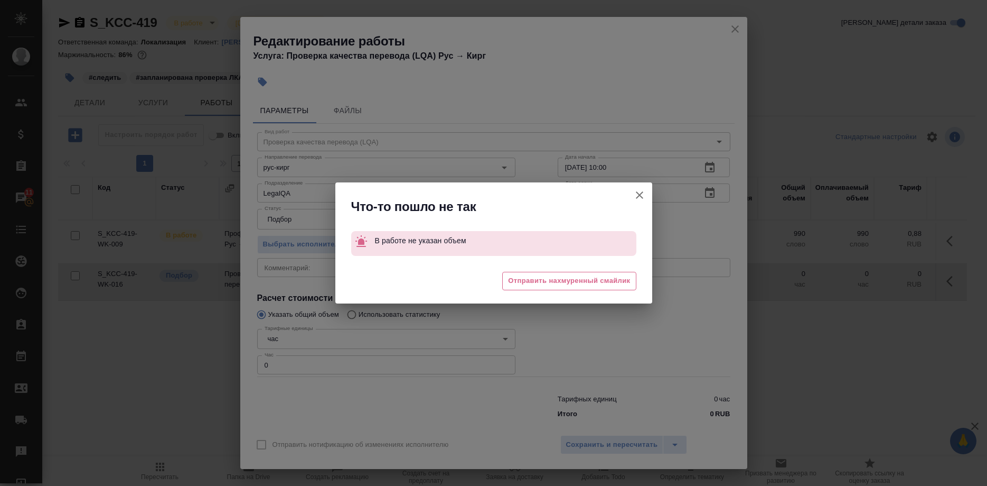
click at [632, 196] on button "Отправить нотификацию об изменениях исполнителю" at bounding box center [639, 194] width 25 height 25
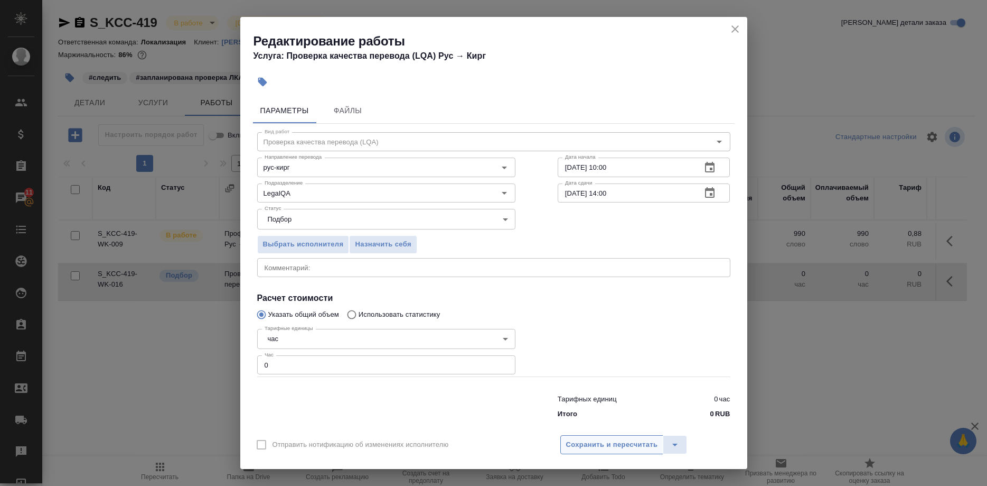
drag, startPoint x: 631, startPoint y: 451, endPoint x: 629, endPoint y: 434, distance: 17.0
click at [631, 448] on div "Отправить нотификацию об изменениях исполнителю Сохранить и пересчитать" at bounding box center [493, 448] width 507 height 41
click at [629, 439] on span "Сохранить и пересчитать" at bounding box center [612, 445] width 92 height 12
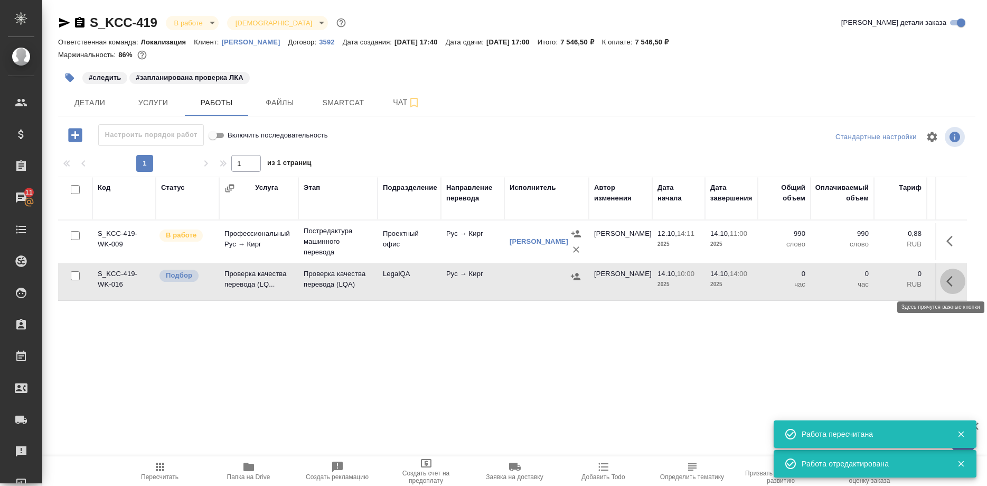
click at [946, 279] on button "button" at bounding box center [952, 280] width 25 height 25
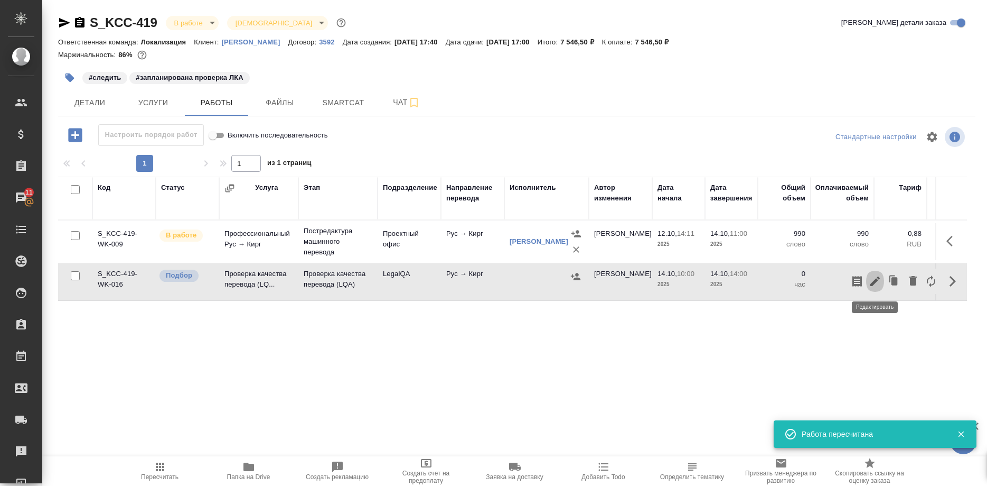
click at [877, 279] on icon "button" at bounding box center [876, 281] width 10 height 10
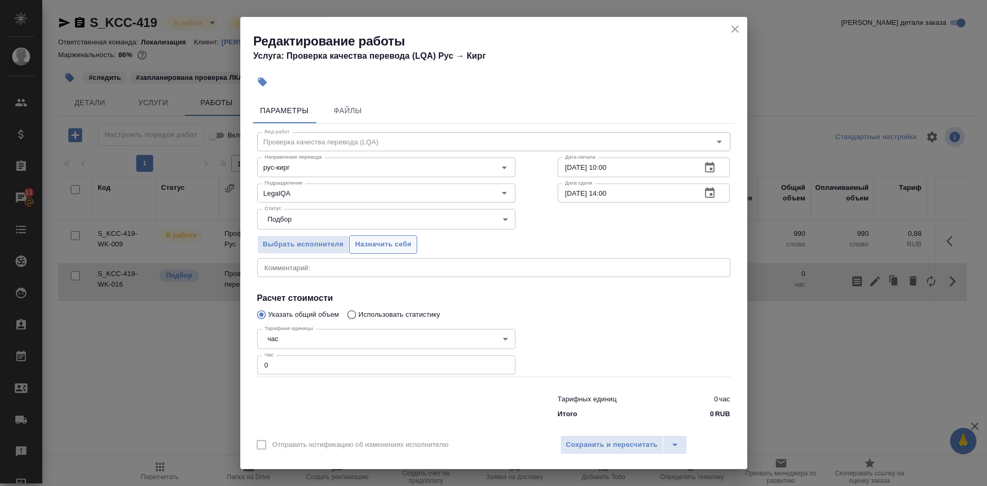
click at [394, 250] on span "Назначить себя" at bounding box center [383, 244] width 56 height 12
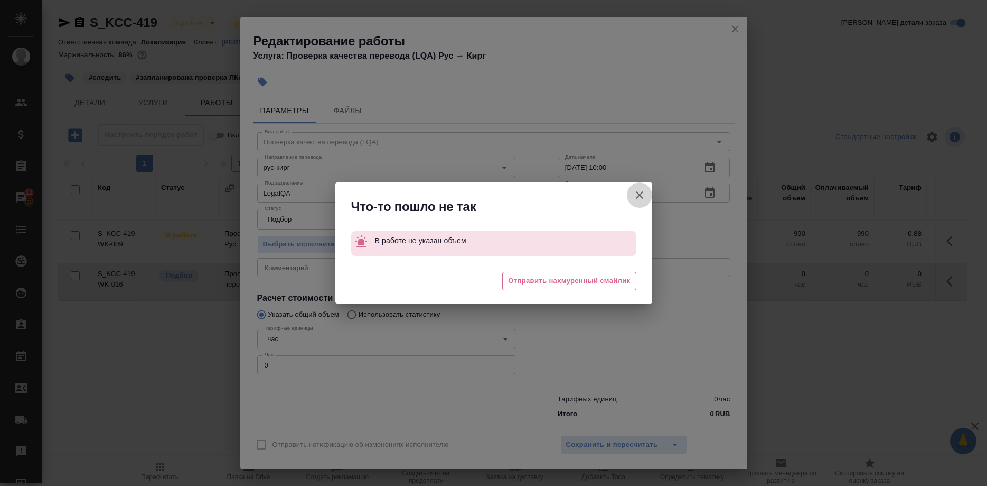
click at [634, 192] on icon "button" at bounding box center [639, 195] width 13 height 13
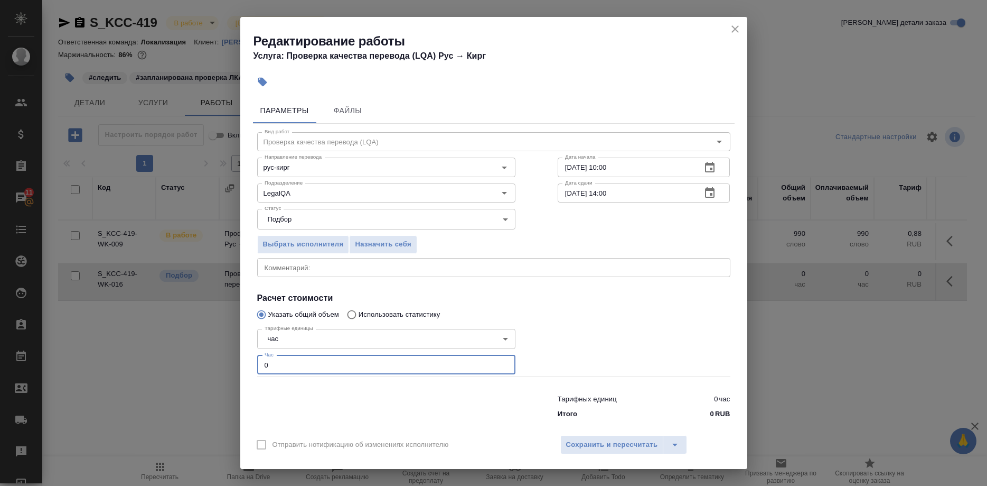
drag, startPoint x: 277, startPoint y: 353, endPoint x: 220, endPoint y: 358, distance: 57.3
click at [257, 358] on input "0" at bounding box center [386, 364] width 258 height 19
type input "1"
click at [396, 249] on span "Назначить себя" at bounding box center [383, 244] width 56 height 12
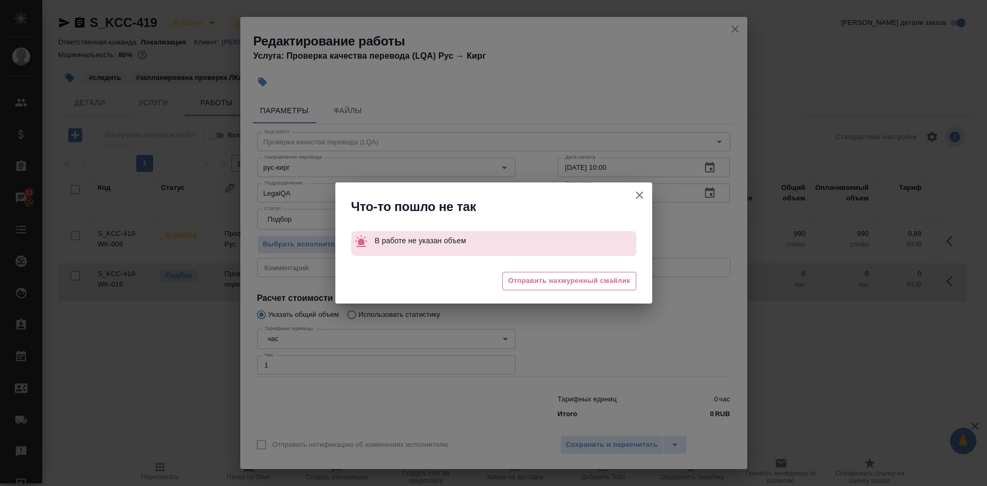
click at [632, 194] on button "Отправить нотификацию об изменениях исполнителю" at bounding box center [639, 194] width 25 height 25
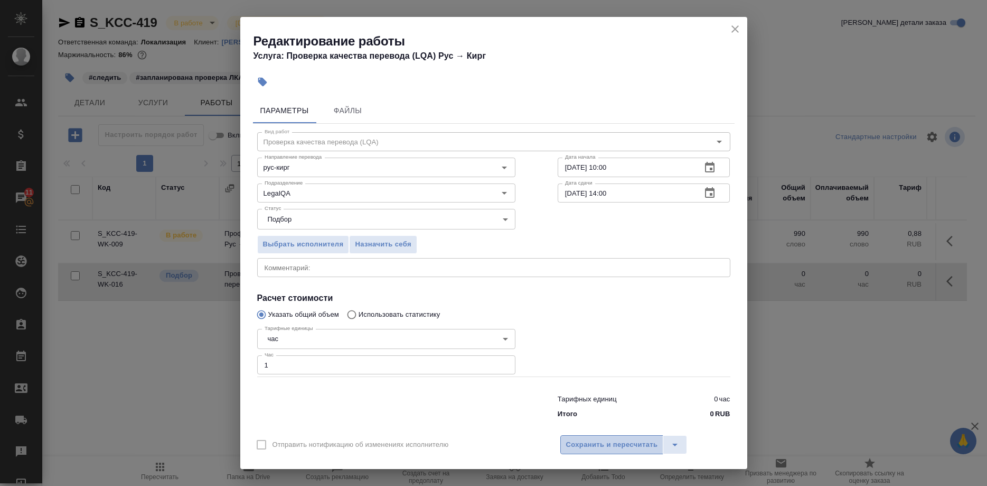
click at [611, 440] on span "Сохранить и пересчитать" at bounding box center [612, 445] width 92 height 12
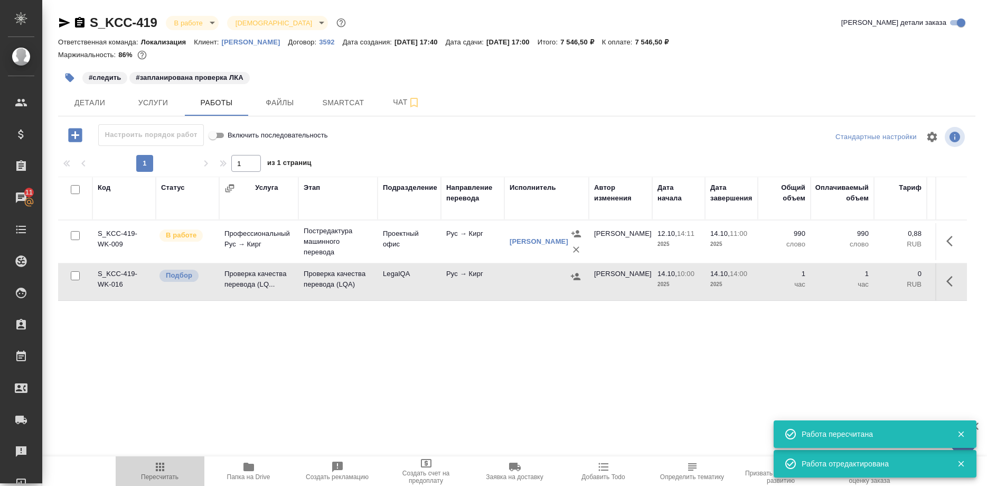
click at [161, 470] on icon "button" at bounding box center [160, 466] width 8 height 8
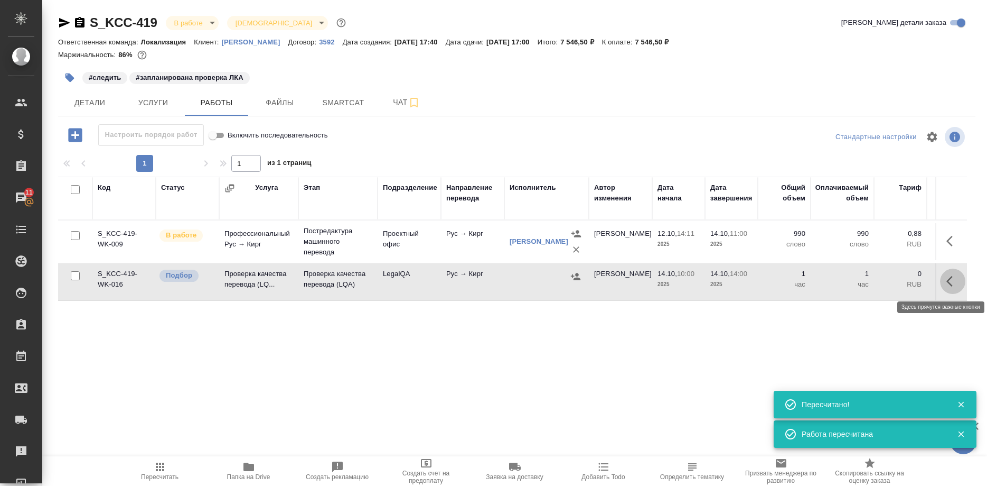
click at [948, 279] on icon "button" at bounding box center [953, 281] width 13 height 13
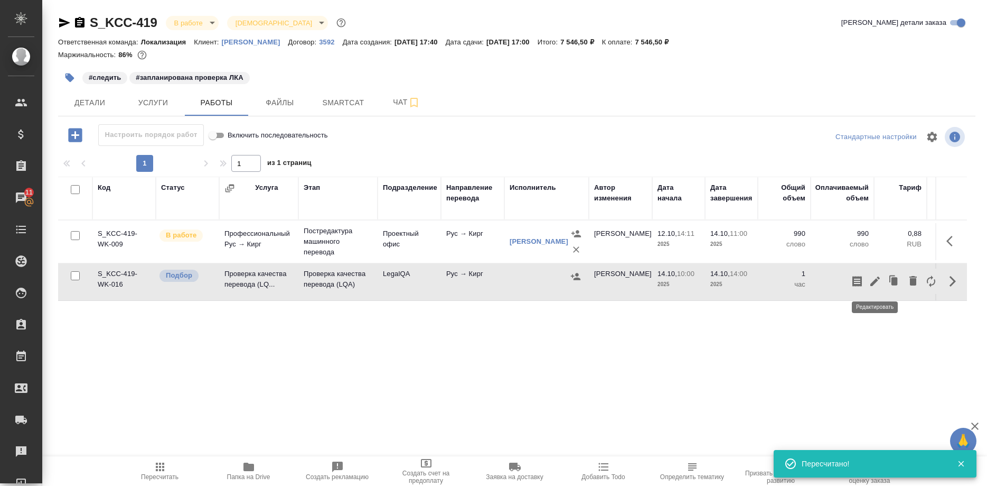
click at [872, 279] on icon "button" at bounding box center [875, 281] width 13 height 13
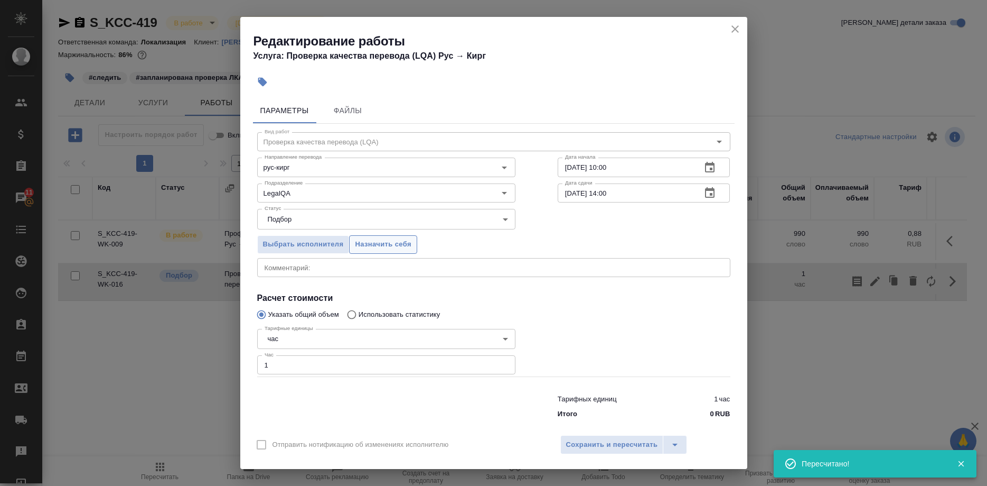
click at [389, 250] on span "Назначить себя" at bounding box center [383, 244] width 56 height 12
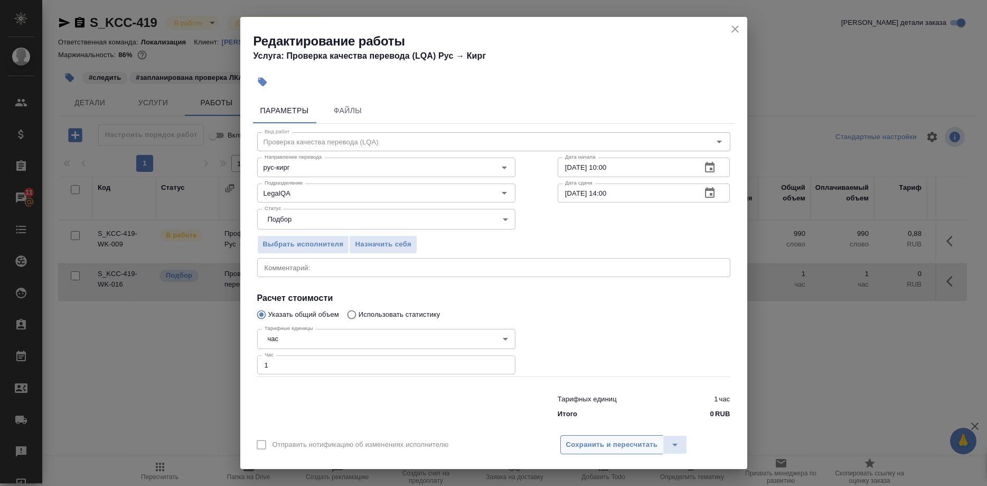
click at [581, 439] on span "Сохранить и пересчитать" at bounding box center [612, 445] width 92 height 12
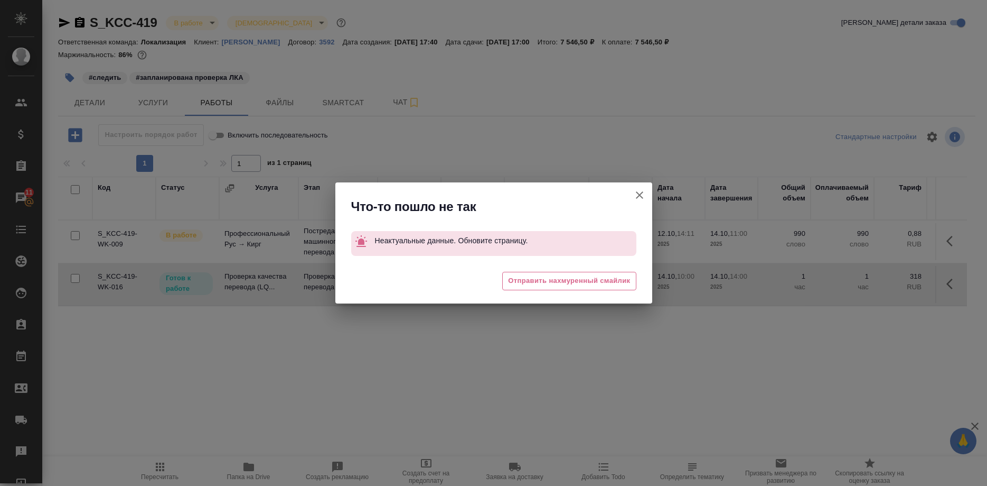
click at [633, 192] on icon "button" at bounding box center [639, 195] width 13 height 13
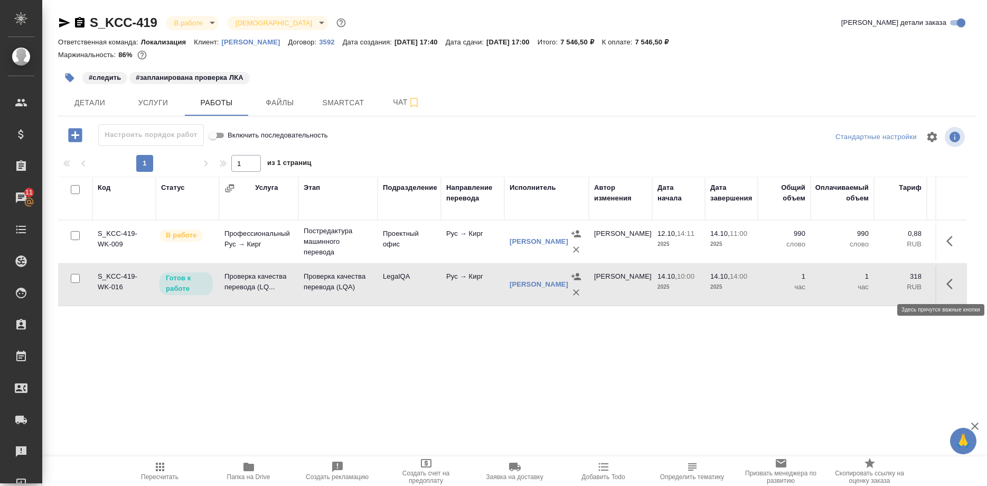
click at [948, 283] on icon "button" at bounding box center [950, 283] width 6 height 11
click at [872, 280] on icon "button" at bounding box center [875, 283] width 13 height 13
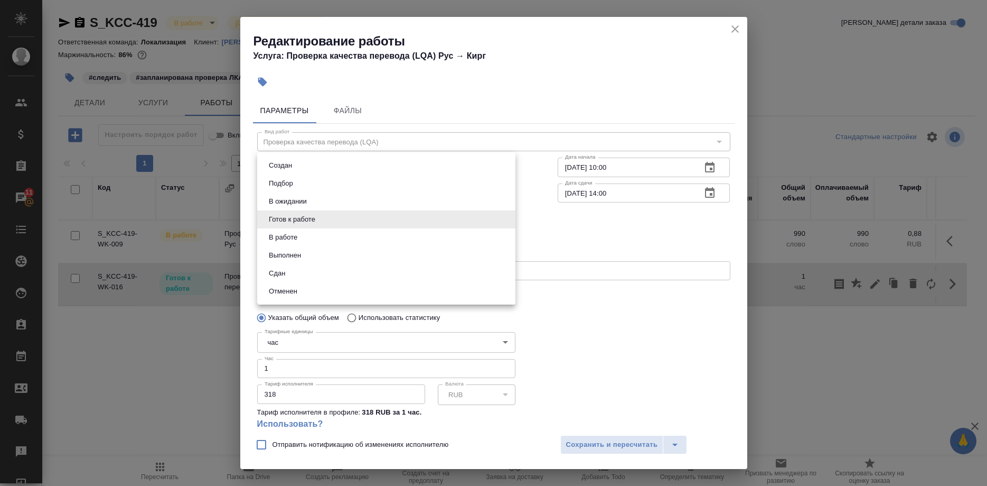
click at [329, 217] on body "🙏 .cls-1 fill:#fff; AWATERA Shirina Sabina Клиенты Спецификации Заказы 11 Чаты …" at bounding box center [493, 243] width 987 height 486
click at [281, 237] on button "В работе" at bounding box center [283, 237] width 35 height 12
type input "inProgress"
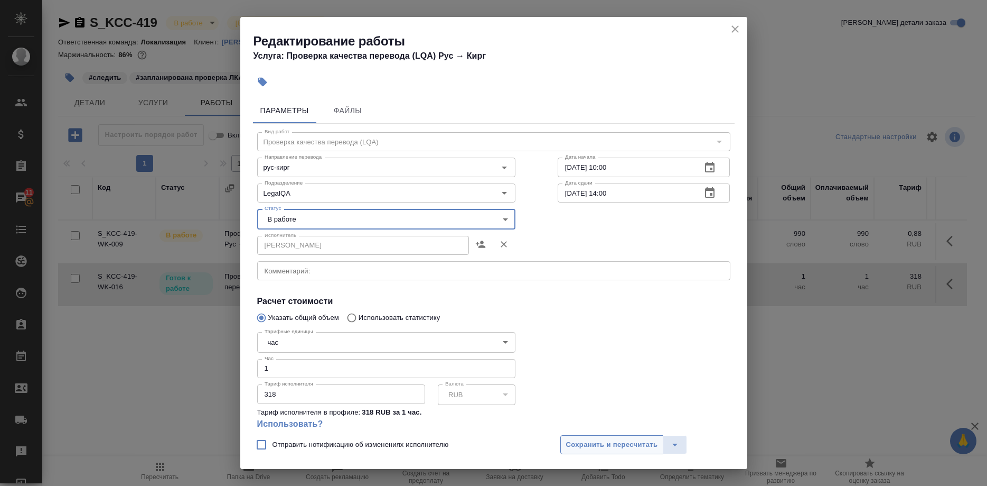
click at [580, 441] on span "Сохранить и пересчитать" at bounding box center [612, 445] width 92 height 12
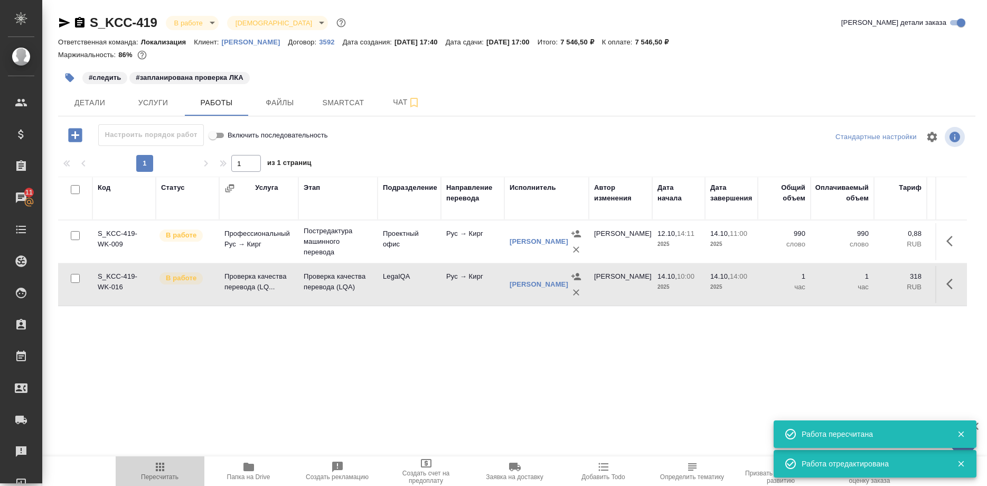
click at [160, 480] on span "Пересчитать" at bounding box center [160, 476] width 38 height 7
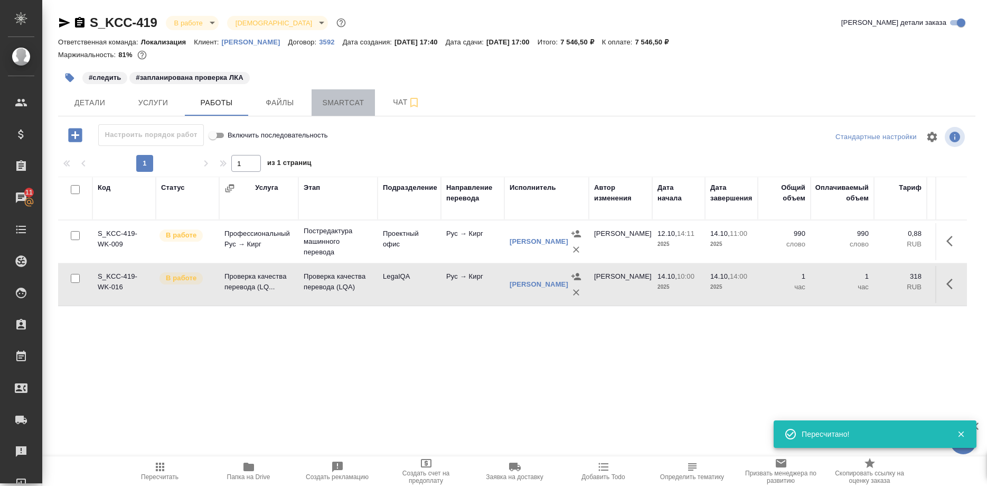
click at [346, 106] on span "Smartcat" at bounding box center [343, 102] width 51 height 13
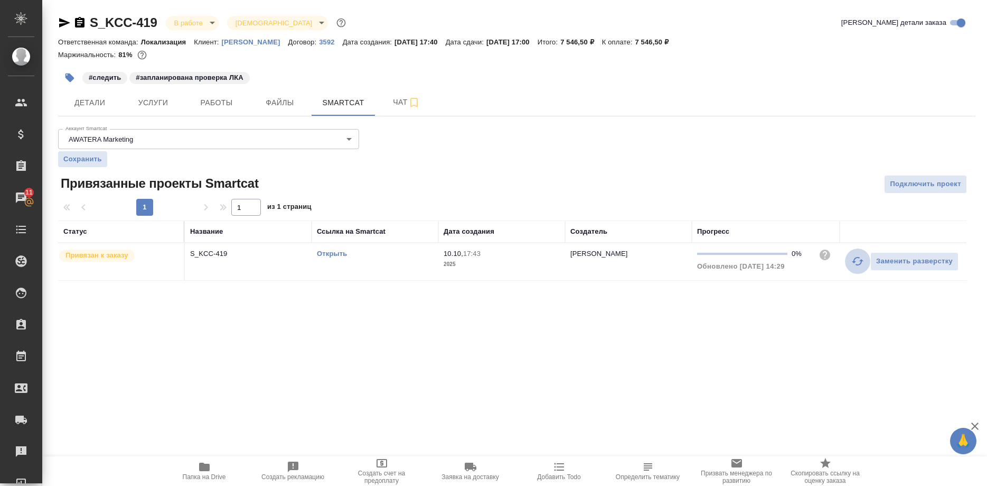
click at [852, 259] on icon "button" at bounding box center [858, 261] width 13 height 13
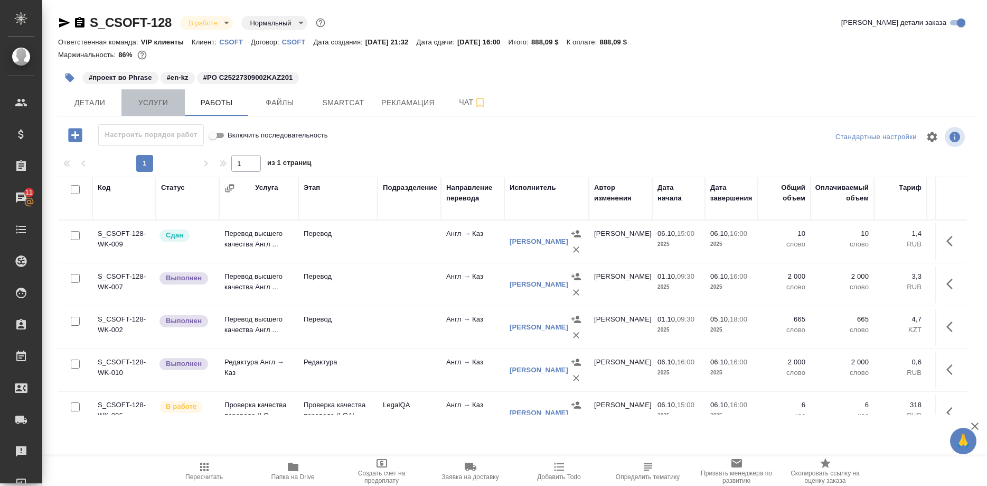
click at [153, 111] on button "Услуги" at bounding box center [153, 102] width 63 height 26
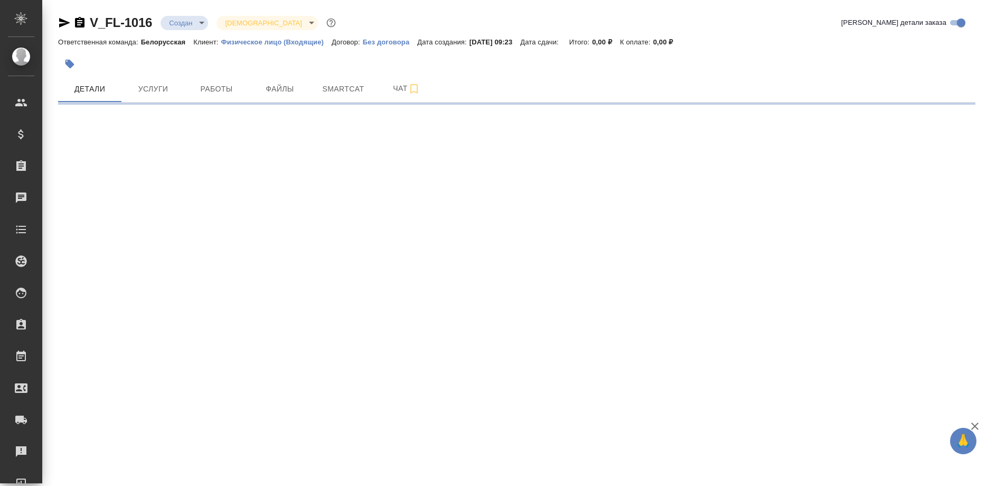
select select "RU"
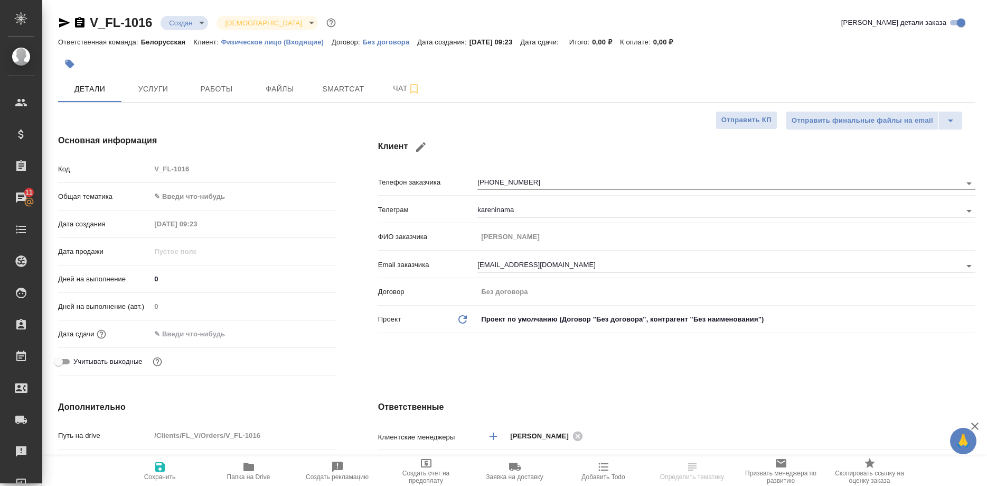
type textarea "x"
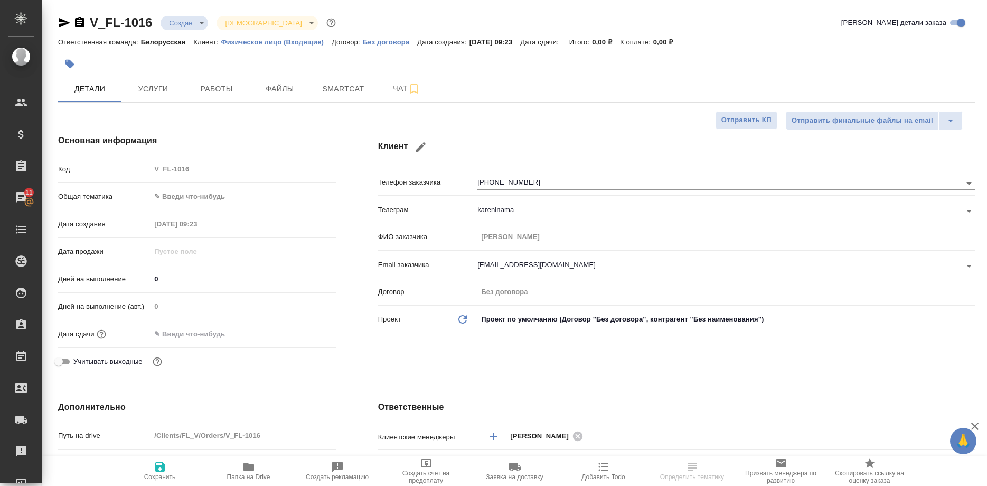
type textarea "x"
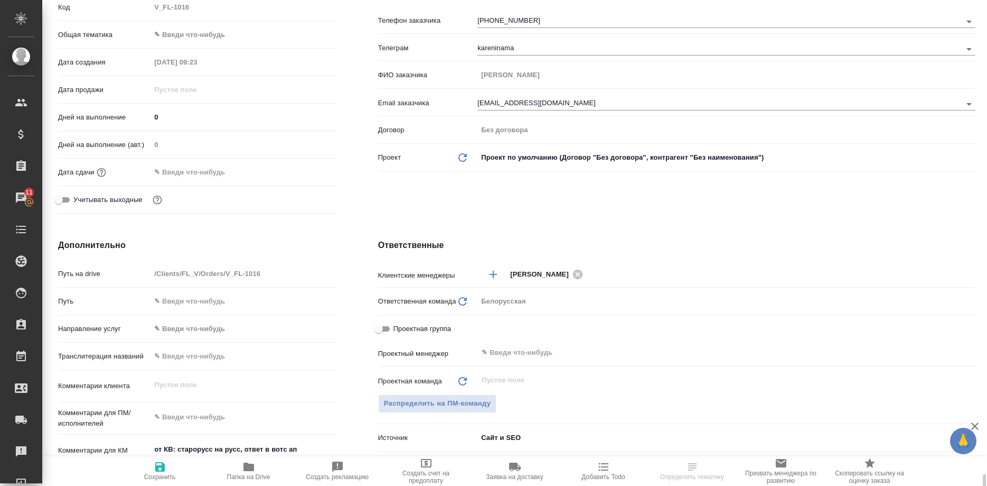
scroll to position [431, 0]
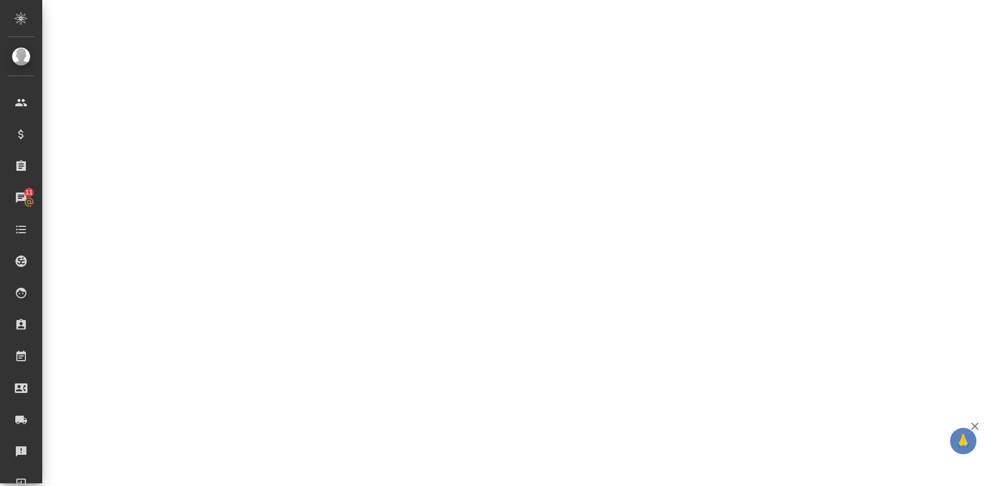
select select "RU"
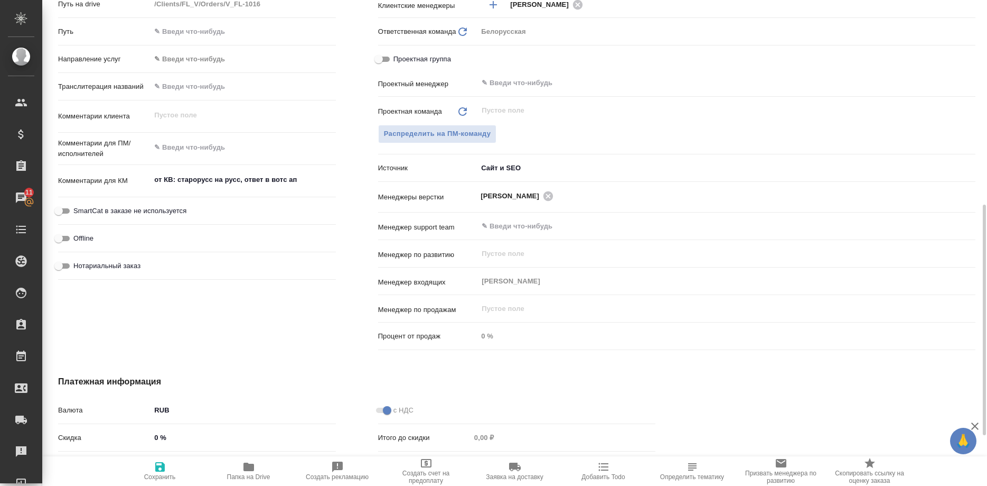
type textarea "x"
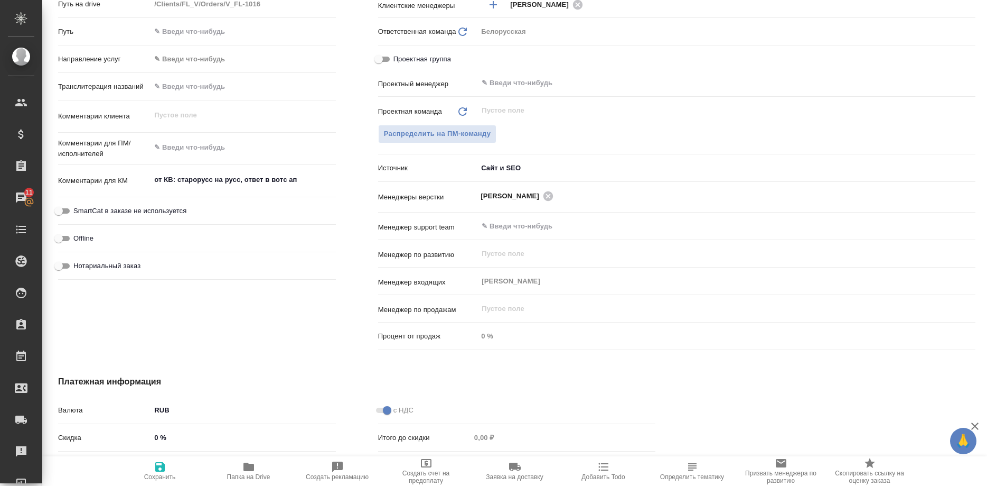
type textarea "x"
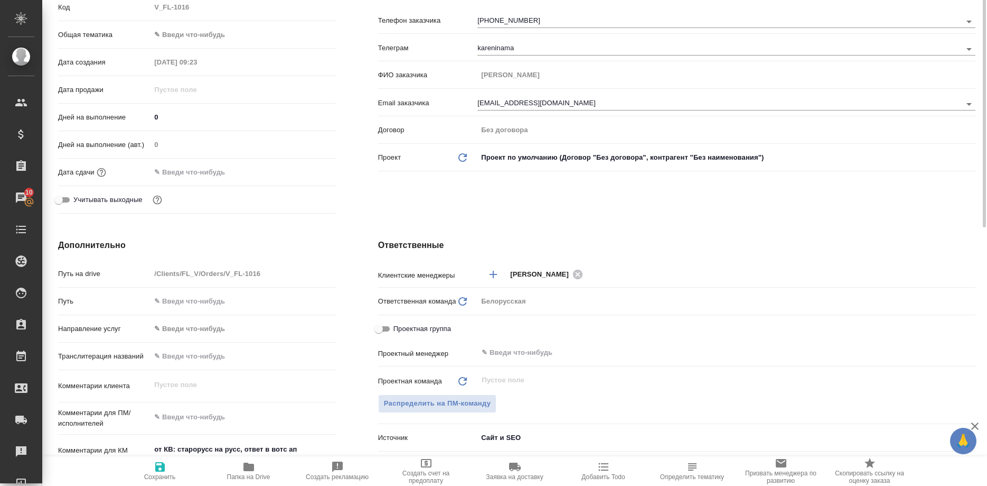
scroll to position [0, 0]
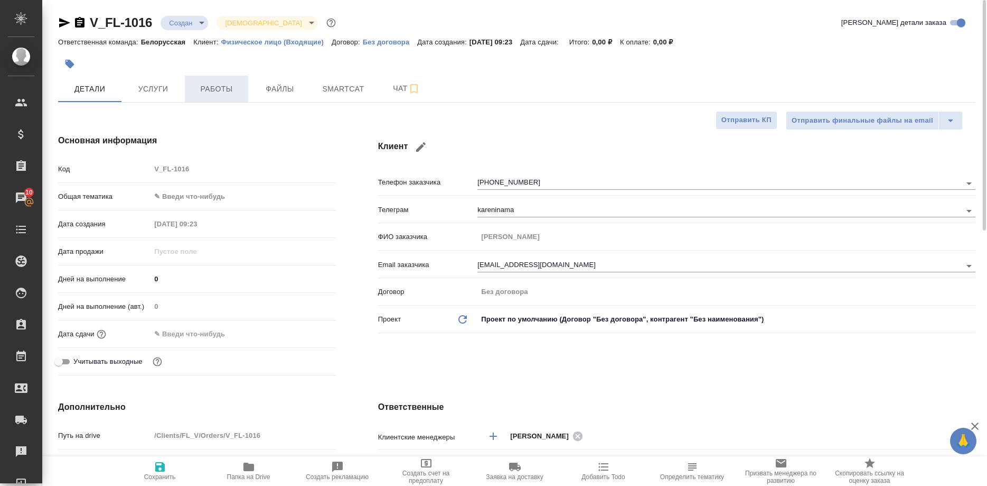
click at [212, 87] on span "Работы" at bounding box center [216, 88] width 51 height 13
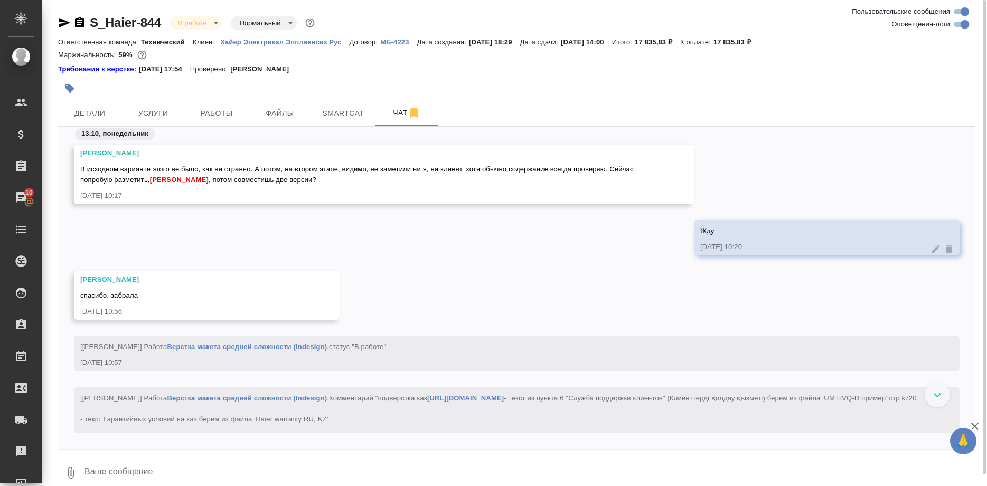
scroll to position [29118, 0]
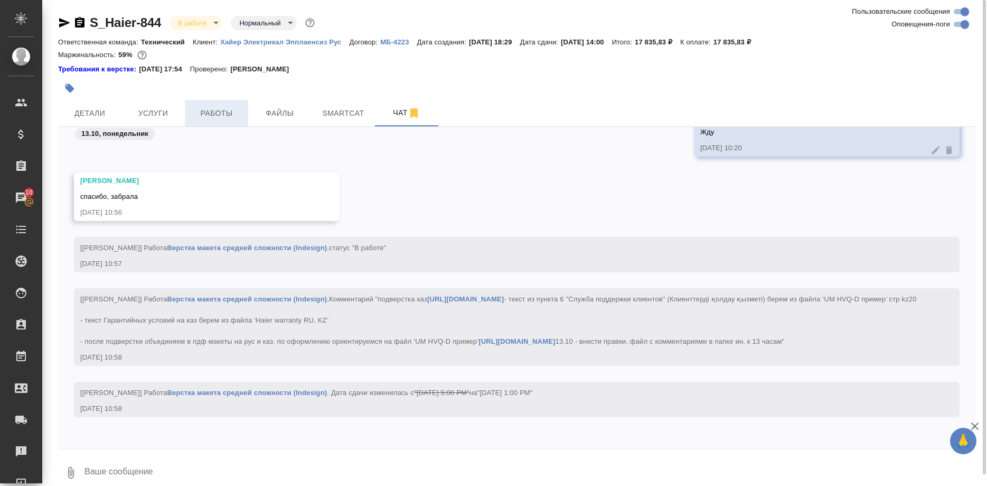
click at [202, 108] on span "Работы" at bounding box center [216, 113] width 51 height 13
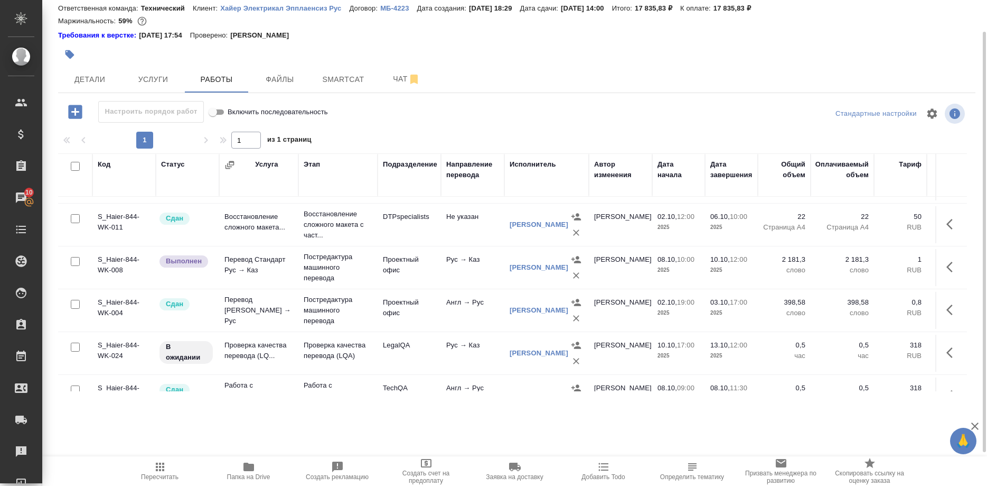
scroll to position [108, 0]
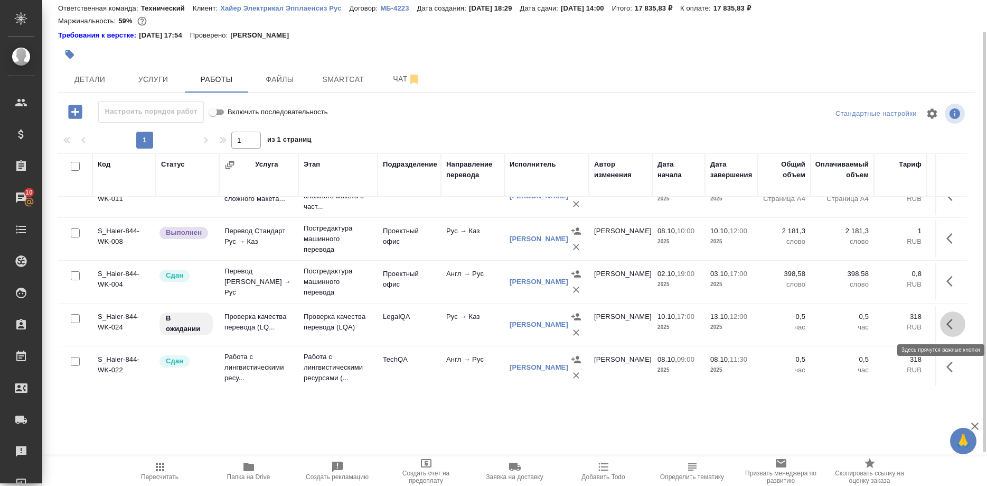
click at [948, 323] on icon "button" at bounding box center [950, 324] width 6 height 11
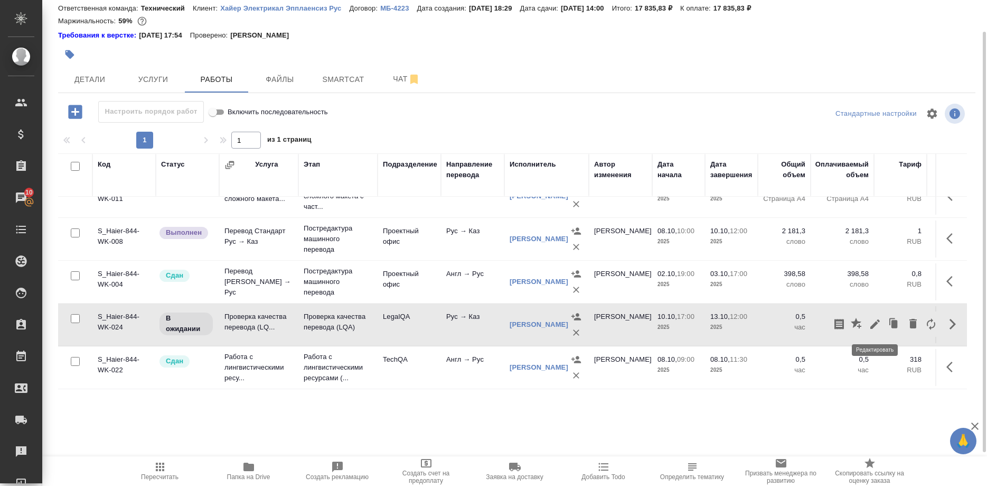
click at [875, 325] on icon "button" at bounding box center [876, 324] width 10 height 10
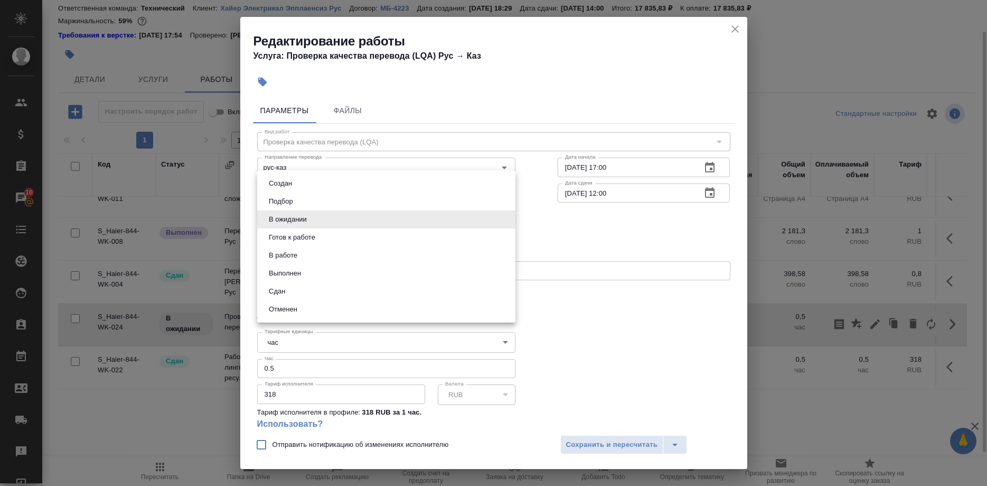
click at [320, 224] on body "🙏 .cls-1 fill:#fff; AWATERA [PERSON_NAME] Спецификации Заказы 10 Чаты Todo Прое…" at bounding box center [493, 243] width 987 height 486
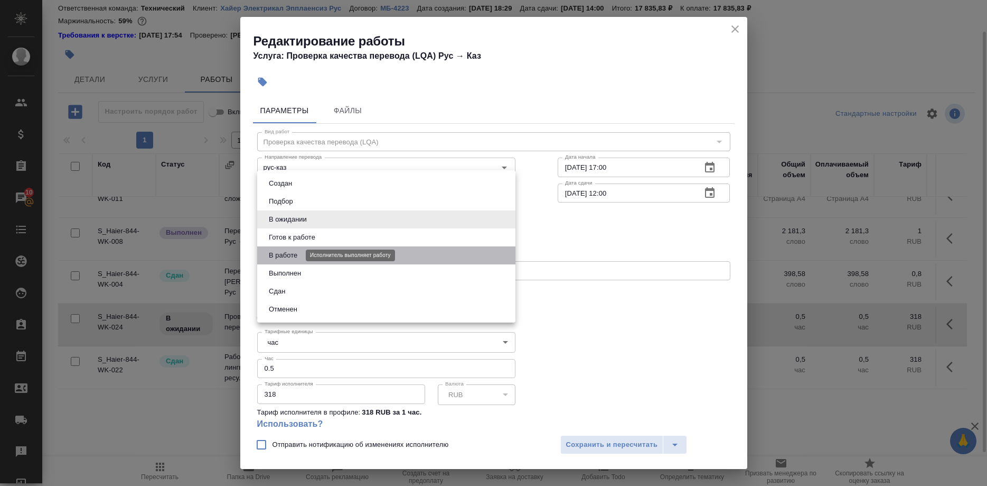
click at [287, 257] on button "В работе" at bounding box center [283, 255] width 35 height 12
type input "inProgress"
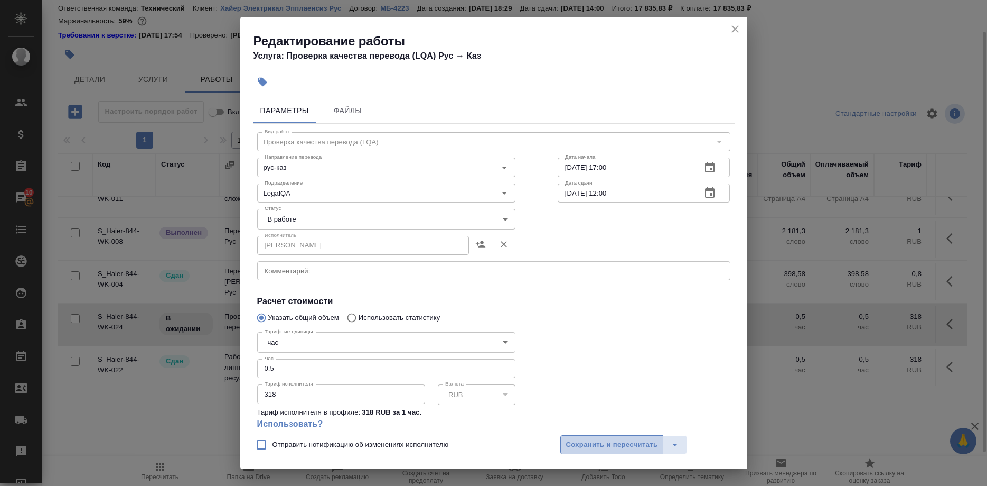
click at [575, 446] on span "Сохранить и пересчитать" at bounding box center [612, 445] width 92 height 12
